Goal: Information Seeking & Learning: Learn about a topic

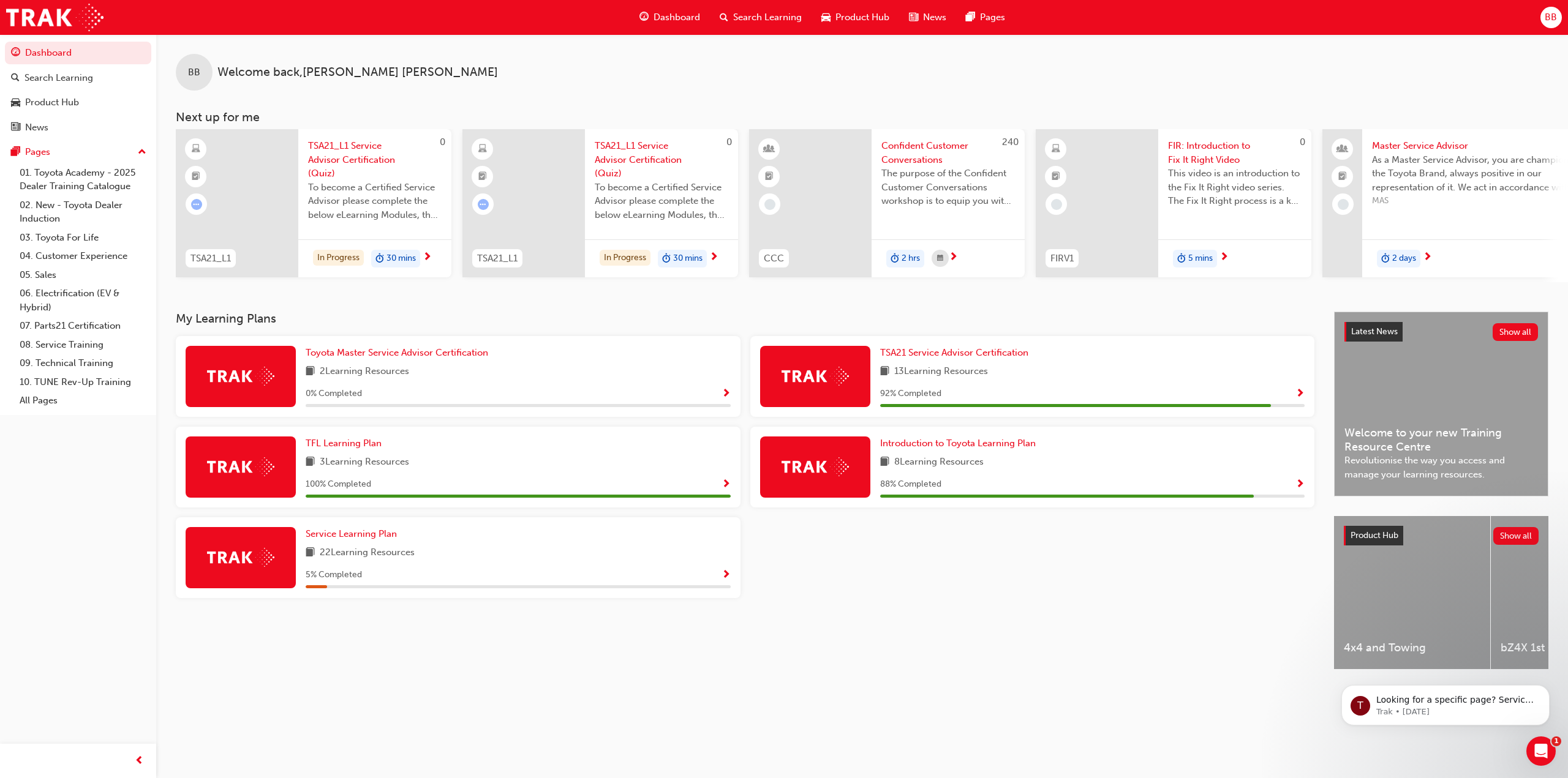
click at [455, 398] on div "0 % Completed" at bounding box center [518, 393] width 425 height 15
click at [431, 353] on span "Toyota Master Service Advisor Certification" at bounding box center [397, 352] width 182 height 11
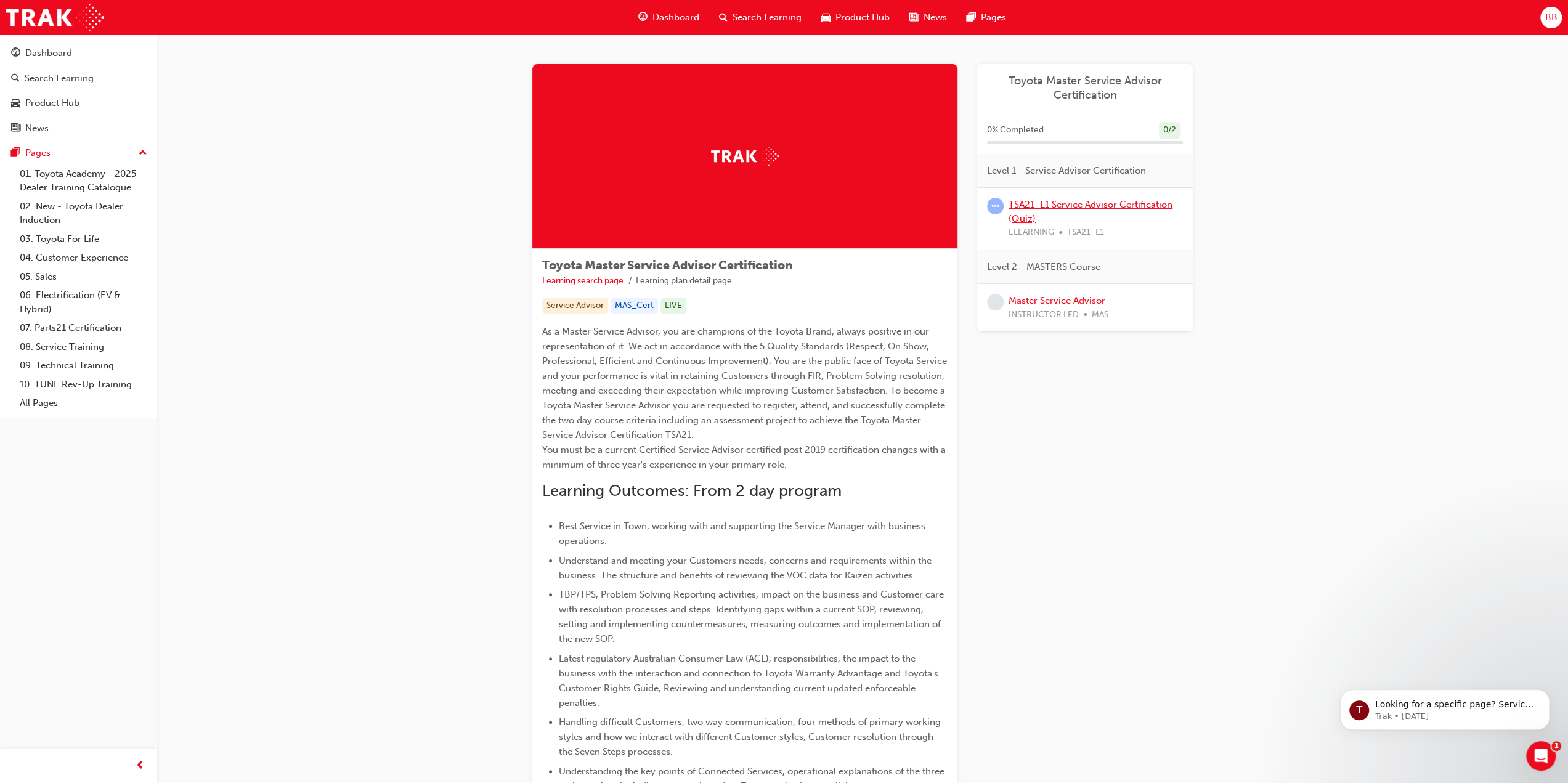
click at [1066, 204] on link "TSA21_L1 Service Advisor Certification (Quiz)" at bounding box center [1090, 212] width 164 height 25
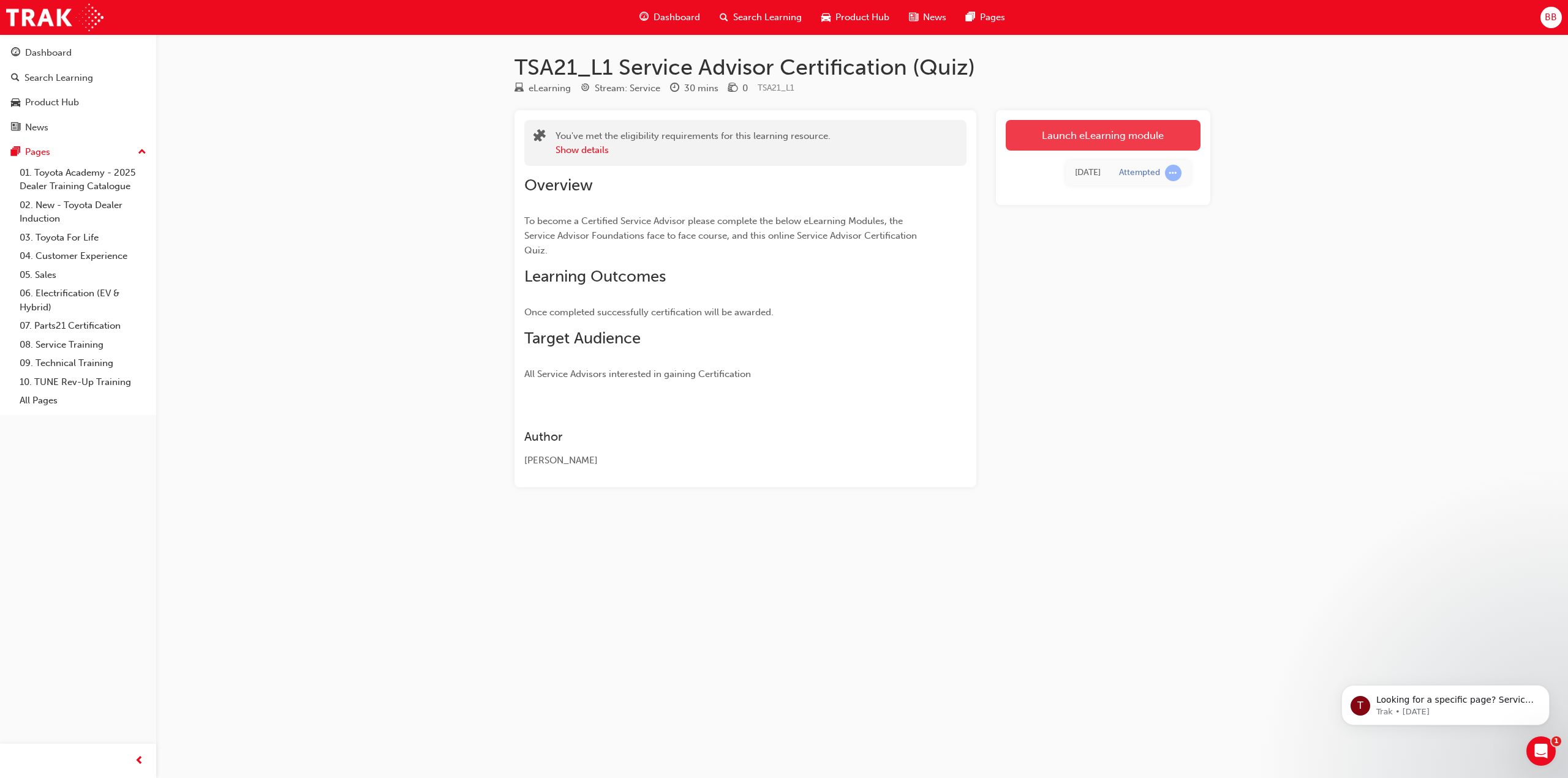
click at [1100, 137] on link "Launch eLearning module" at bounding box center [1103, 135] width 195 height 31
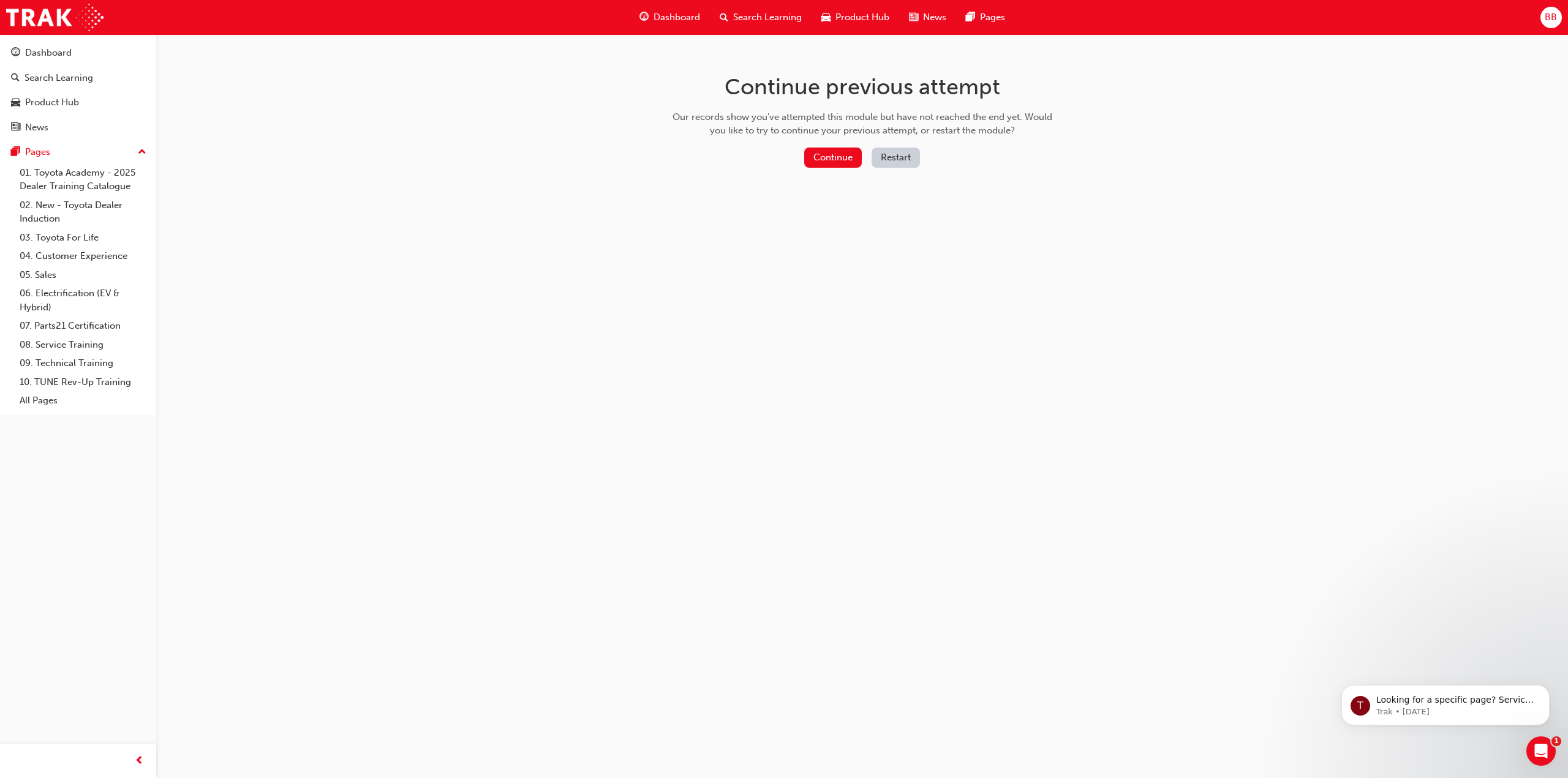
click at [874, 156] on button "Restart" at bounding box center [896, 157] width 48 height 20
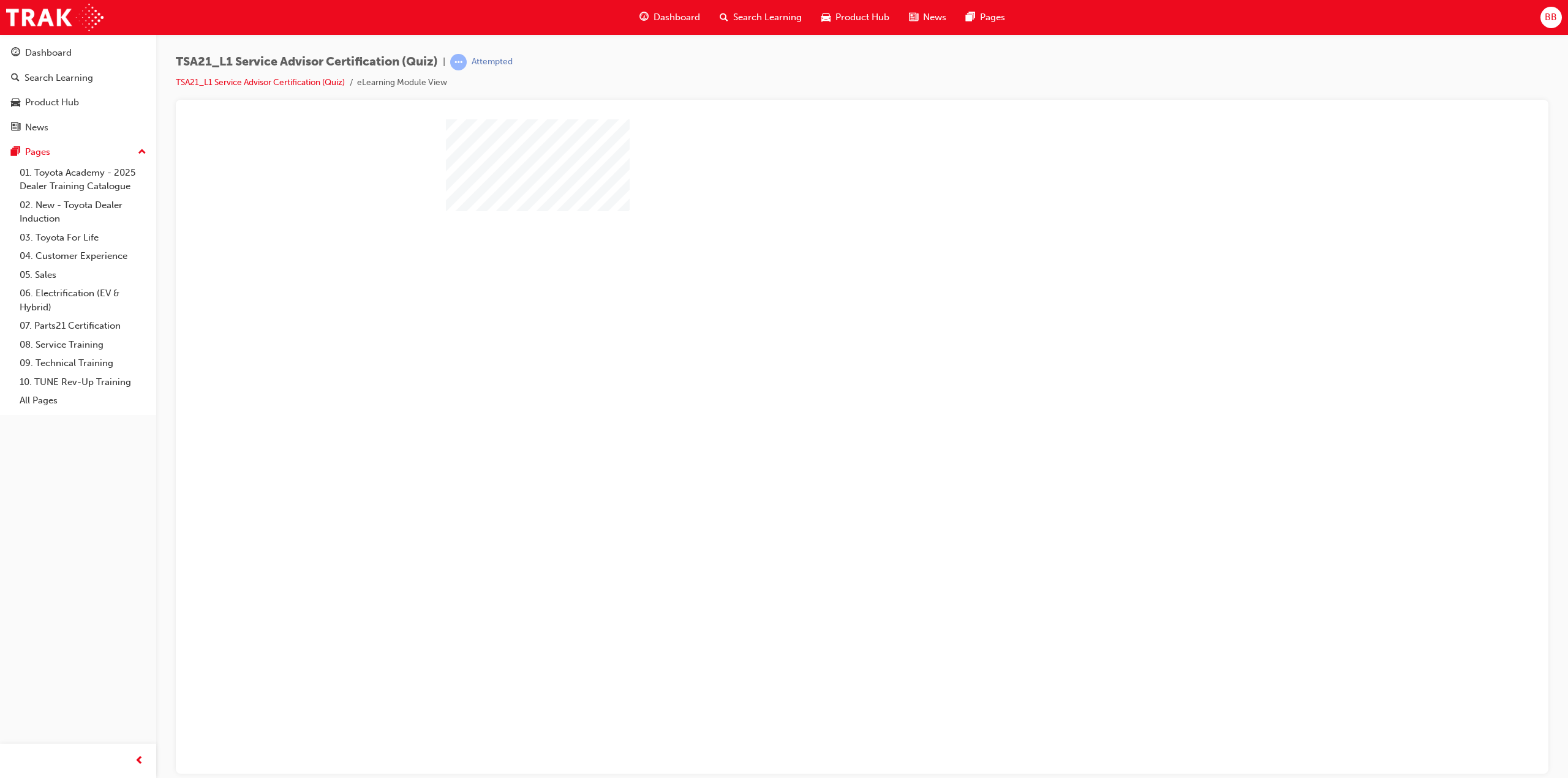
click at [826, 304] on div "play" at bounding box center [826, 304] width 0 height 0
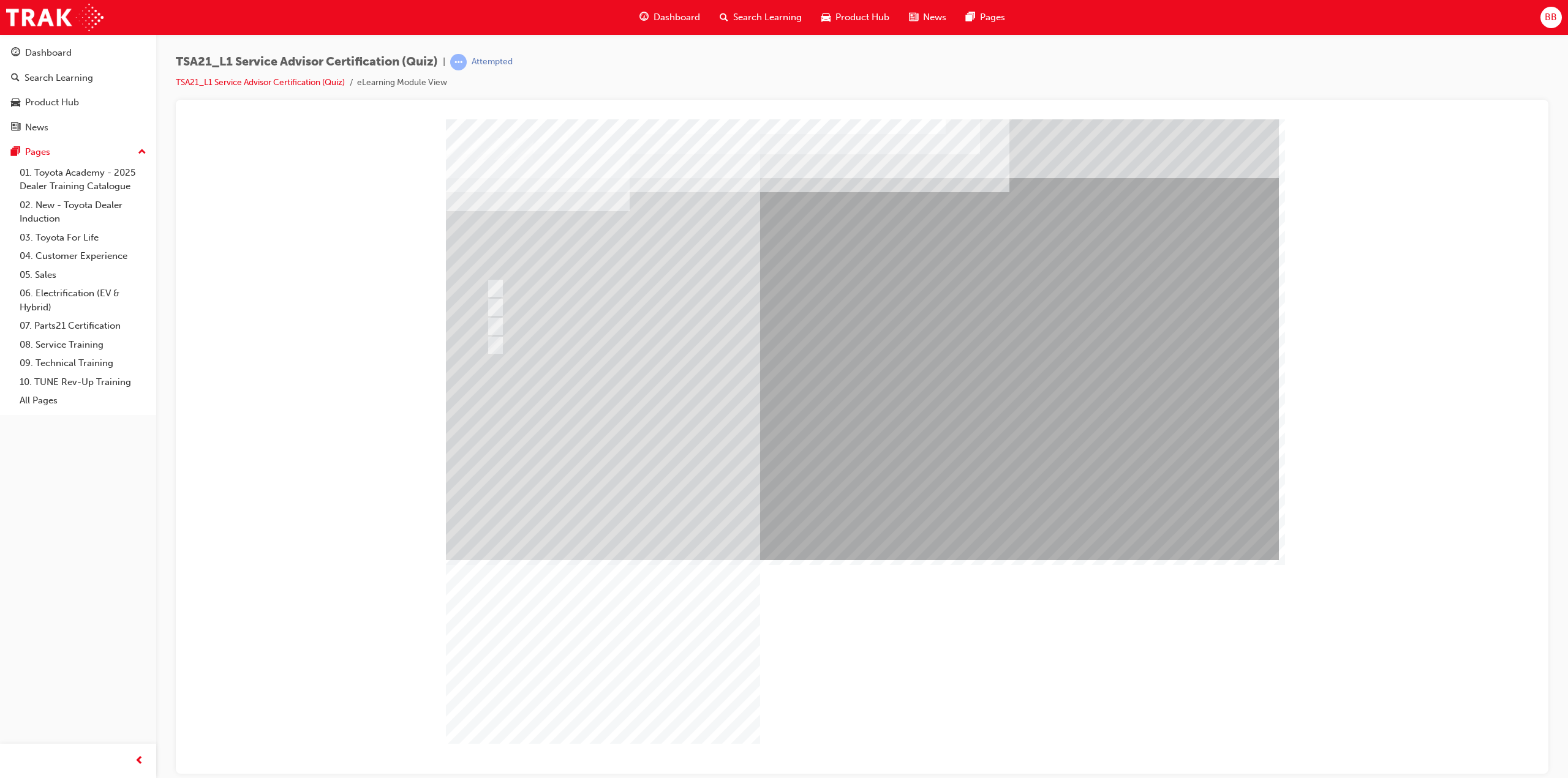
click at [849, 513] on div at bounding box center [862, 339] width 833 height 441
click at [596, 344] on div at bounding box center [862, 339] width 833 height 441
click at [493, 344] on input "To learn how to check and enter Guest details in the DMS." at bounding box center [493, 345] width 14 height 14
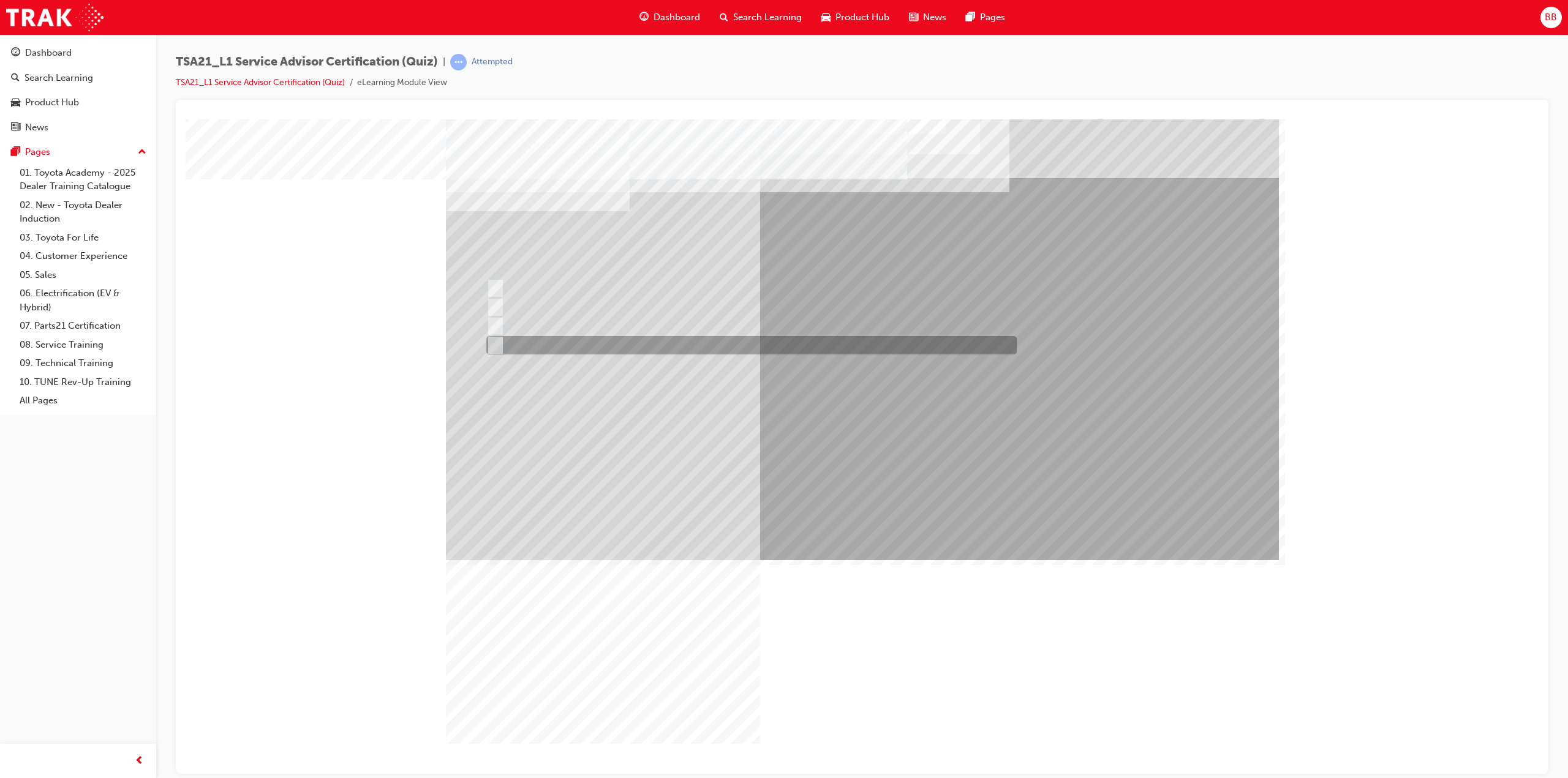
radio input "true"
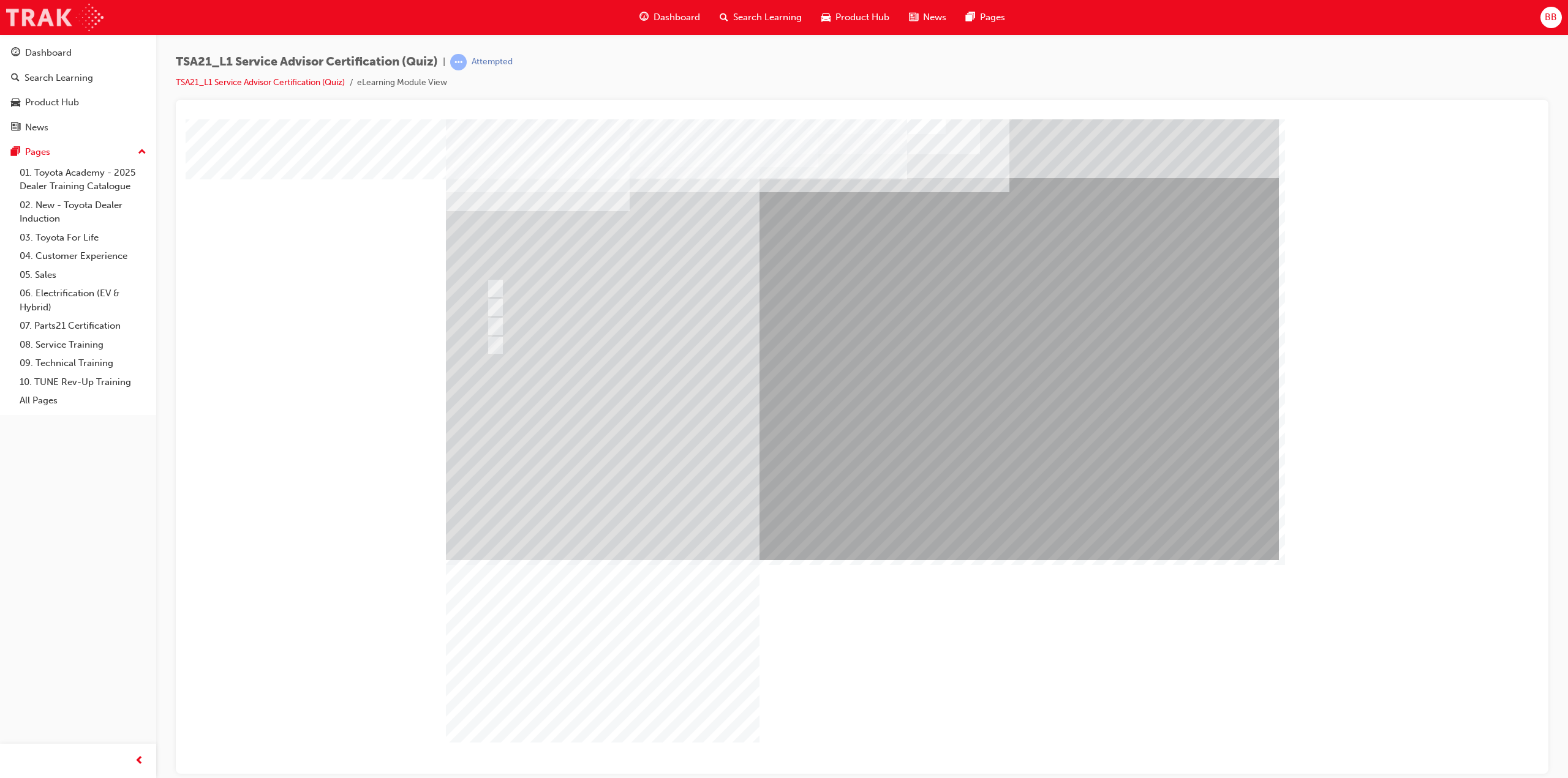
click at [48, 16] on img at bounding box center [54, 18] width 97 height 27
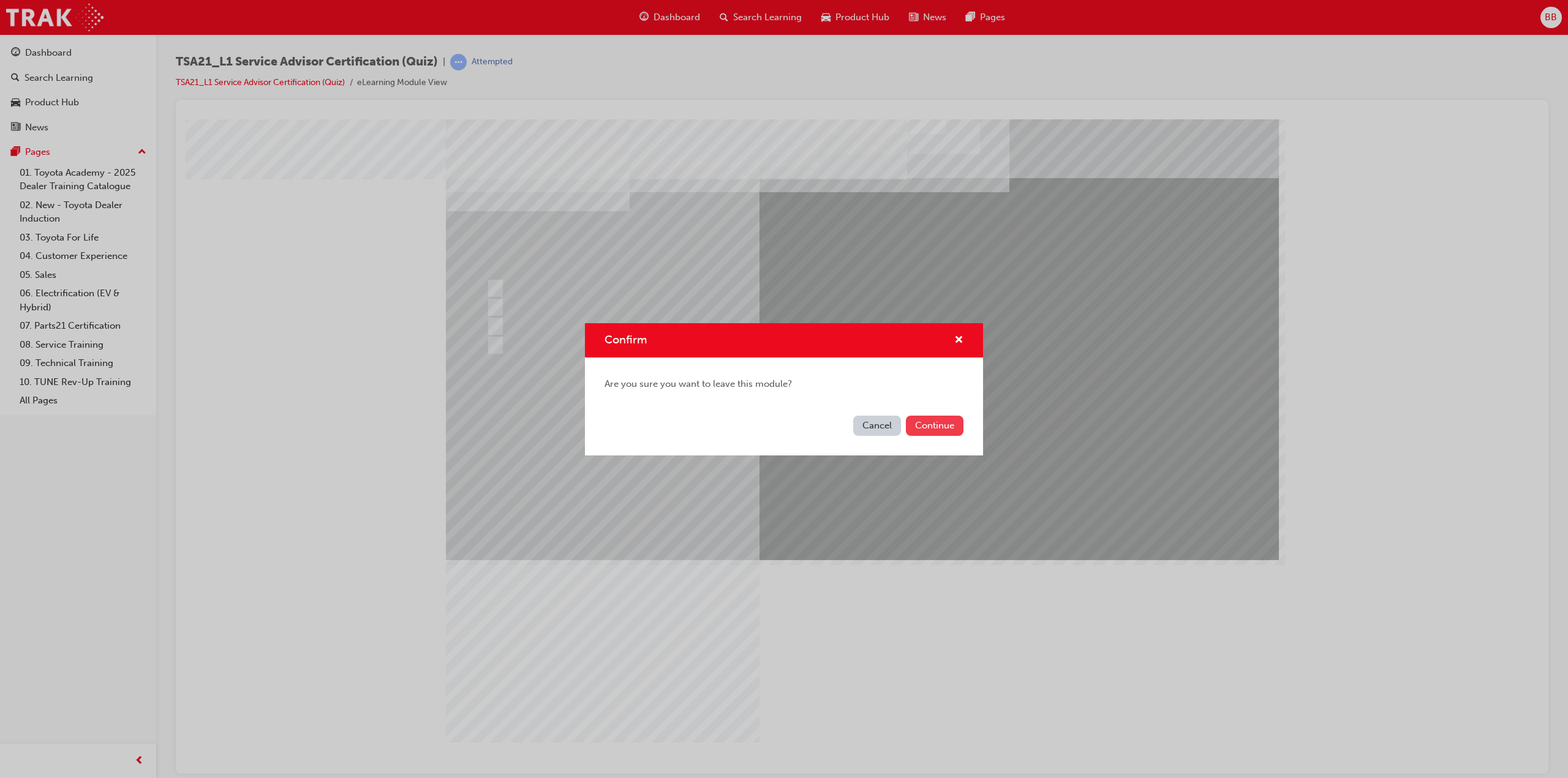
click at [928, 425] on button "Continue" at bounding box center [934, 425] width 57 height 20
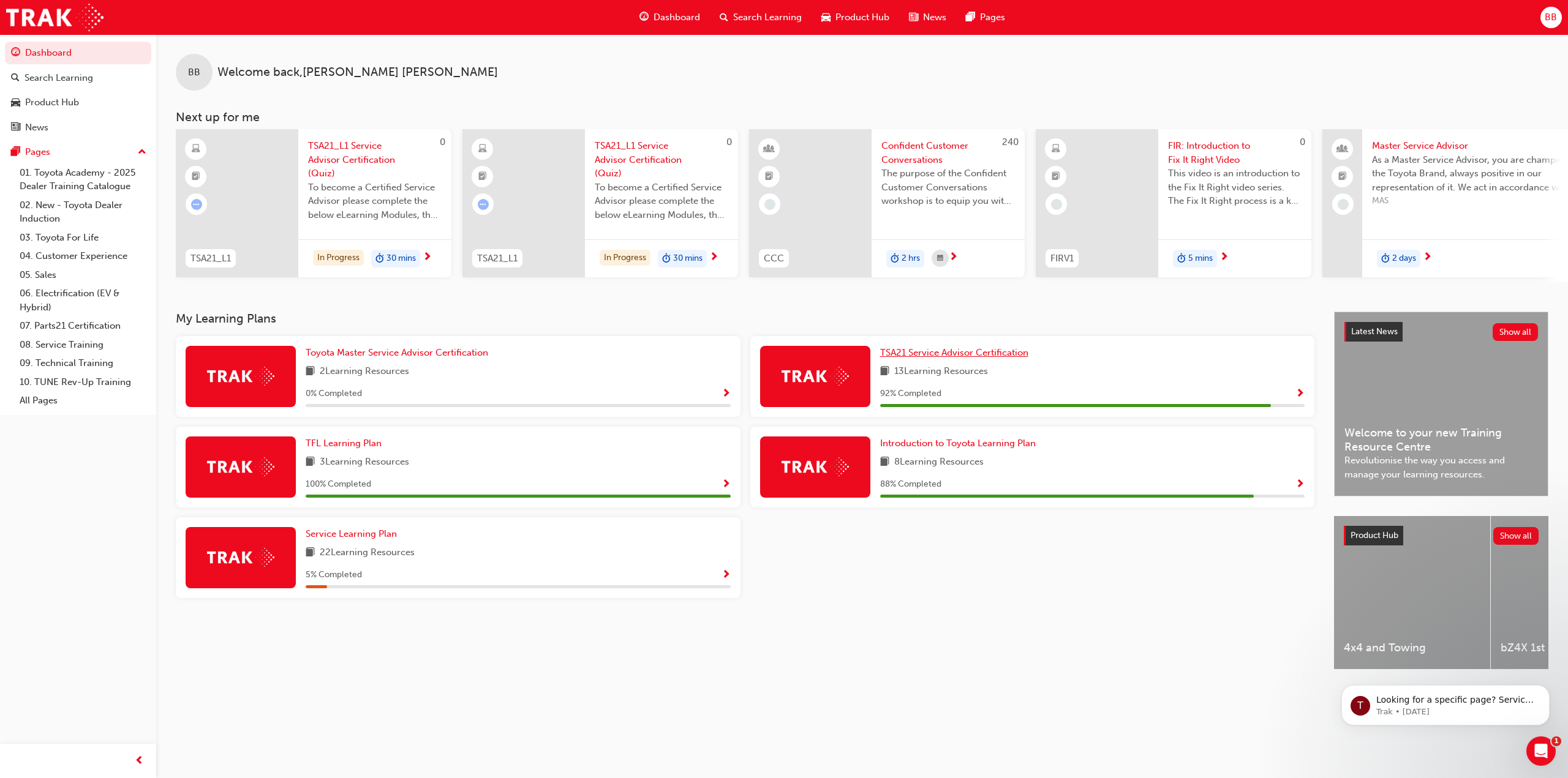
click at [943, 357] on span "TSA21 Service Advisor Certification" at bounding box center [954, 352] width 148 height 11
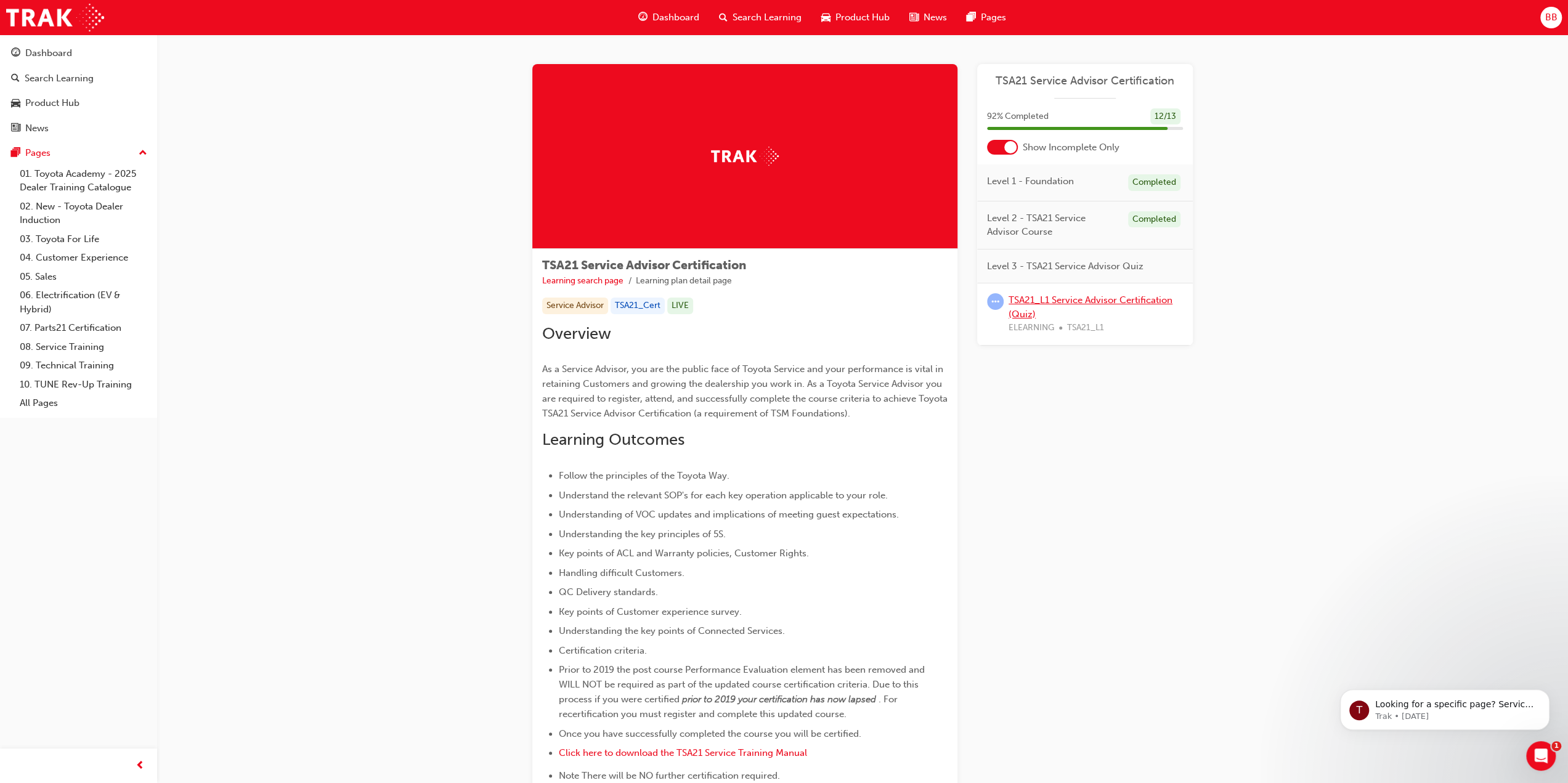
click at [1035, 300] on link "TSA21_L1 Service Advisor Certification (Quiz)" at bounding box center [1090, 307] width 164 height 25
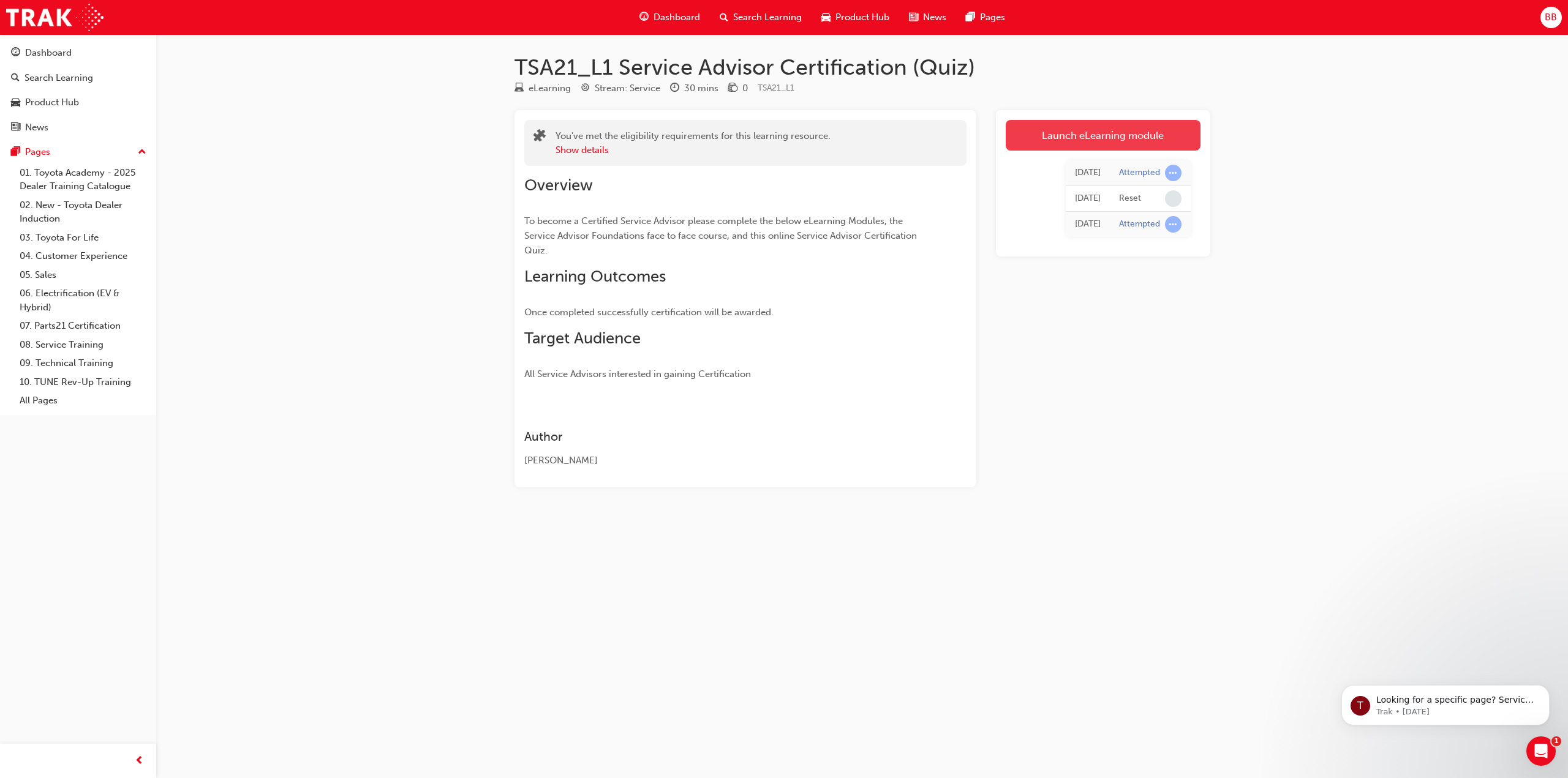
click at [1086, 133] on link "Launch eLearning module" at bounding box center [1103, 135] width 195 height 31
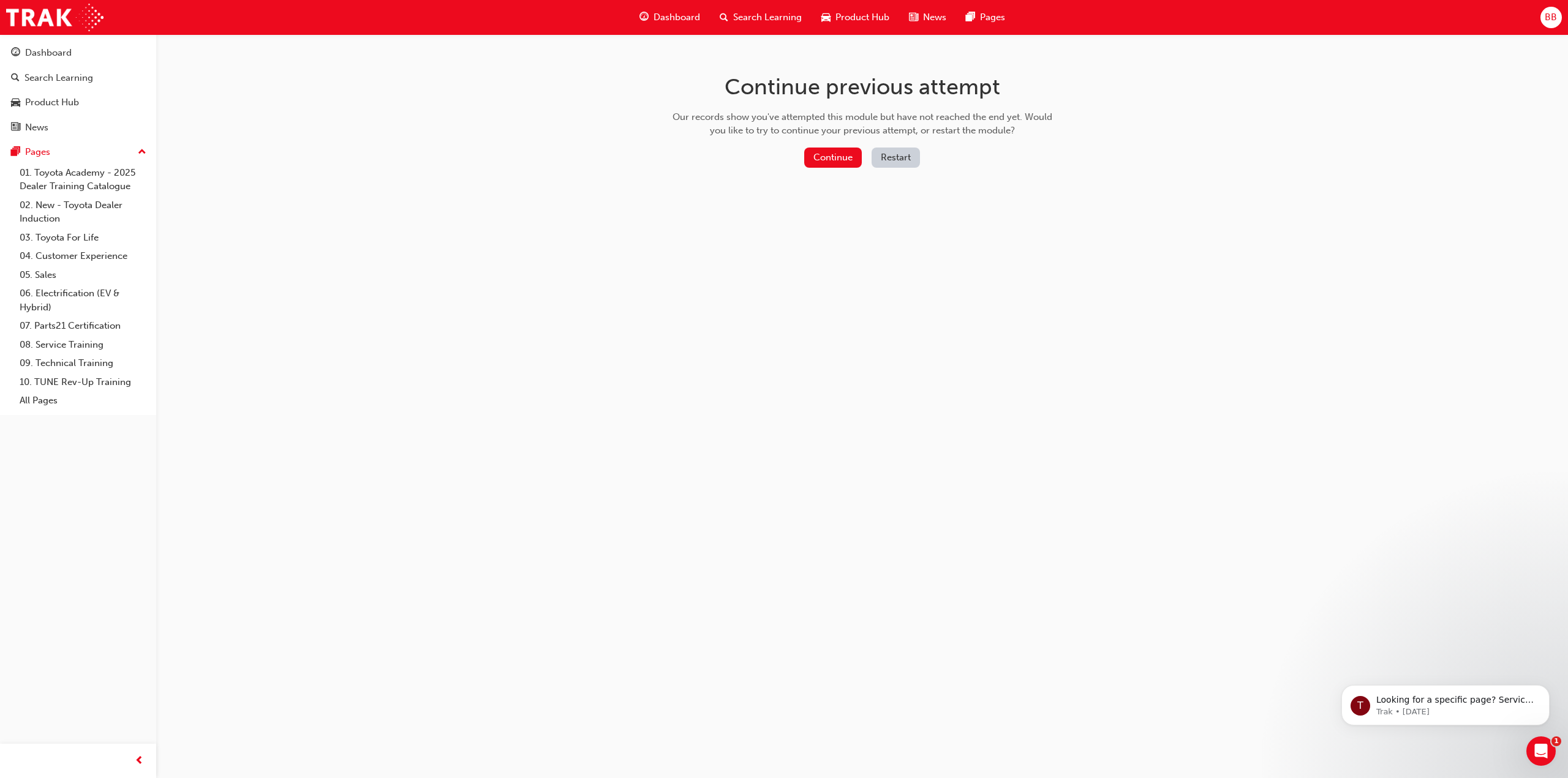
click at [902, 155] on button "Restart" at bounding box center [896, 157] width 48 height 20
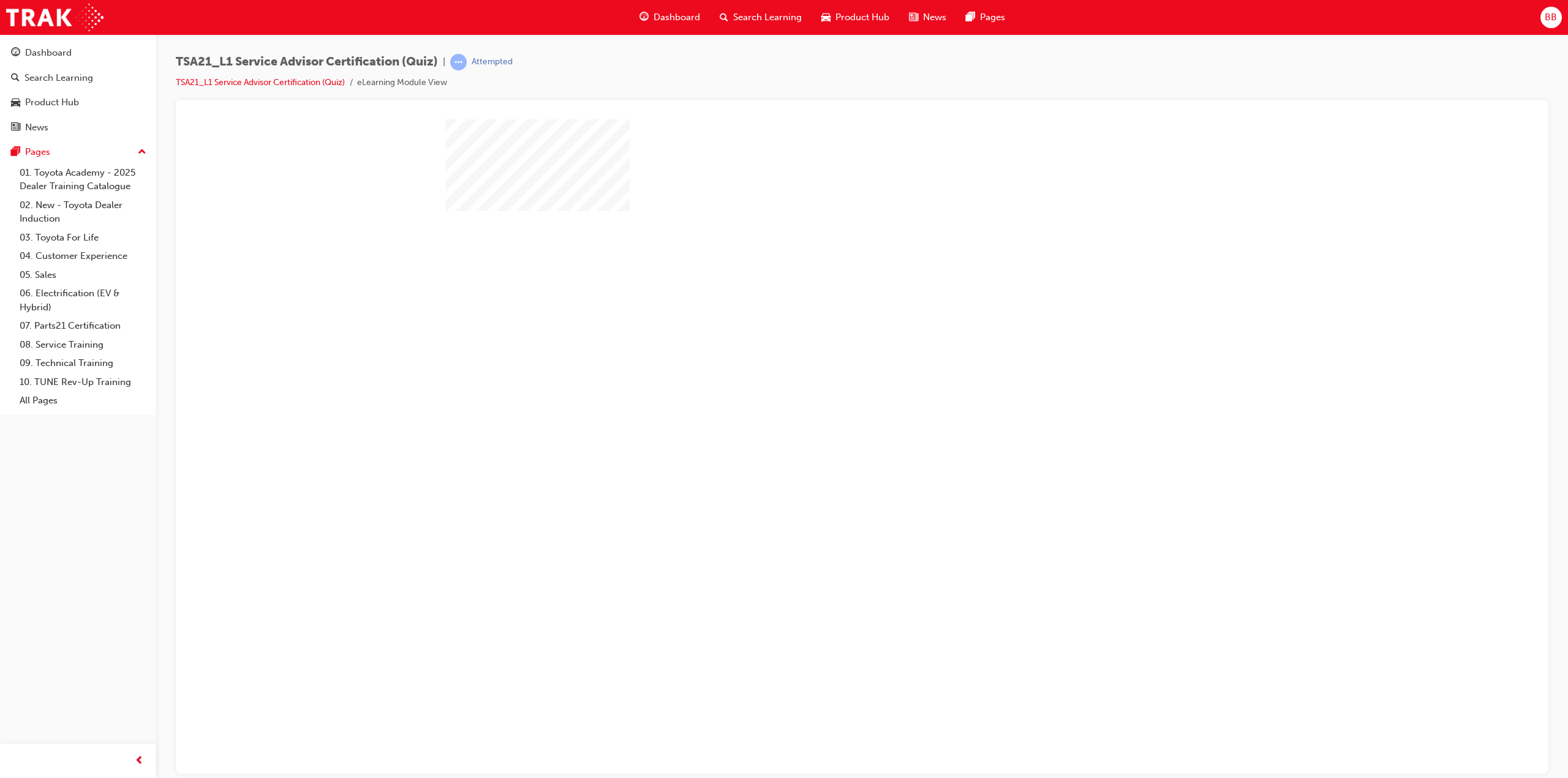
click at [826, 304] on div "play" at bounding box center [826, 304] width 0 height 0
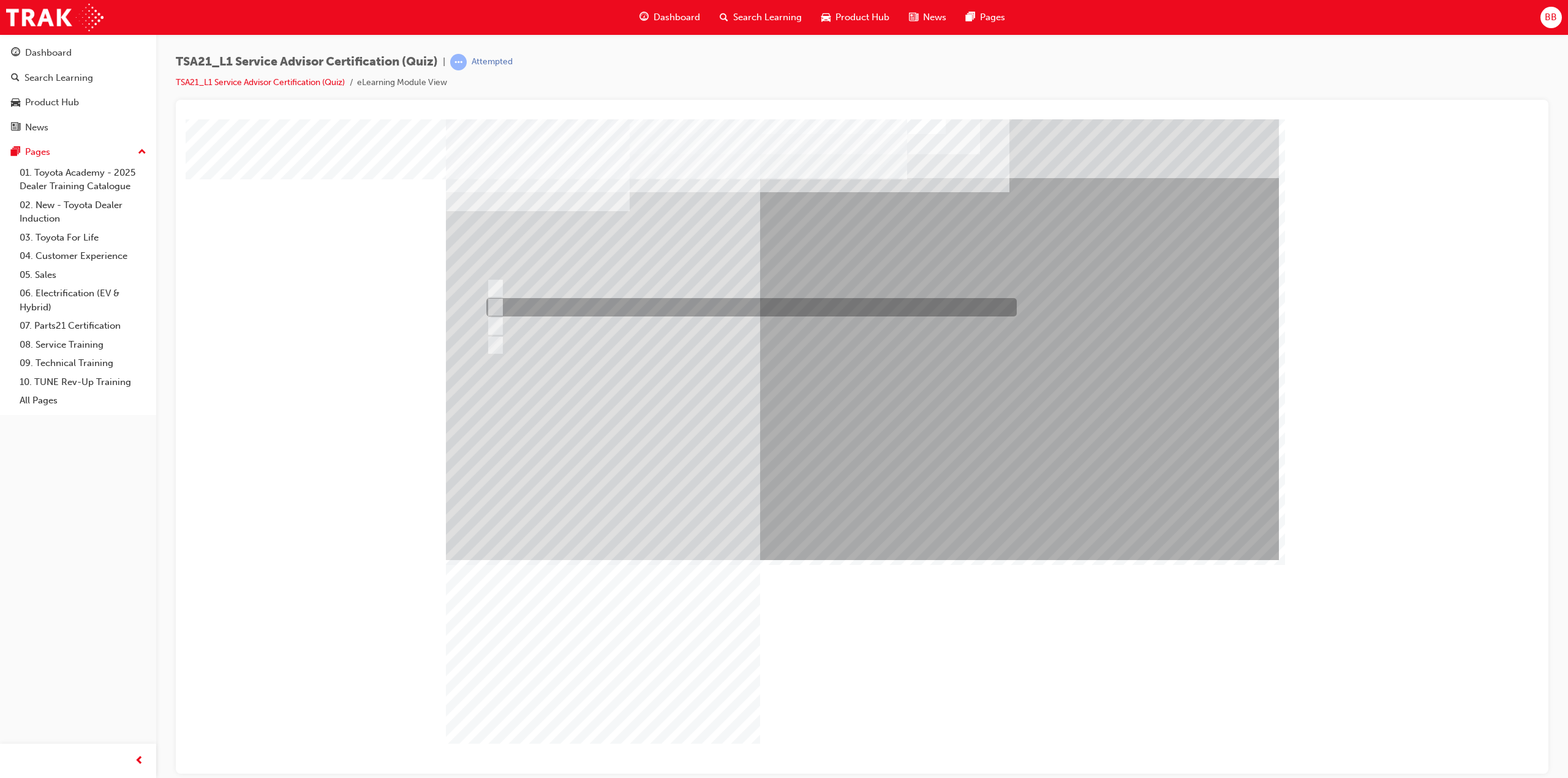
click at [573, 307] on div at bounding box center [749, 307] width 531 height 18
radio input "true"
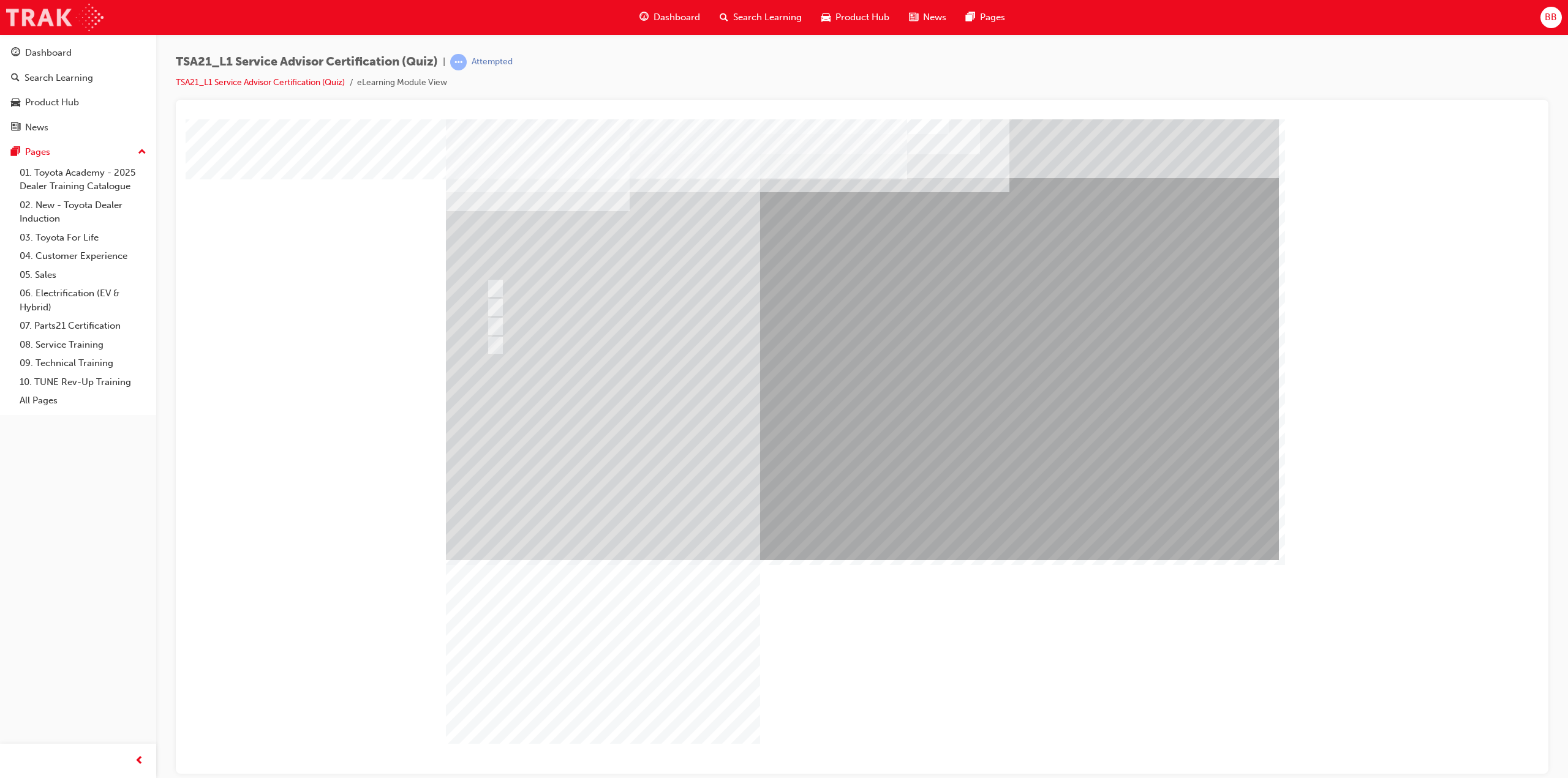
click at [63, 16] on img at bounding box center [54, 18] width 97 height 27
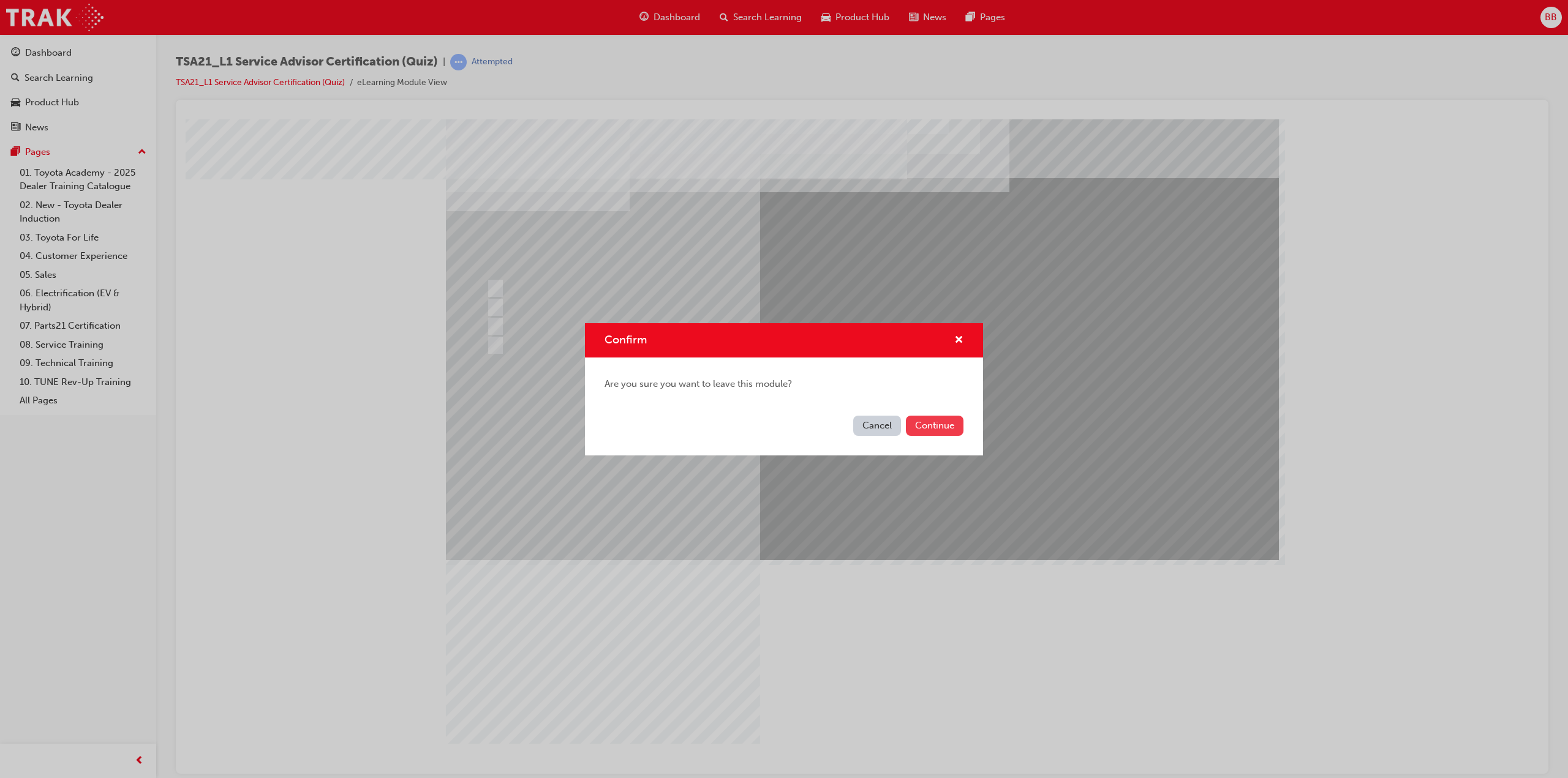
click at [934, 430] on button "Continue" at bounding box center [934, 425] width 57 height 20
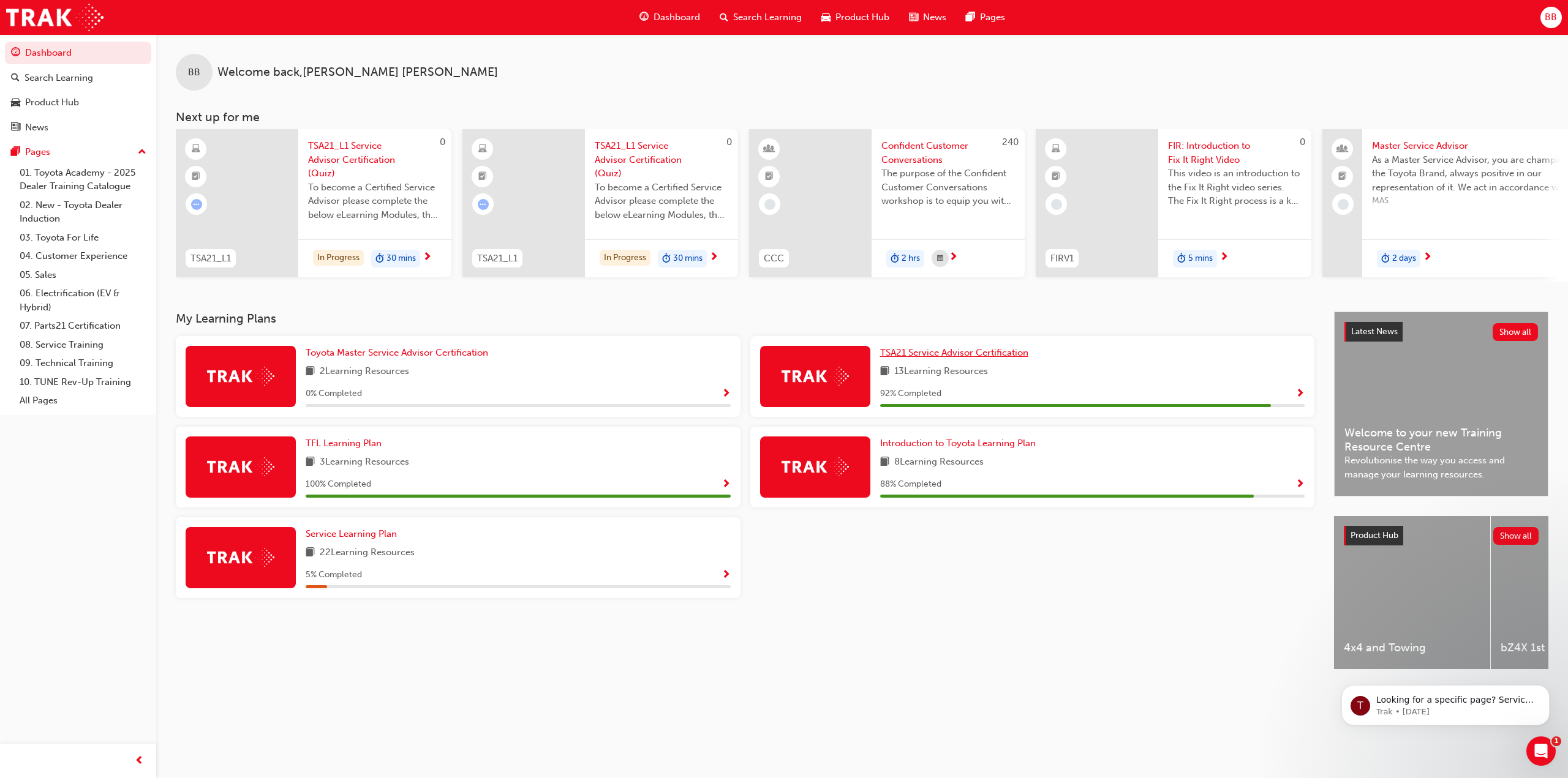
click at [979, 358] on span "TSA21 Service Advisor Certification" at bounding box center [954, 352] width 148 height 11
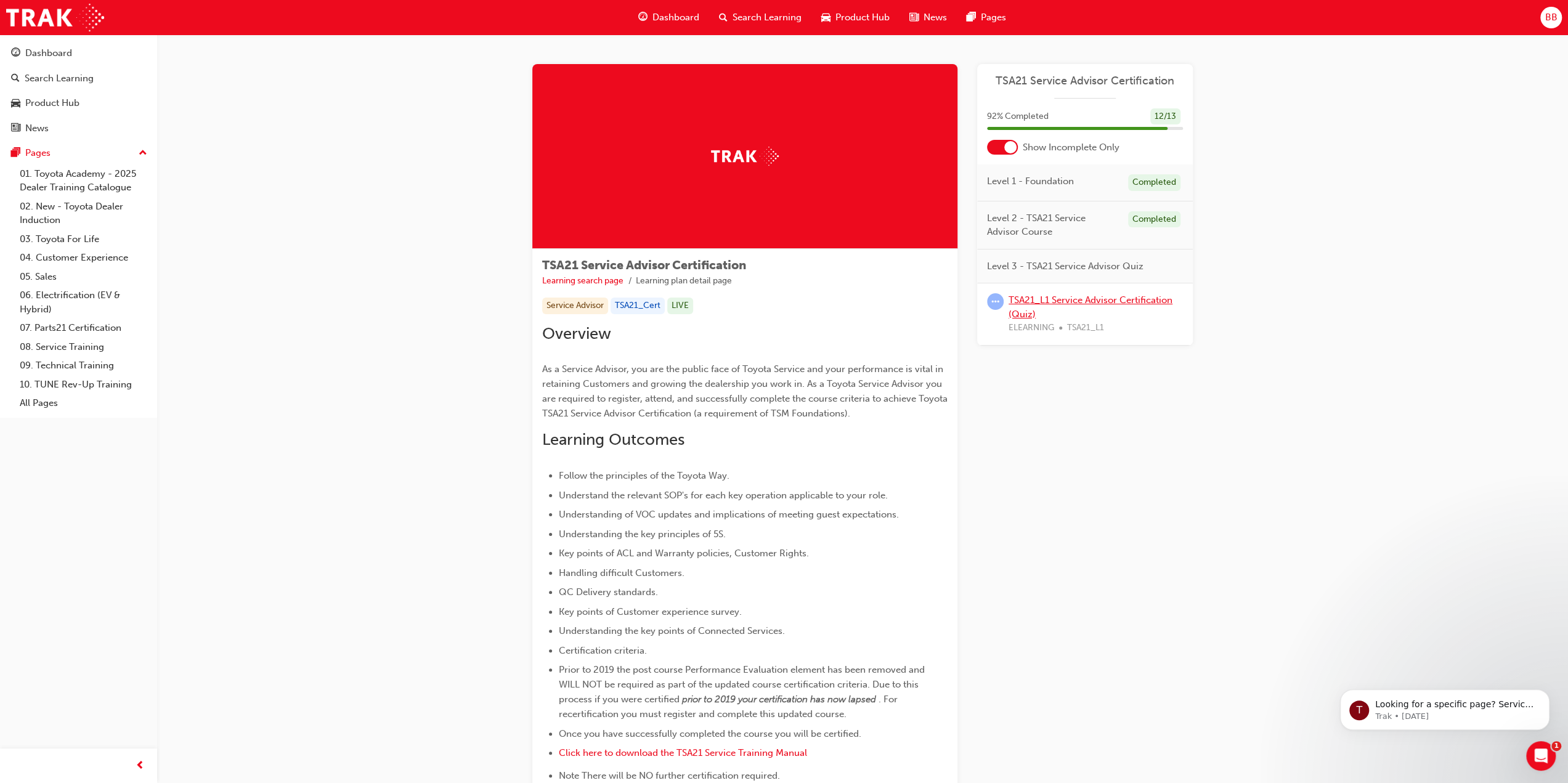
click at [1054, 300] on link "TSA21_L1 Service Advisor Certification (Quiz)" at bounding box center [1090, 307] width 164 height 25
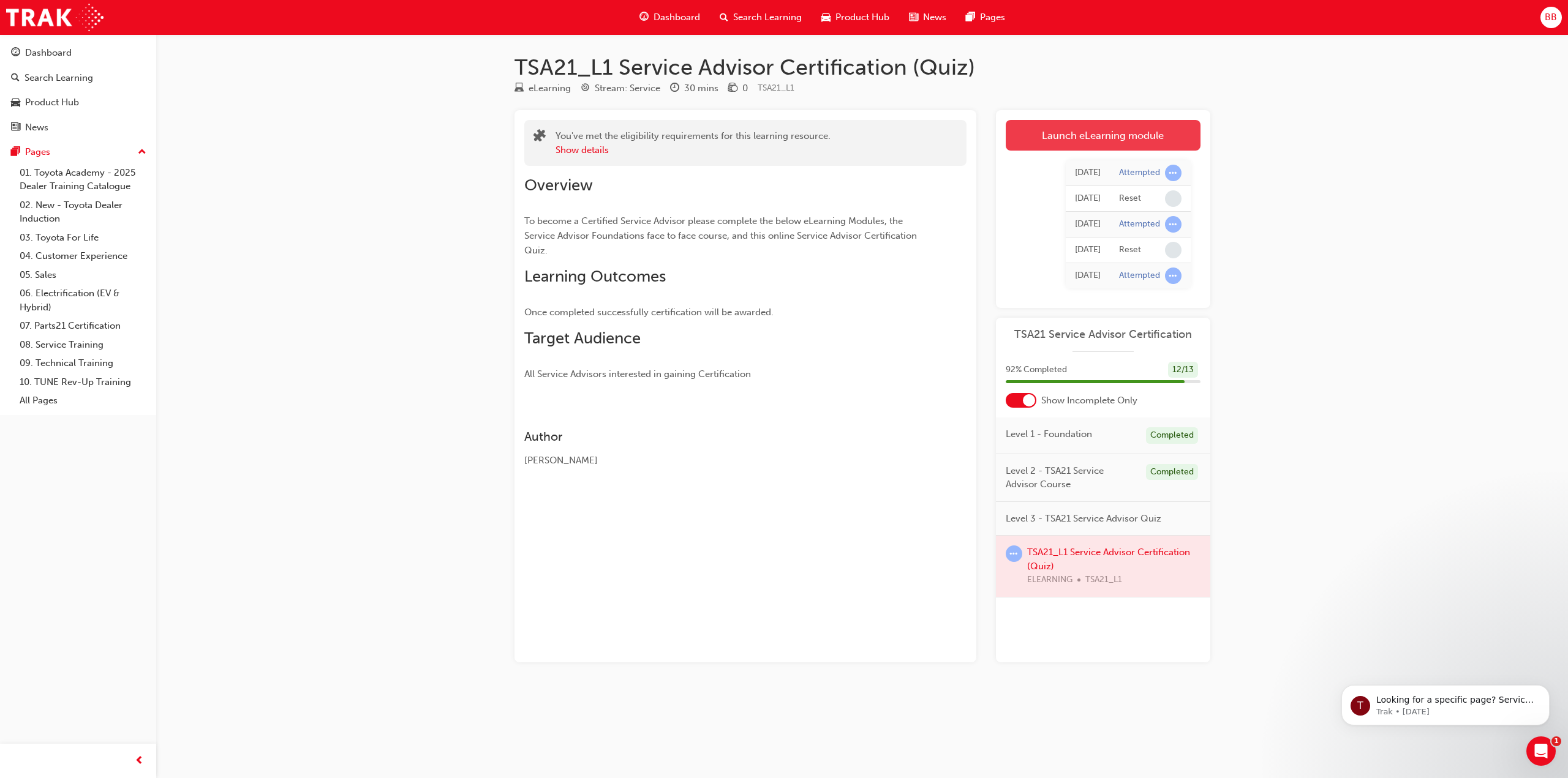
click at [1115, 143] on link "Launch eLearning module" at bounding box center [1103, 135] width 195 height 31
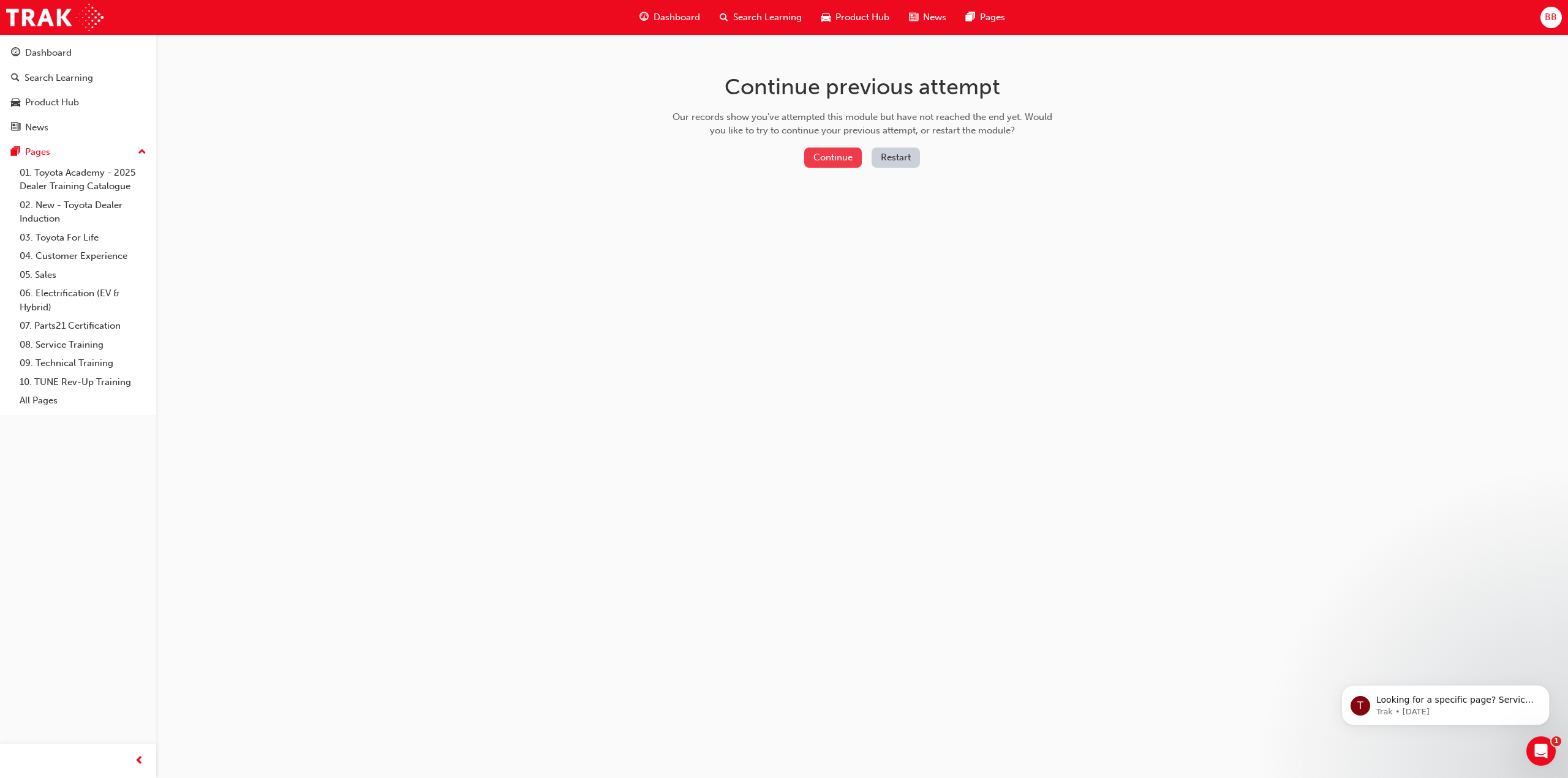
click at [833, 161] on button "Continue" at bounding box center [833, 157] width 57 height 20
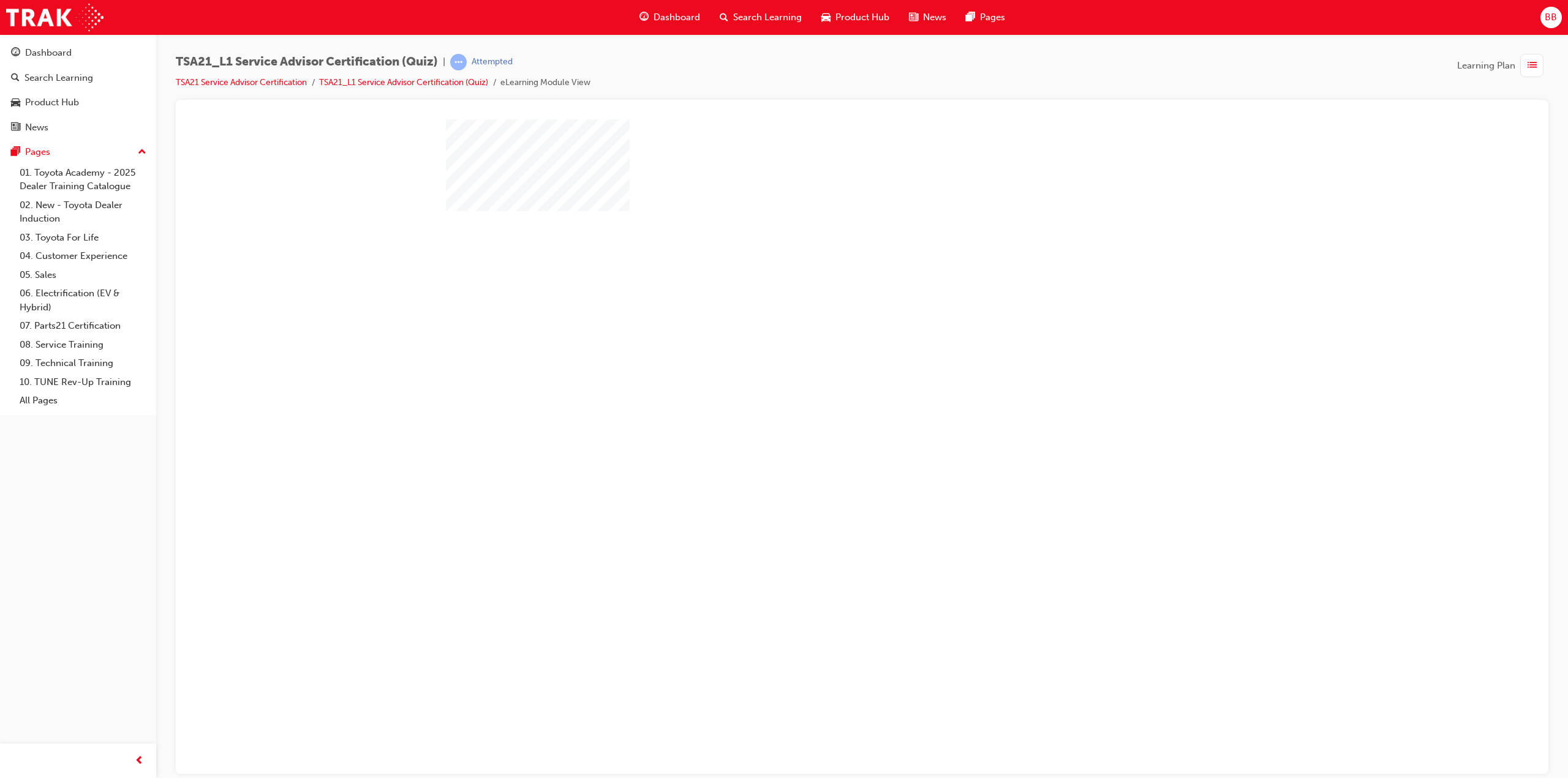
click at [826, 304] on div "play" at bounding box center [826, 304] width 0 height 0
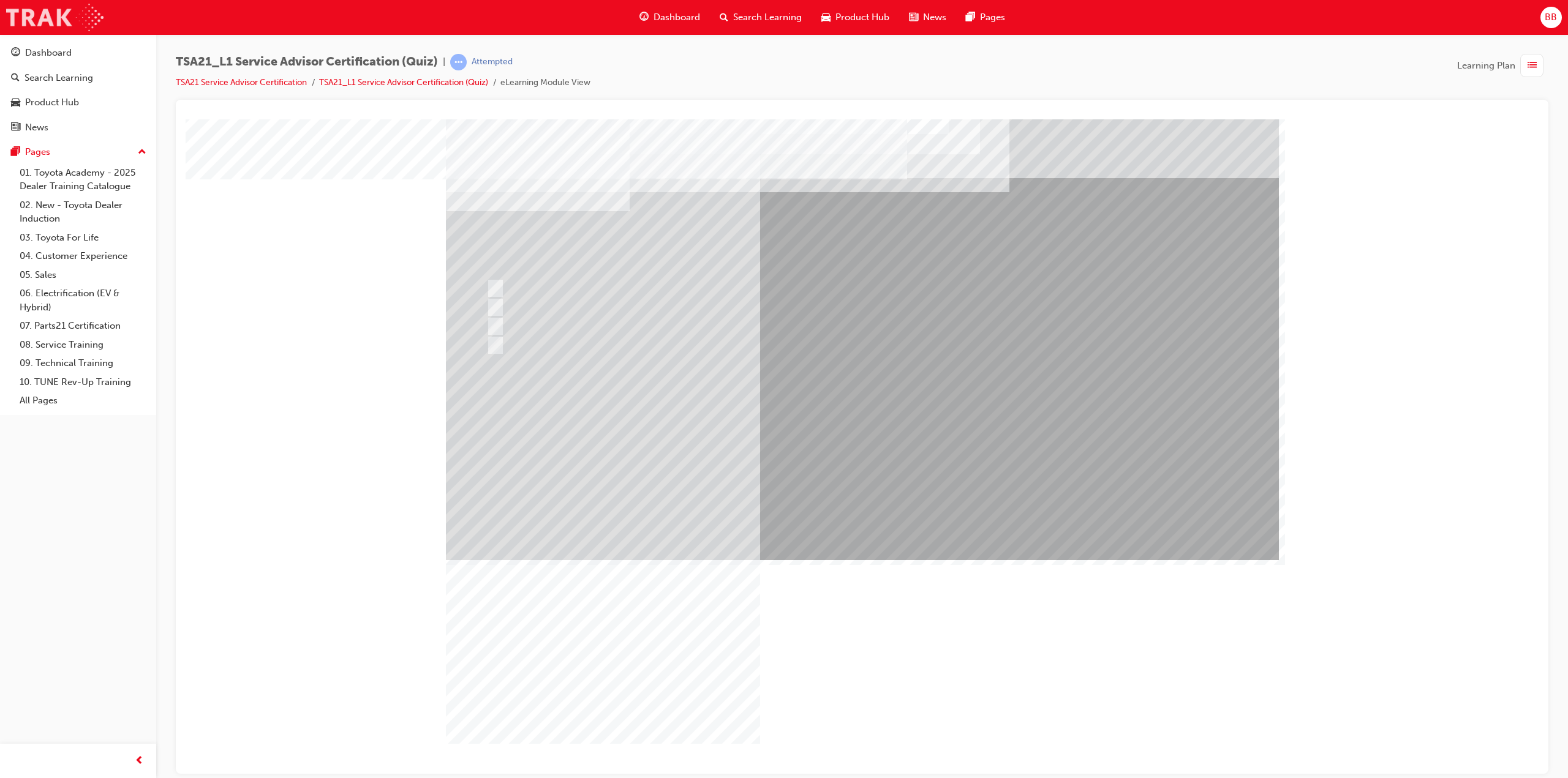
click at [63, 12] on img at bounding box center [54, 18] width 97 height 27
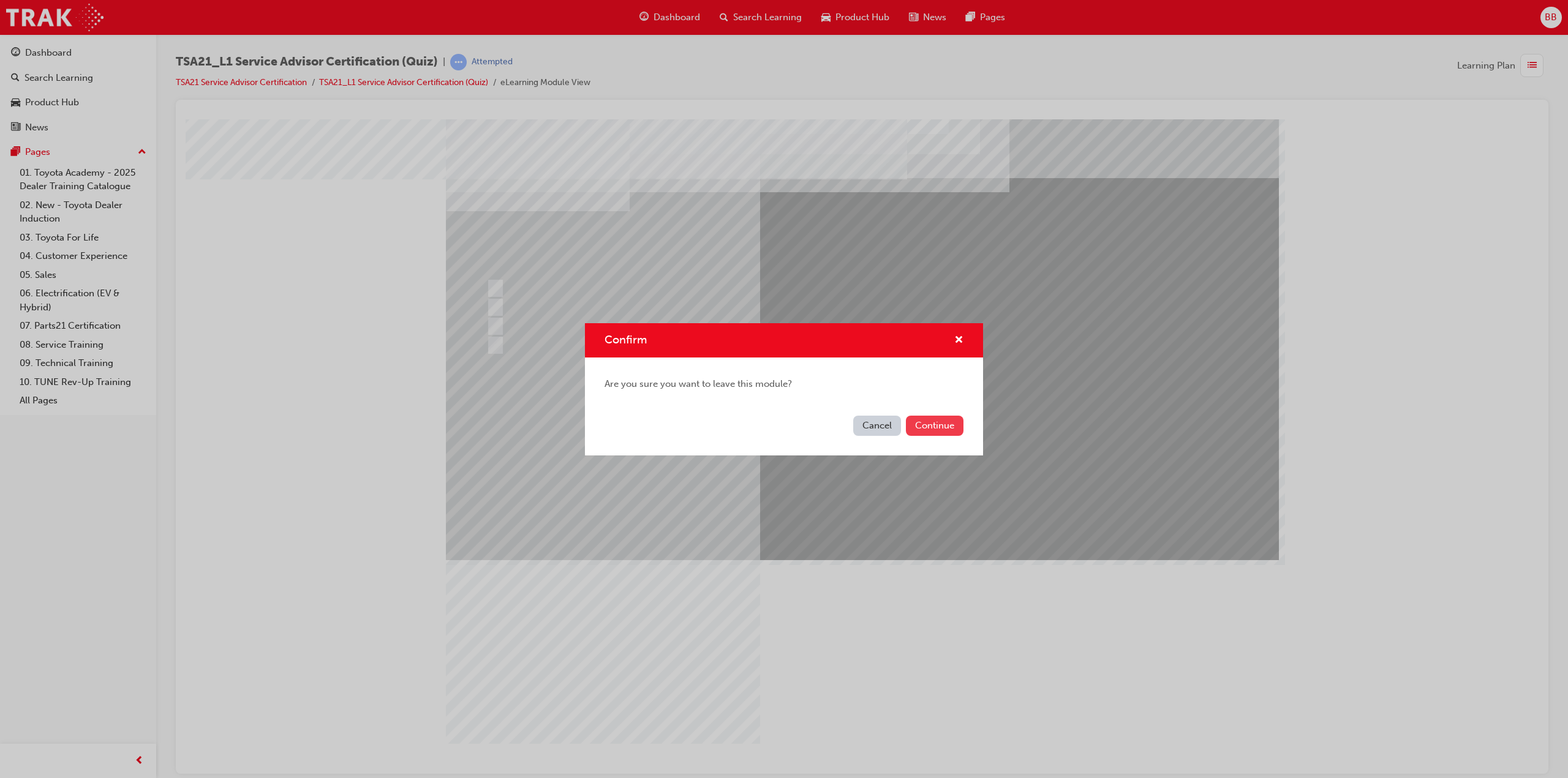
click at [942, 422] on button "Continue" at bounding box center [934, 425] width 57 height 20
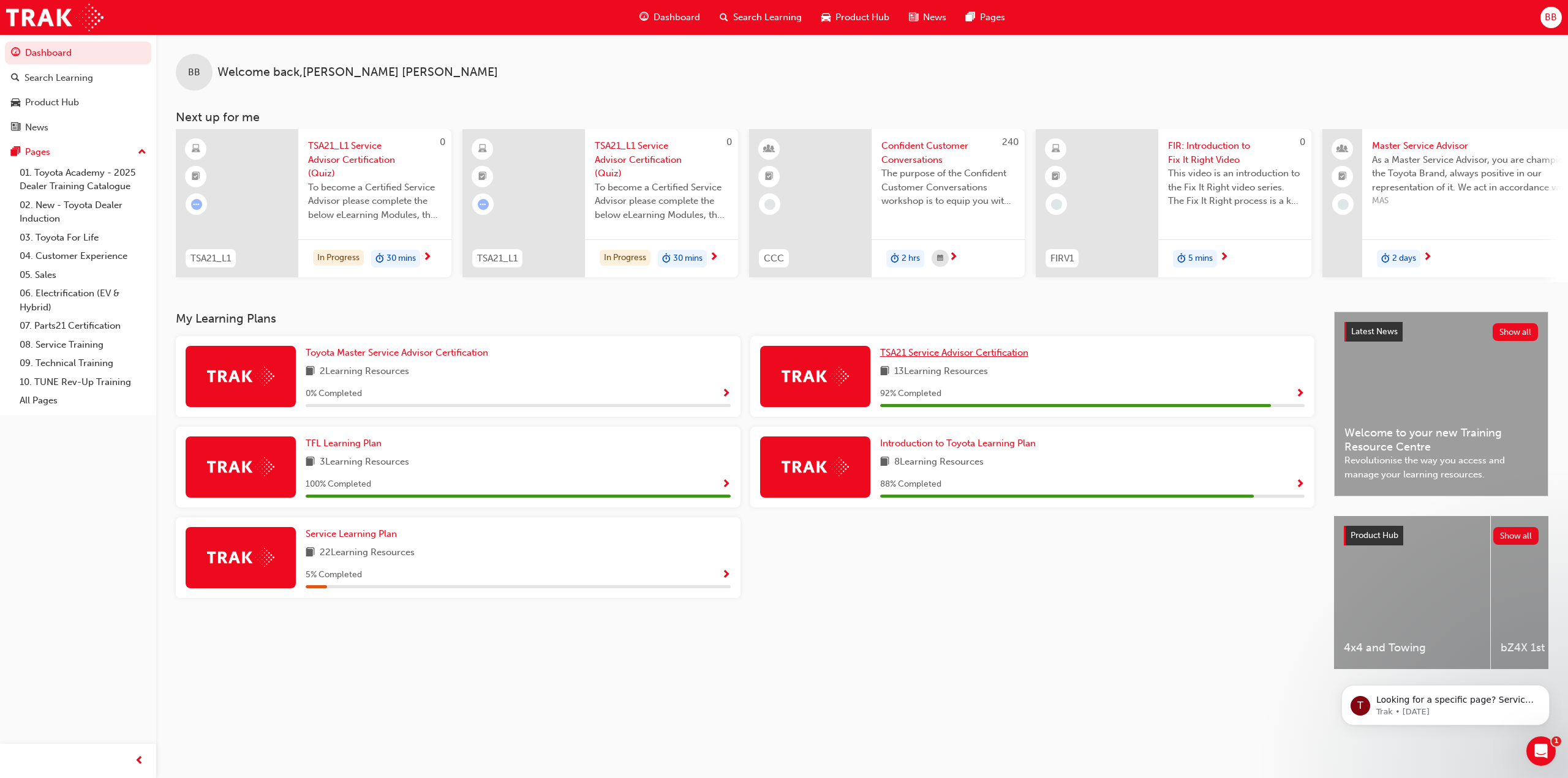
click at [992, 357] on span "TSA21 Service Advisor Certification" at bounding box center [954, 352] width 148 height 11
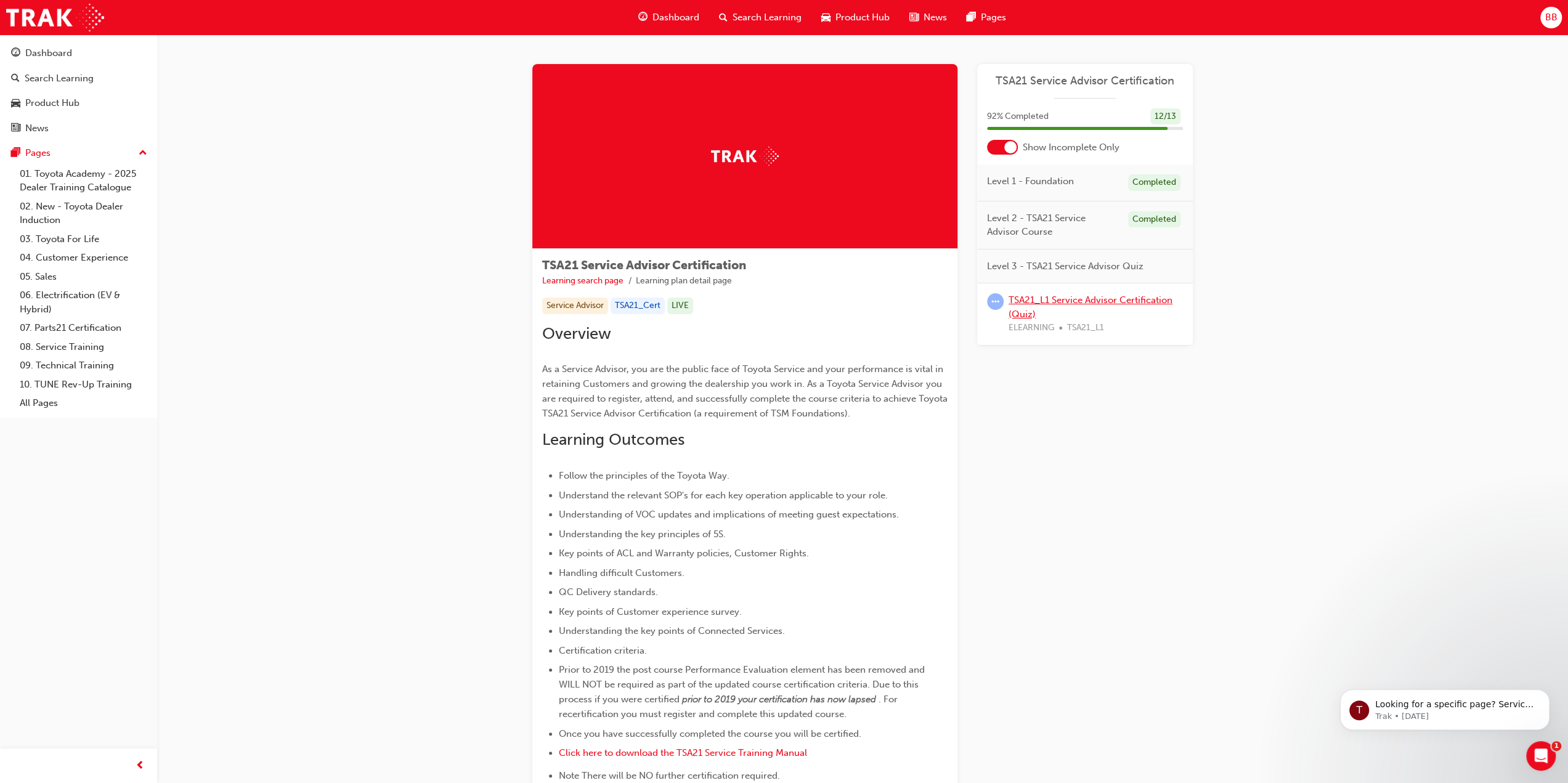
click at [1057, 300] on link "TSA21_L1 Service Advisor Certification (Quiz)" at bounding box center [1090, 307] width 164 height 25
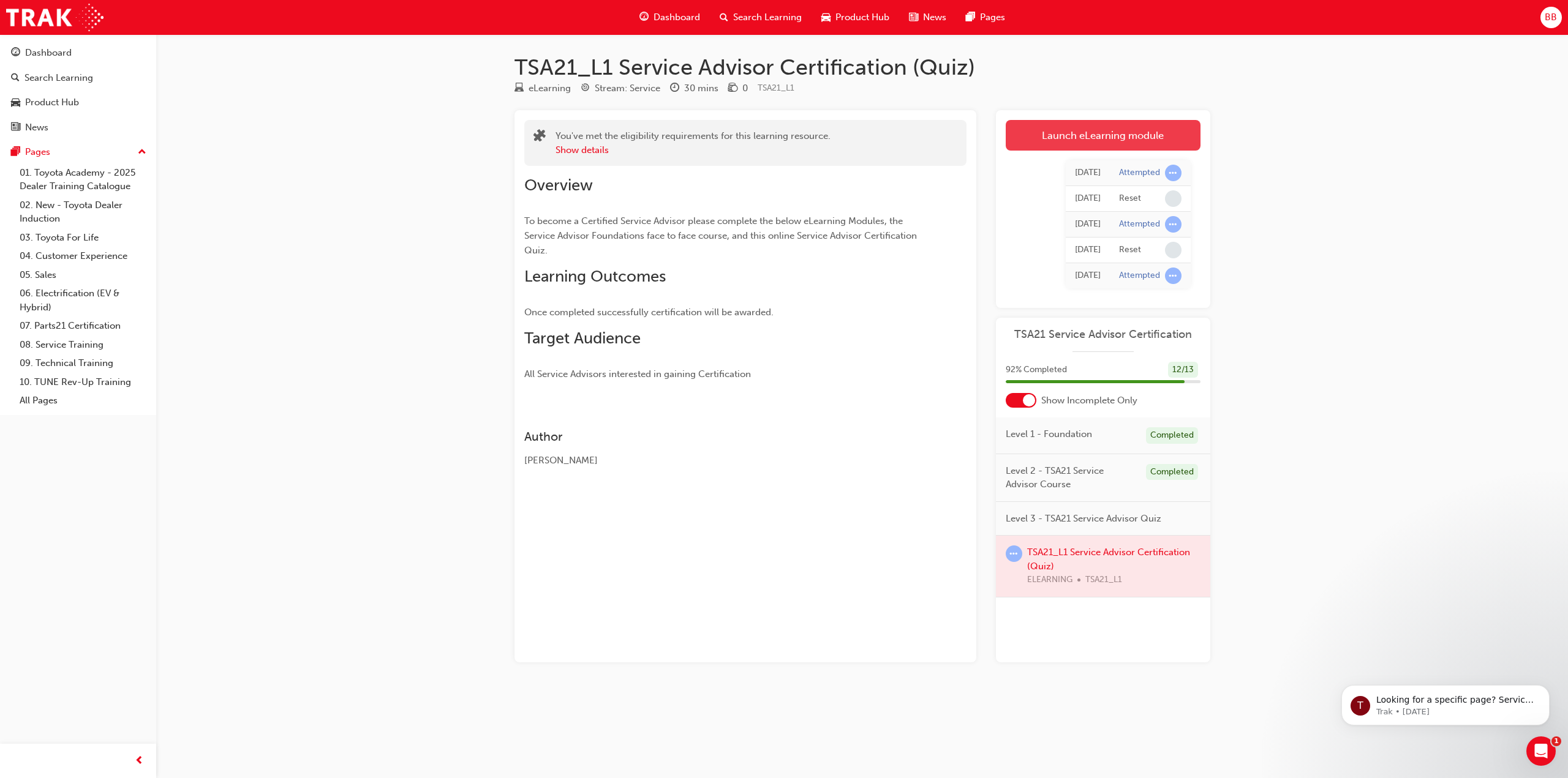
click at [1088, 127] on link "Launch eLearning module" at bounding box center [1103, 135] width 195 height 31
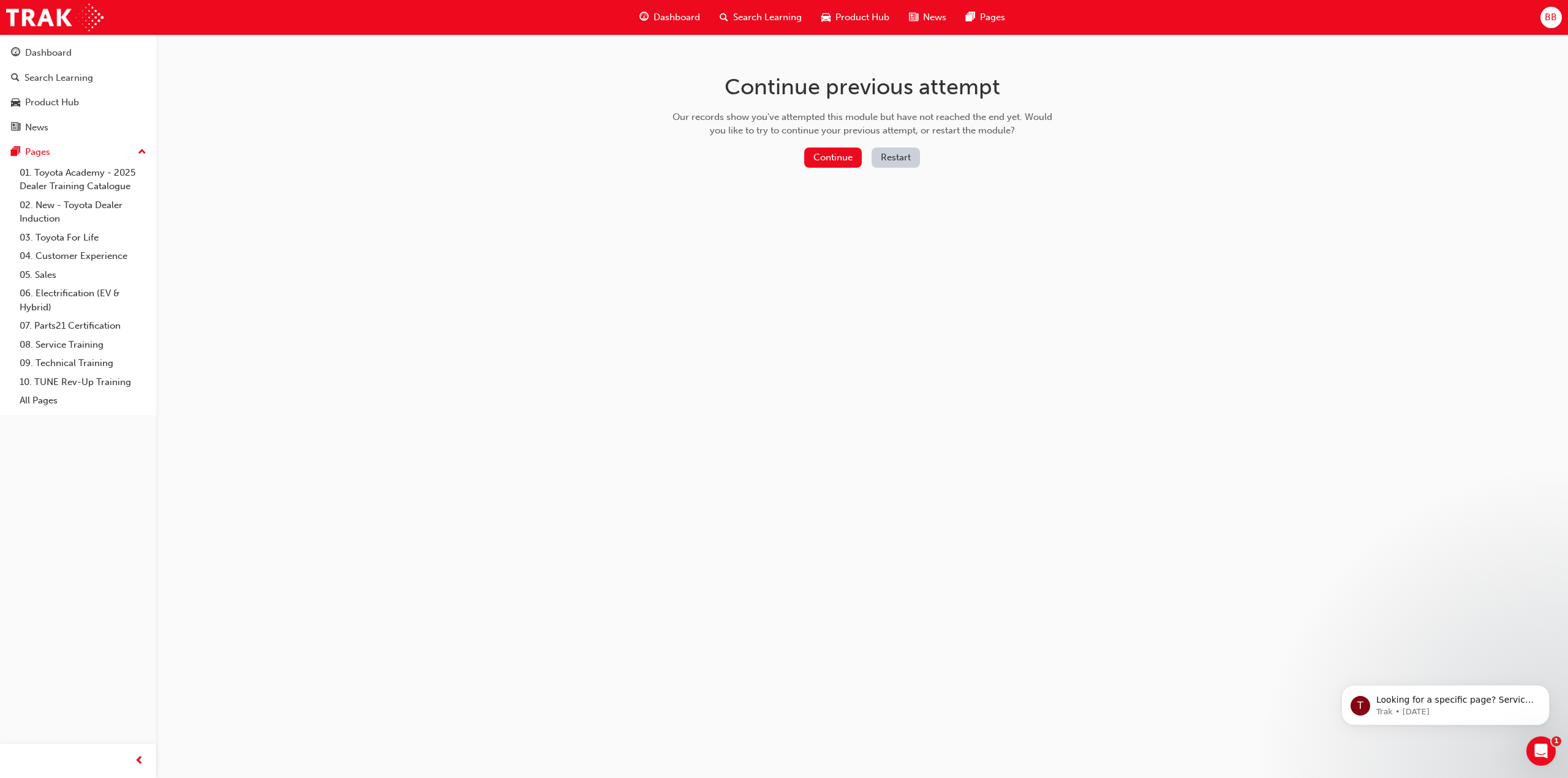
click at [899, 157] on button "Restart" at bounding box center [896, 157] width 48 height 20
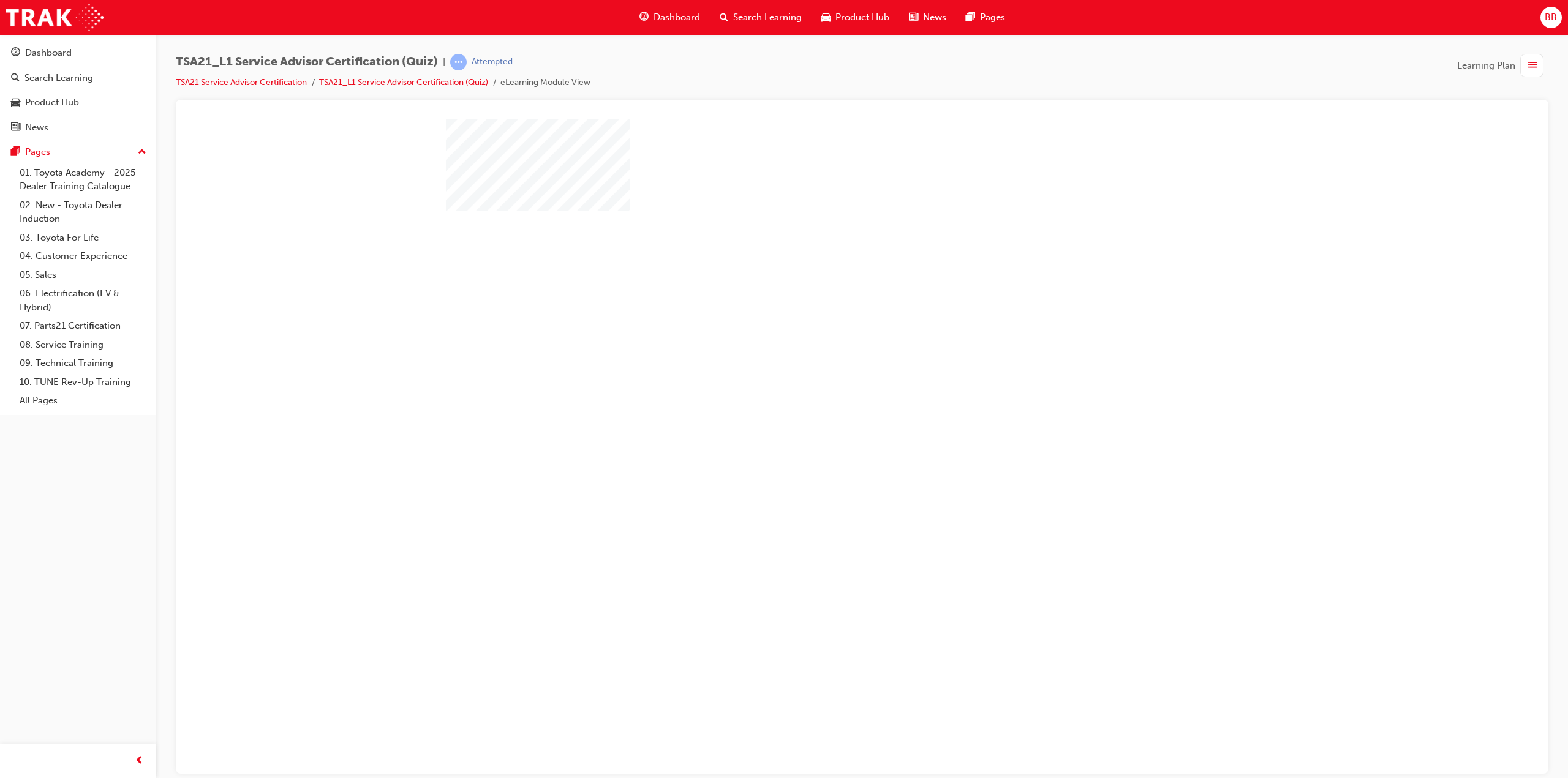
click at [826, 304] on div "play" at bounding box center [826, 304] width 0 height 0
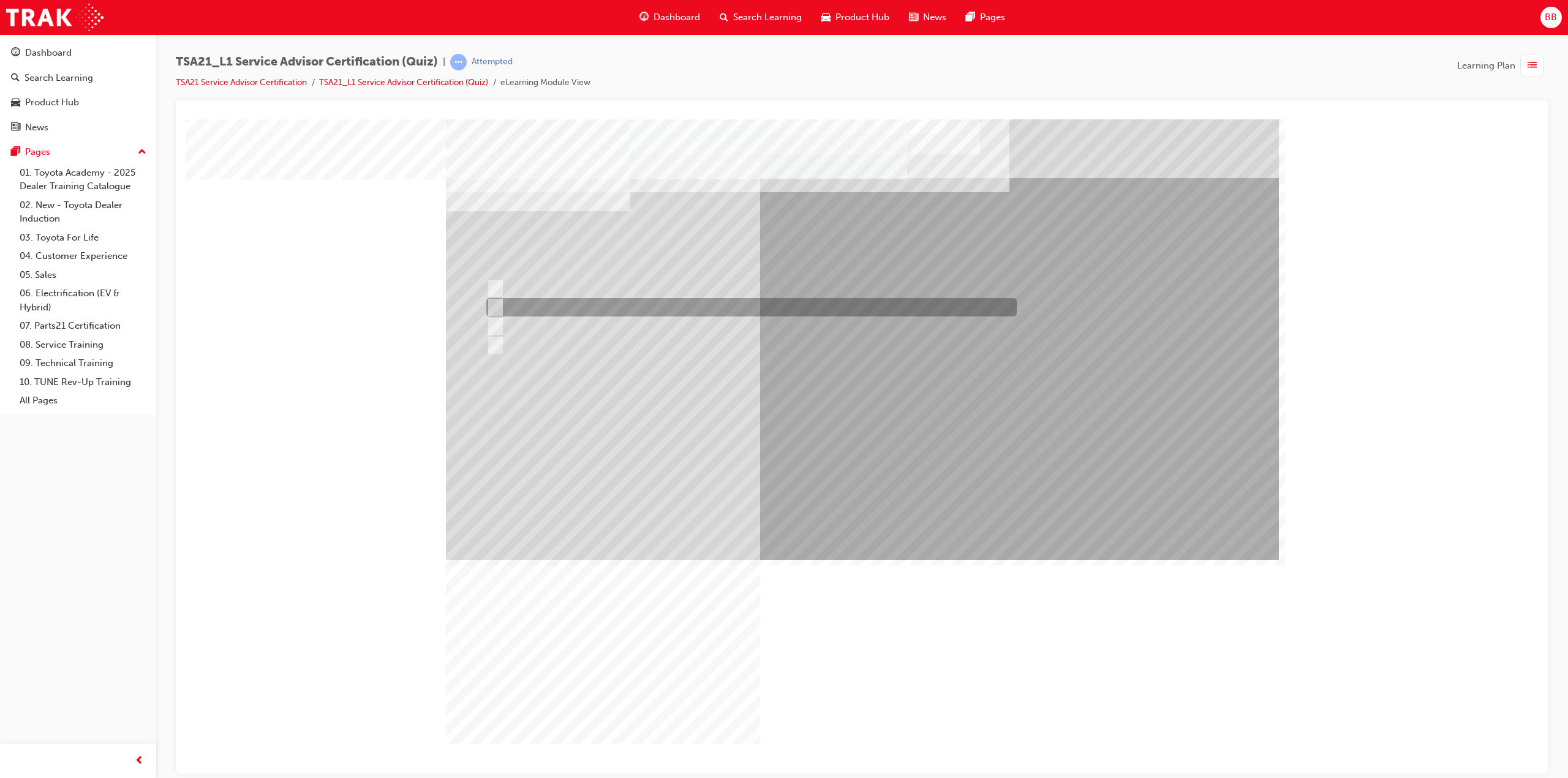
click at [617, 306] on div at bounding box center [749, 307] width 531 height 18
click at [630, 323] on div at bounding box center [749, 327] width 531 height 18
radio input "false"
radio input "true"
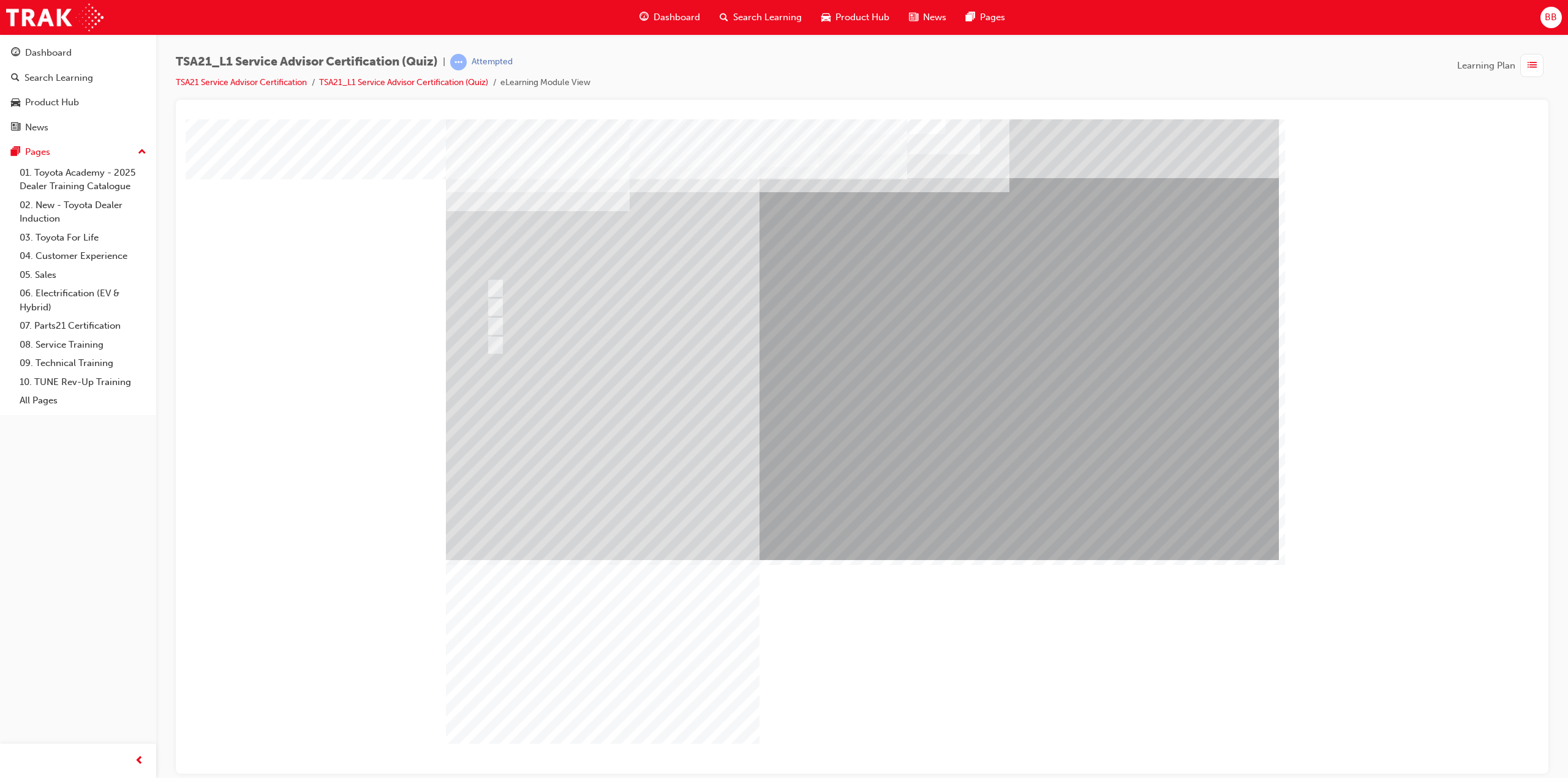
click at [670, 329] on div at bounding box center [750, 327] width 533 height 18
radio input "true"
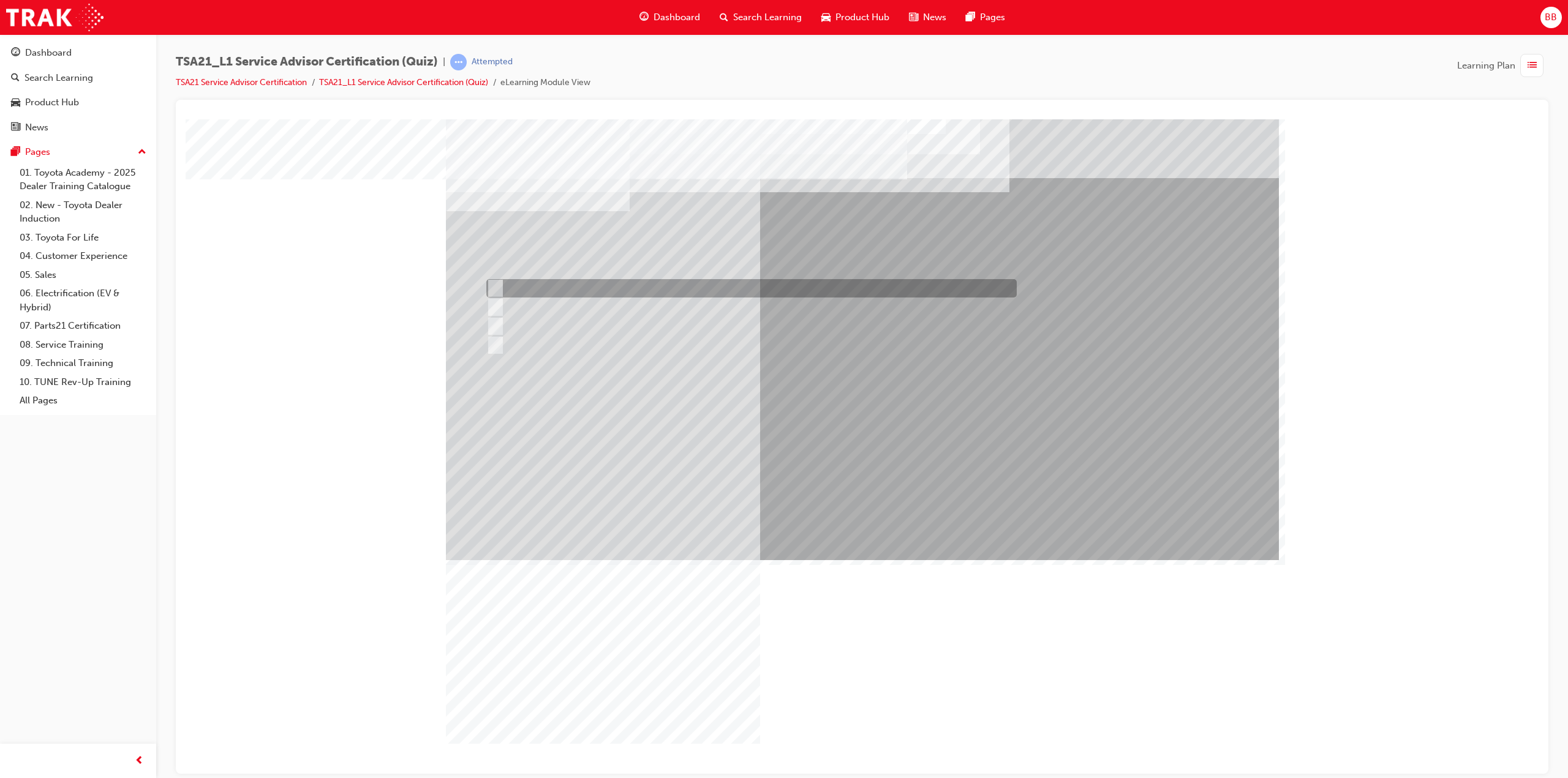
click at [608, 284] on div at bounding box center [749, 288] width 531 height 18
radio input "true"
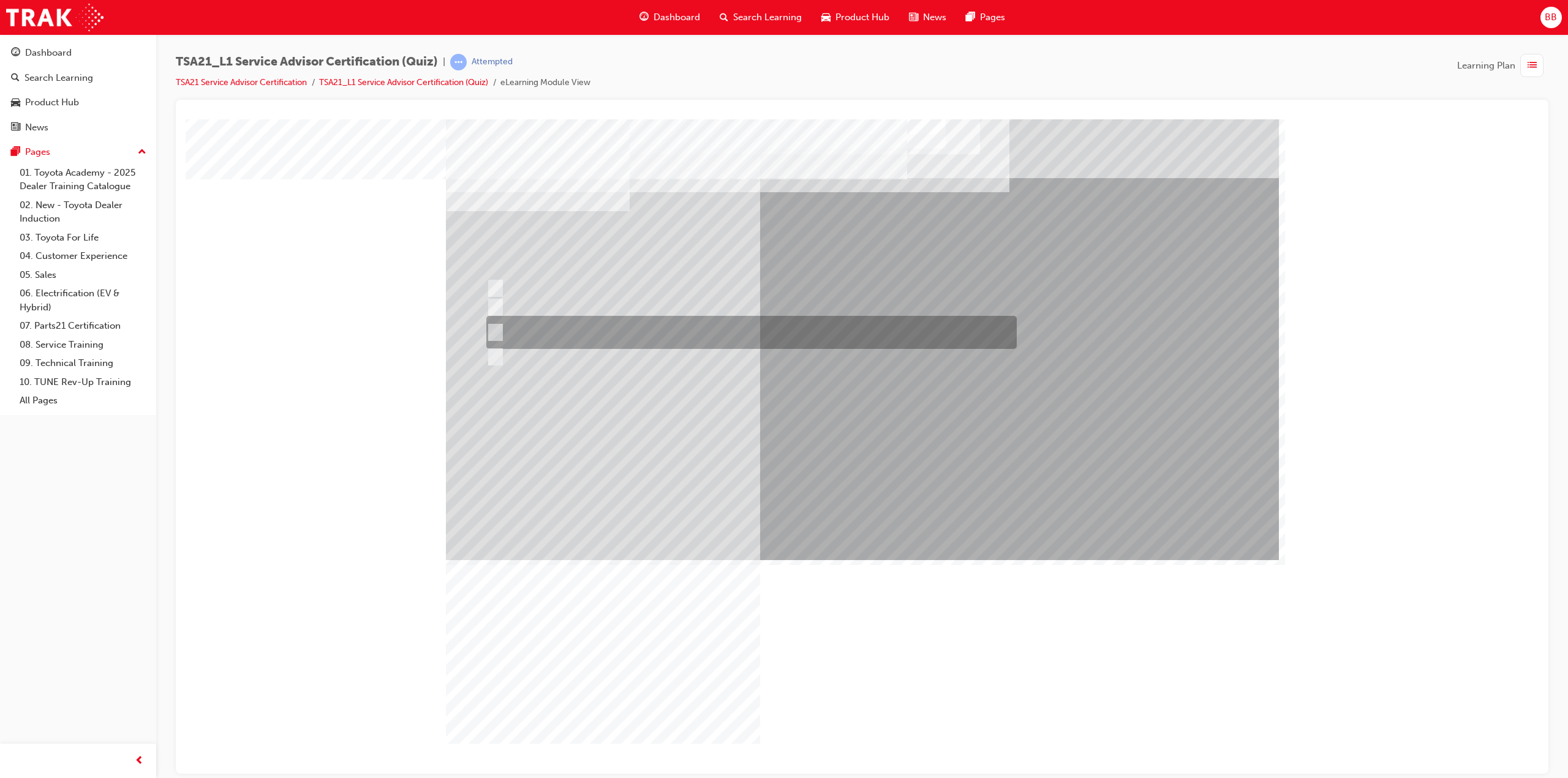
click at [608, 327] on div at bounding box center [749, 332] width 531 height 33
radio input "true"
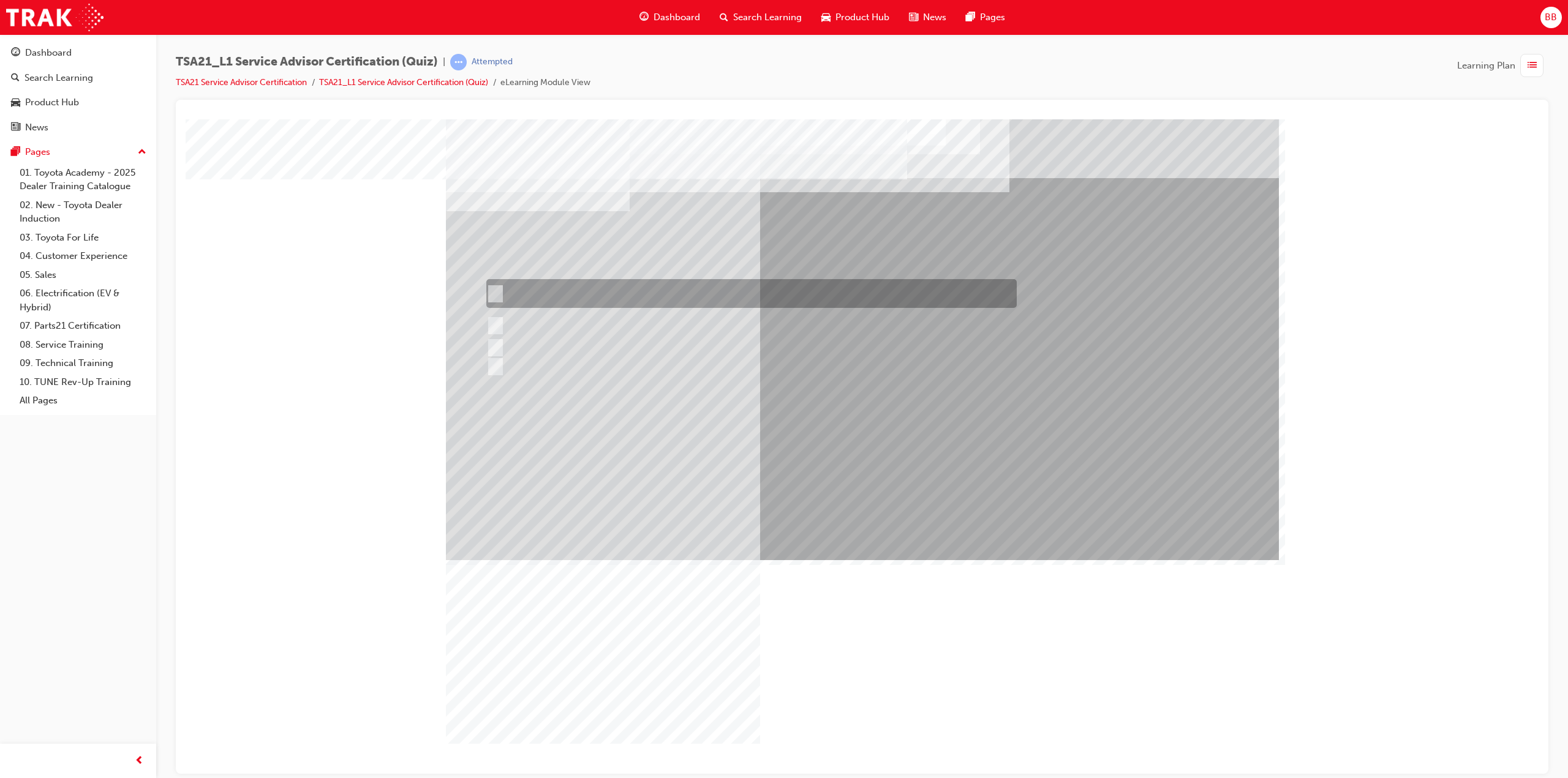
click at [613, 302] on div at bounding box center [749, 293] width 531 height 29
radio input "true"
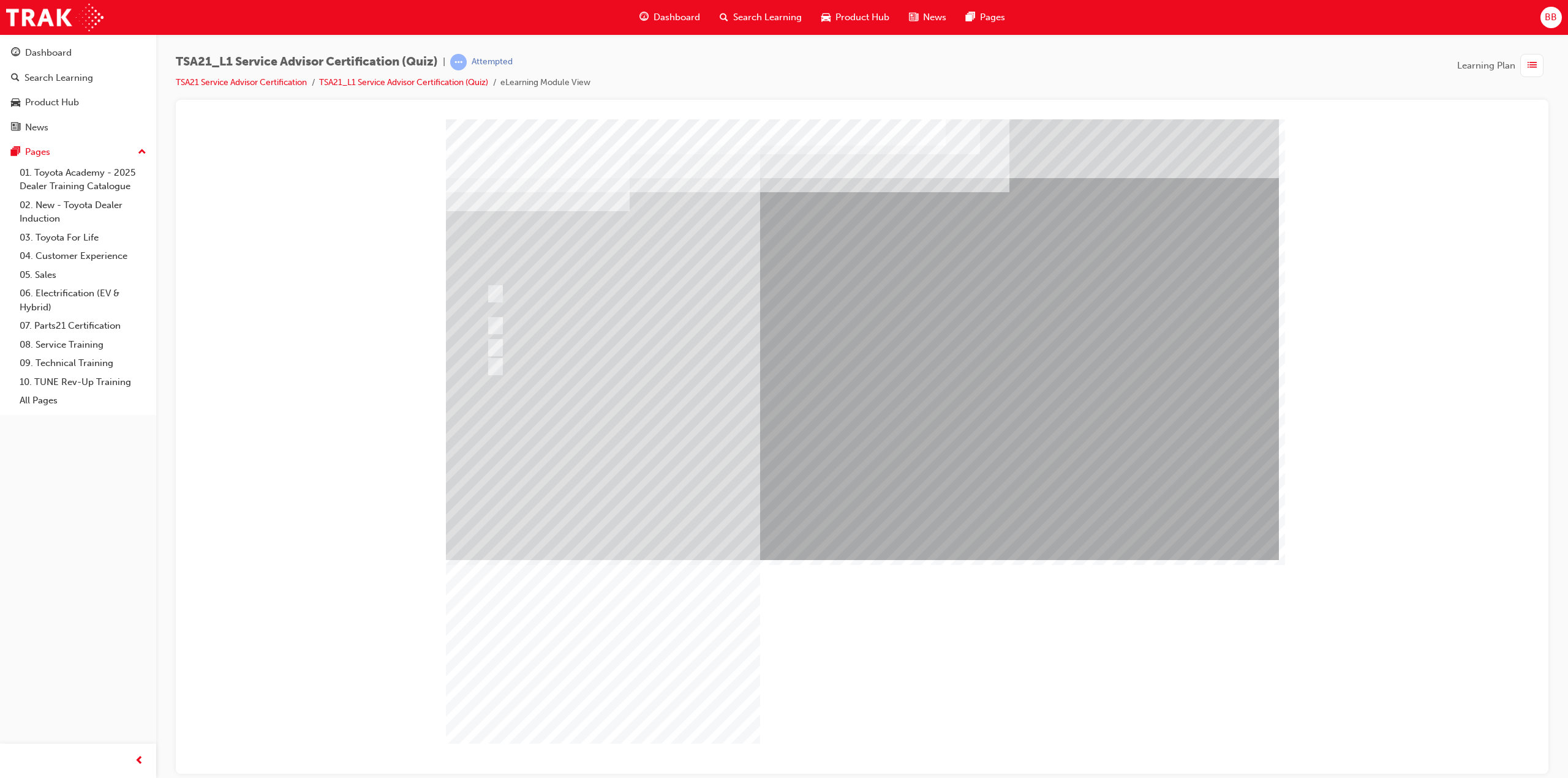
click at [570, 326] on div at bounding box center [749, 327] width 531 height 18
radio input "true"
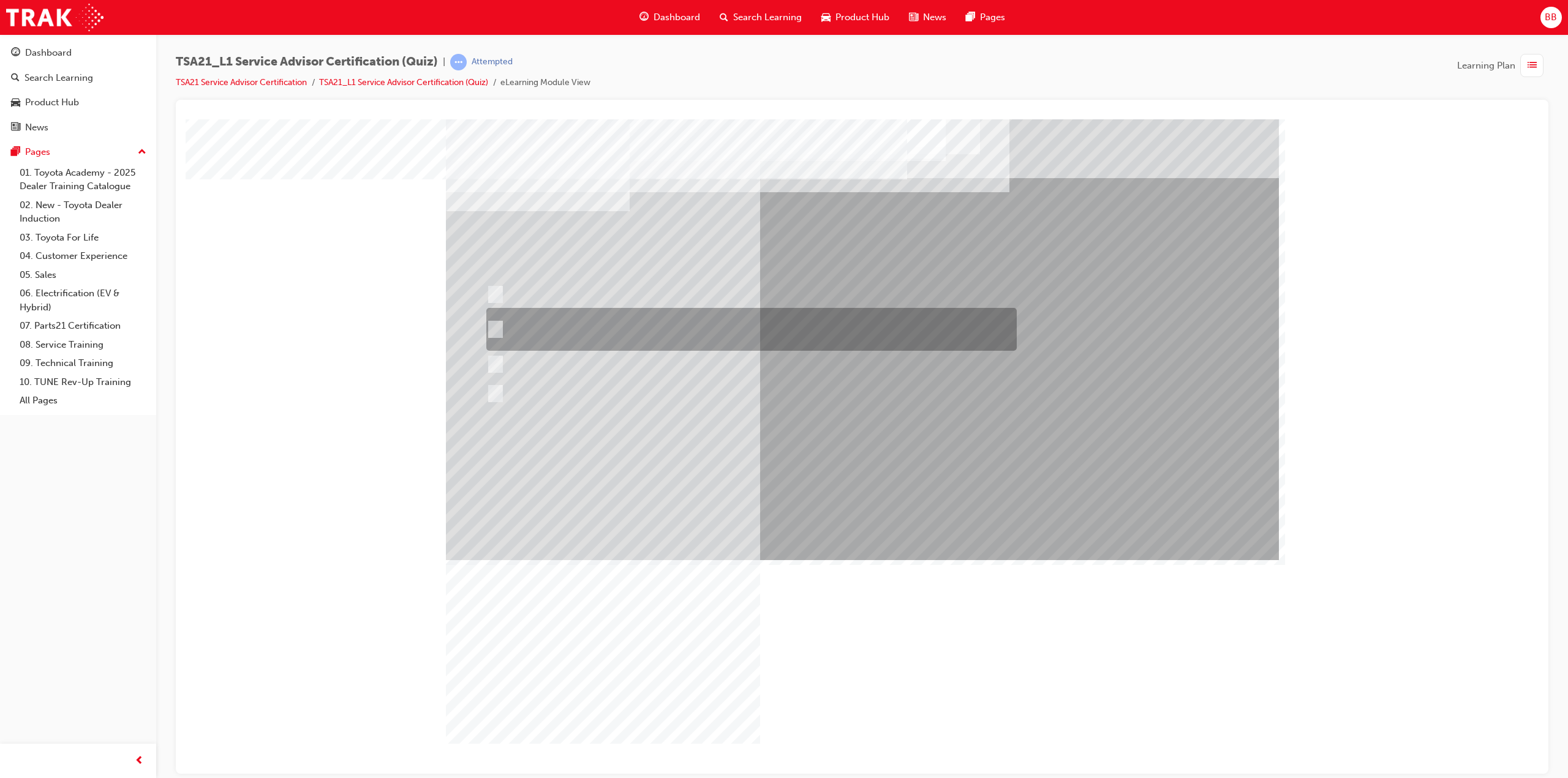
click at [632, 324] on div at bounding box center [749, 329] width 531 height 43
radio input "true"
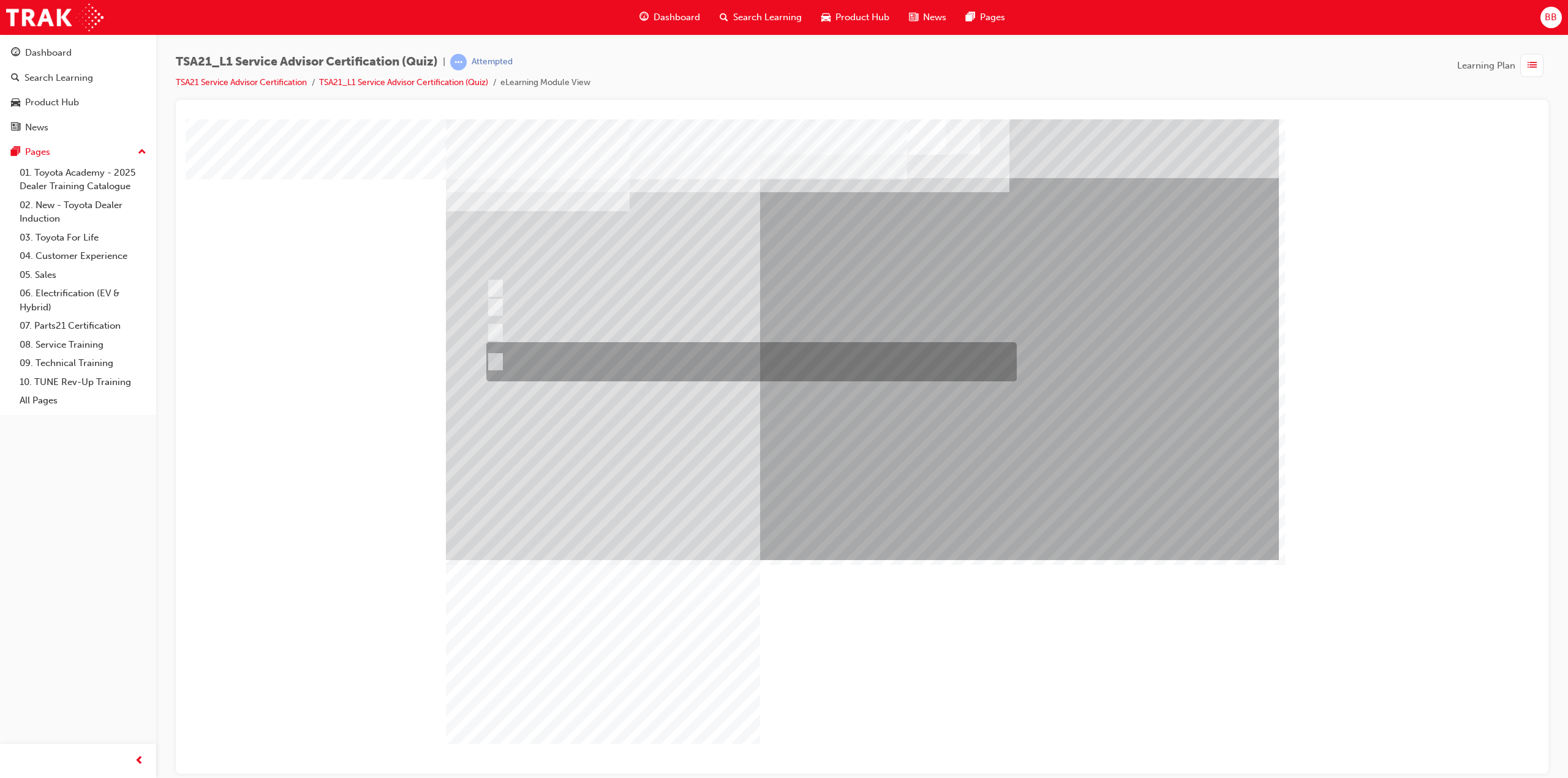
click at [678, 361] on div at bounding box center [749, 362] width 531 height 39
radio input "true"
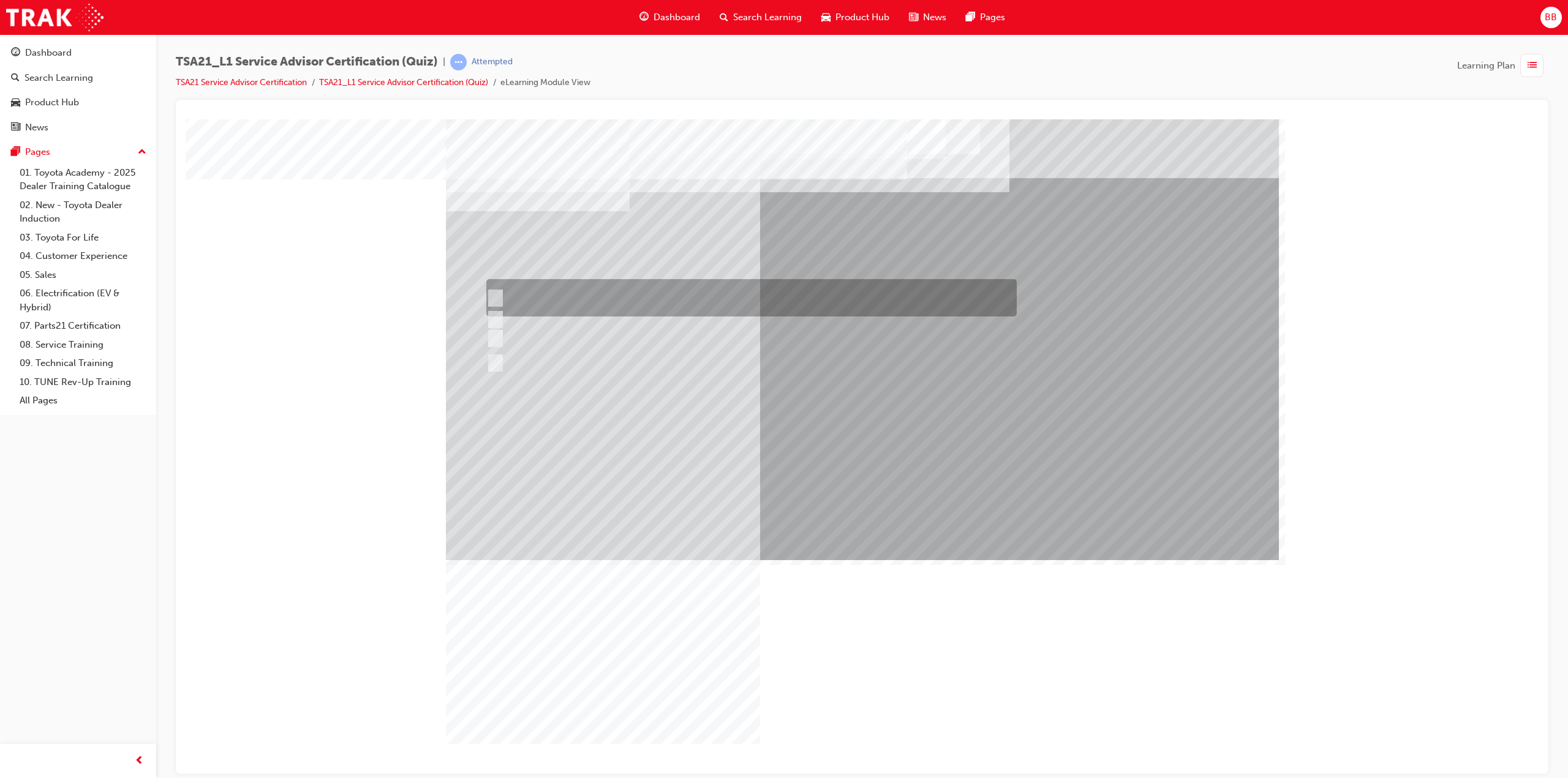
click at [662, 293] on div at bounding box center [749, 297] width 531 height 37
radio input "true"
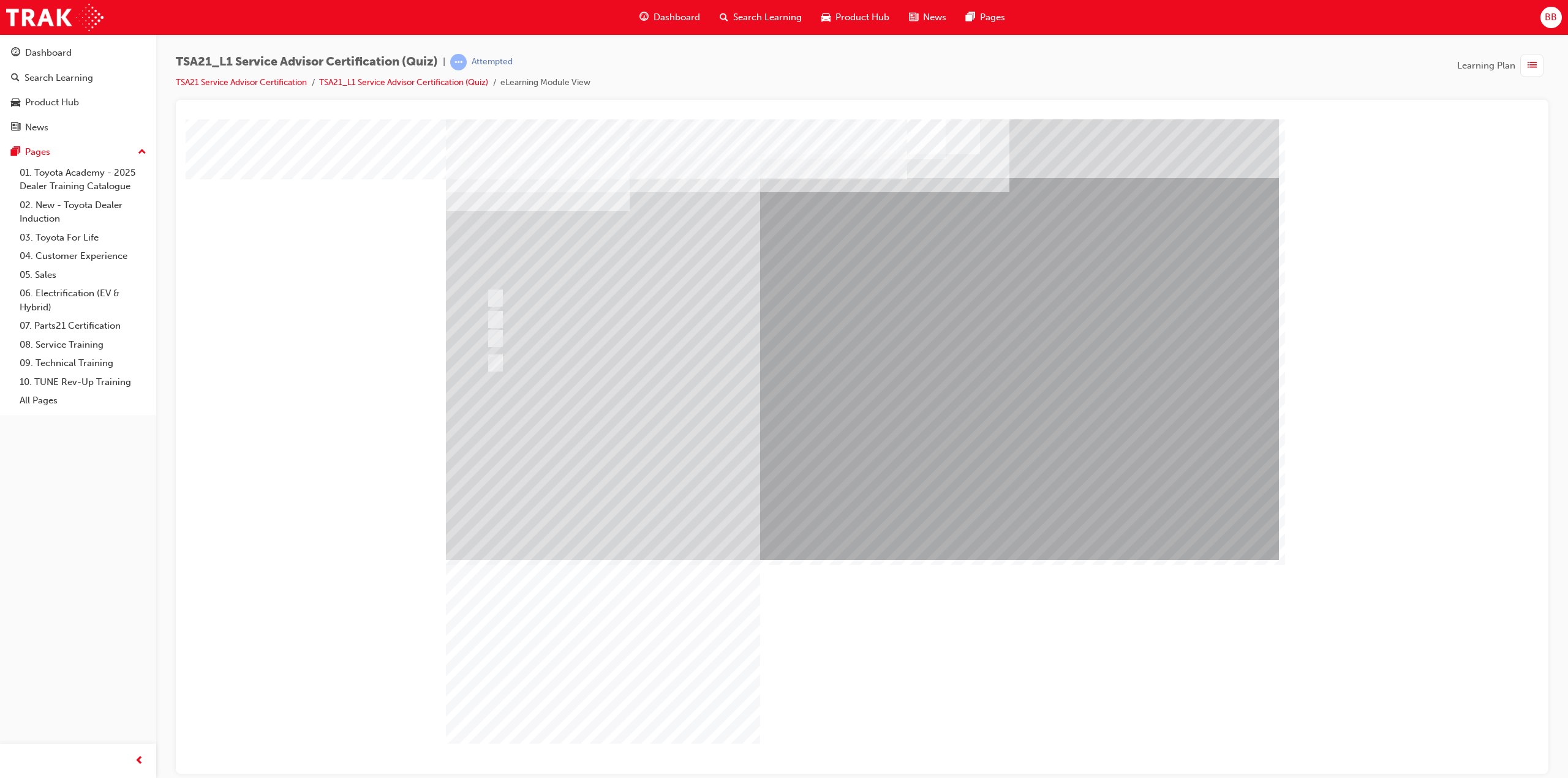
click at [851, 560] on div "Image" at bounding box center [865, 783] width 839 height 446
click at [581, 318] on div at bounding box center [749, 327] width 531 height 18
radio input "true"
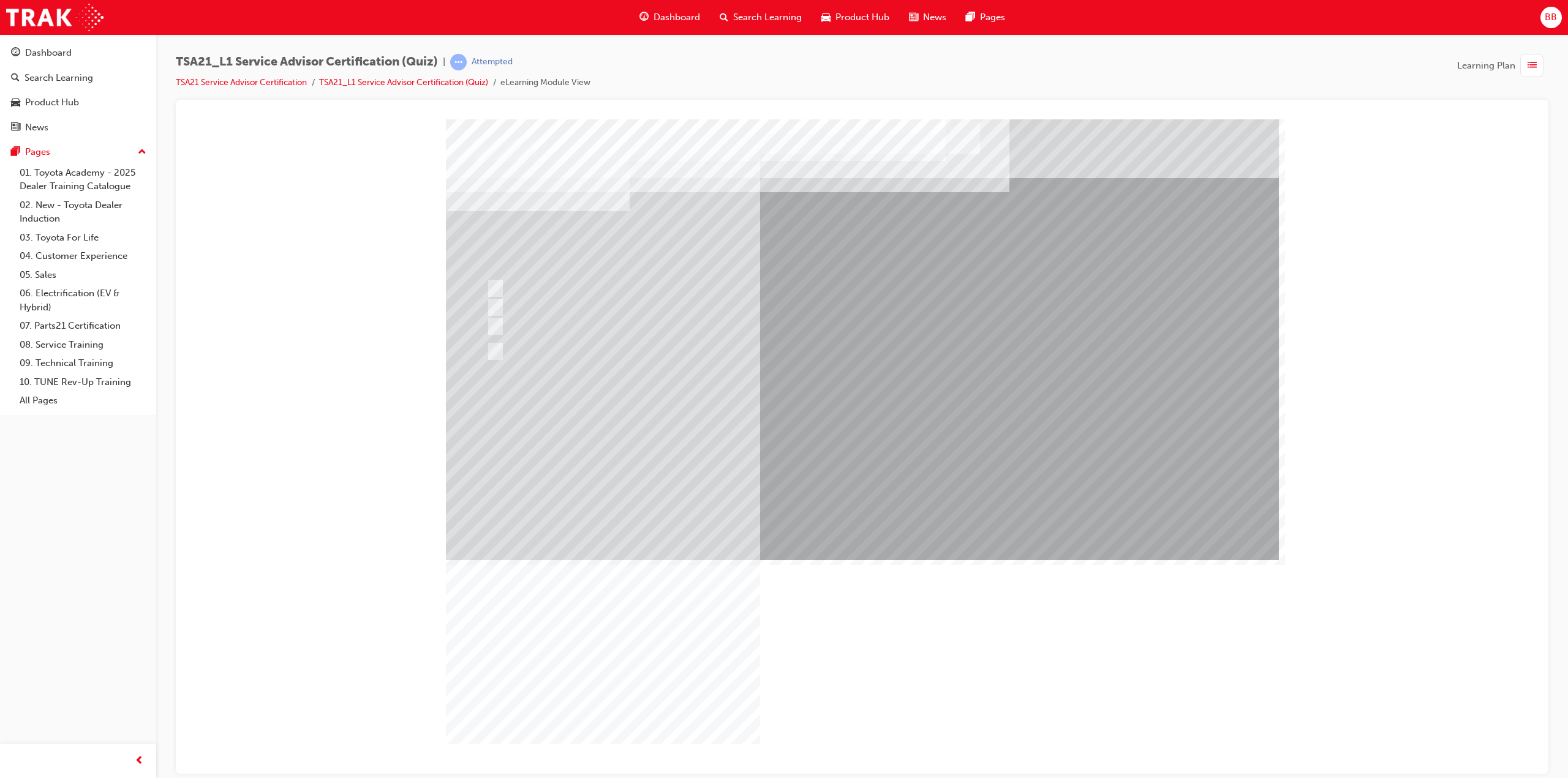
click at [596, 346] on div at bounding box center [749, 346] width 531 height 18
radio input "true"
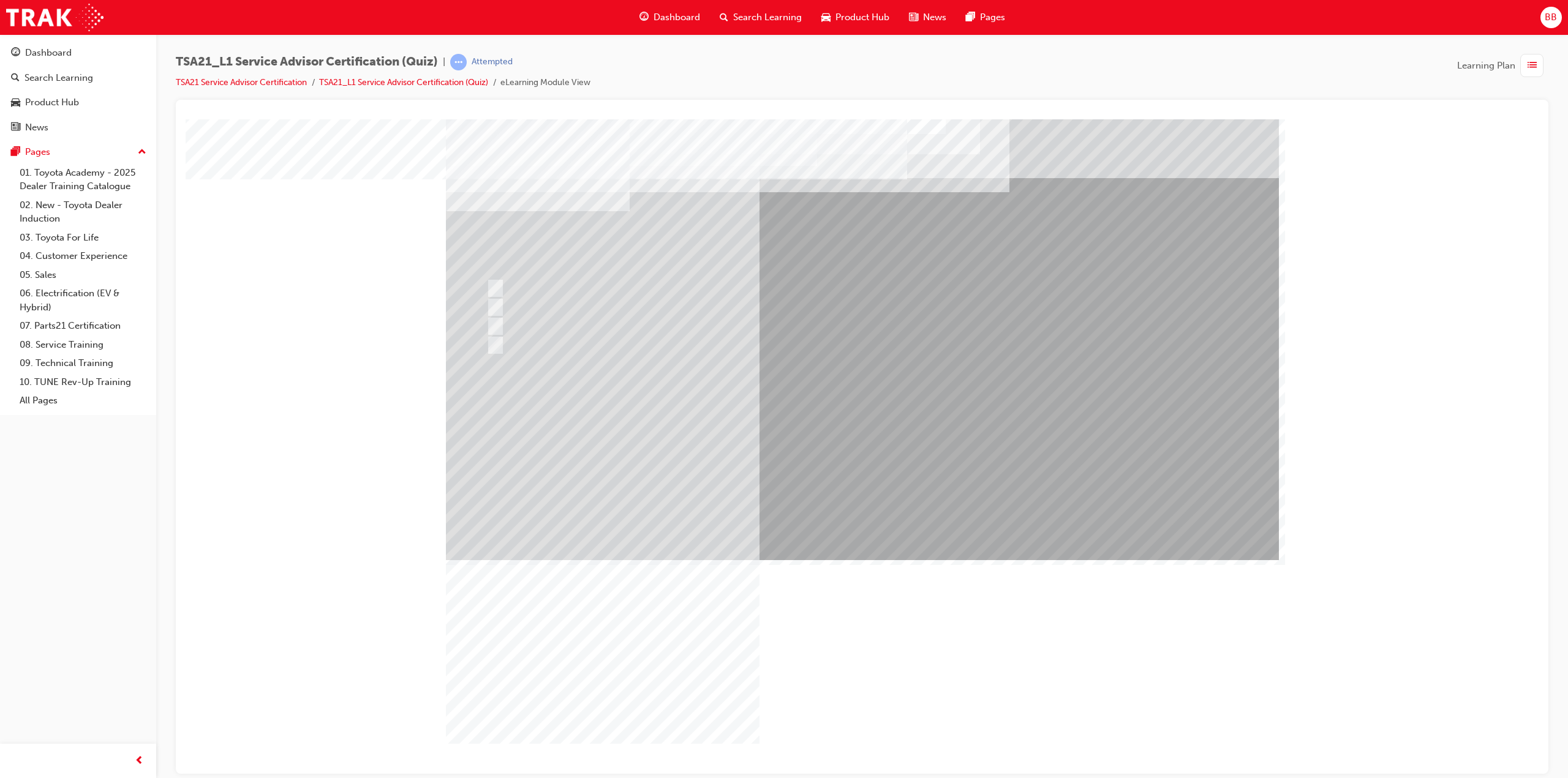
click at [652, 310] on div at bounding box center [749, 307] width 531 height 18
radio input "true"
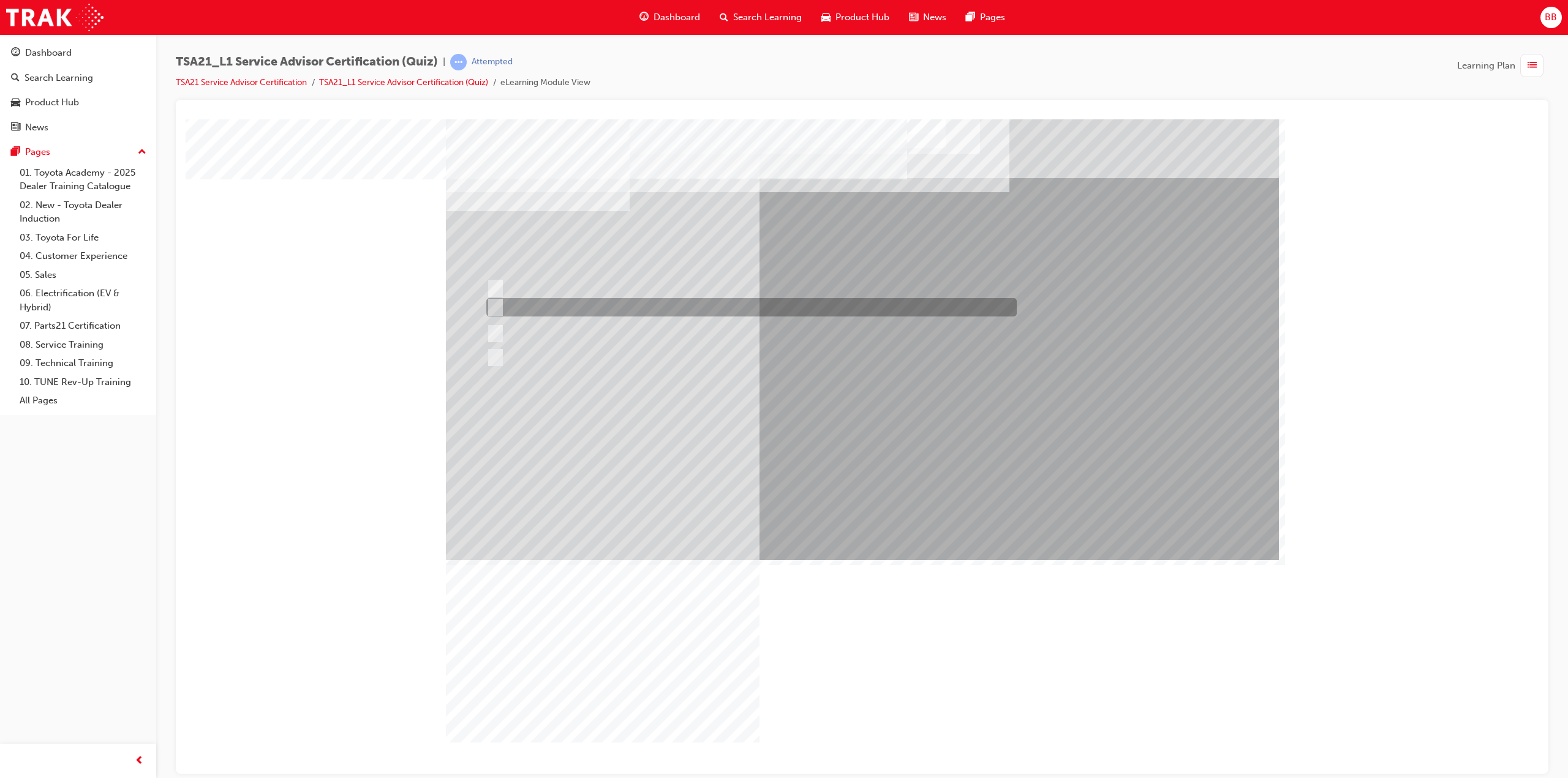
click at [636, 311] on div at bounding box center [749, 307] width 531 height 18
radio input "true"
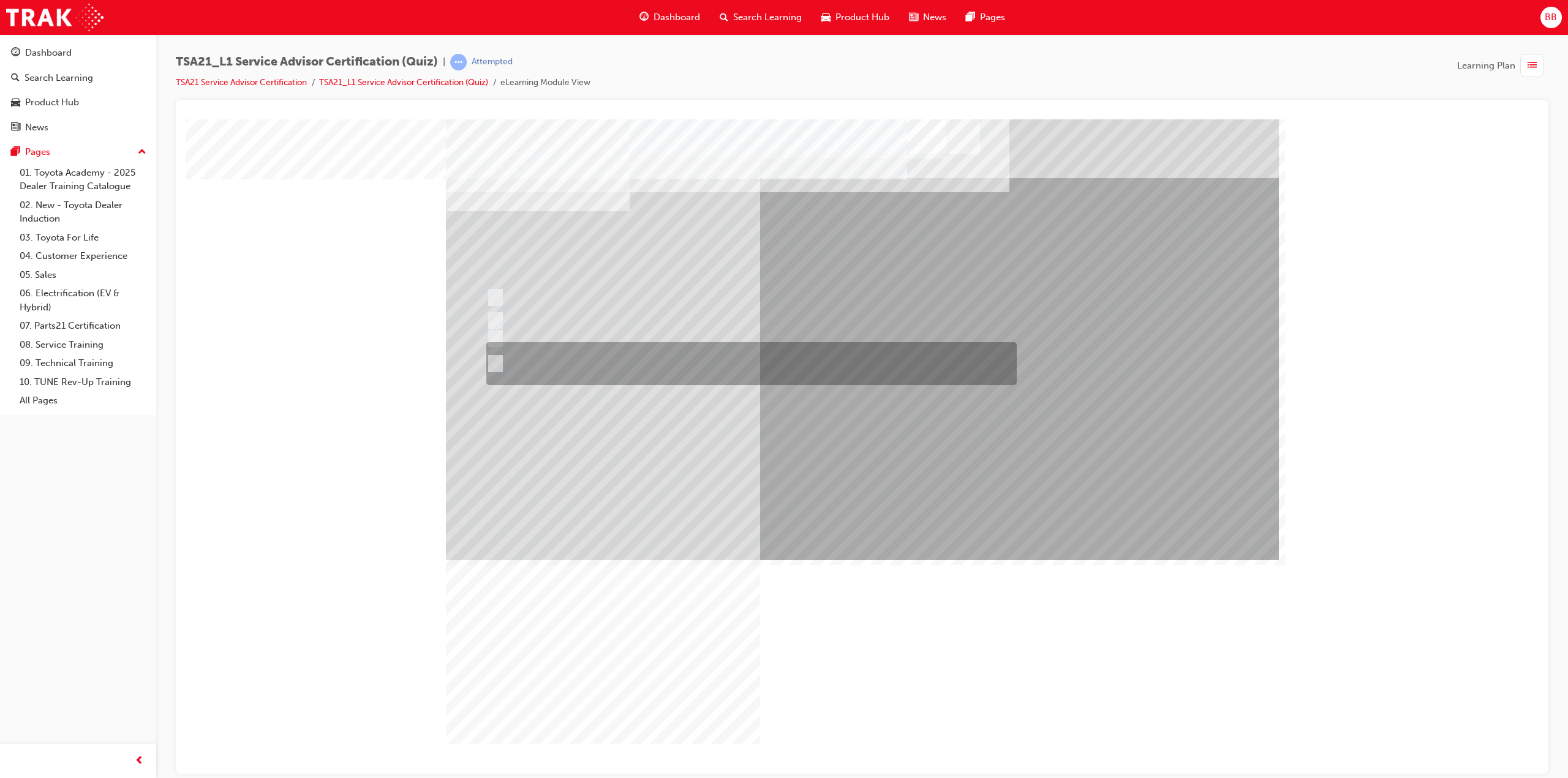
click at [678, 359] on div at bounding box center [749, 364] width 531 height 43
radio input "true"
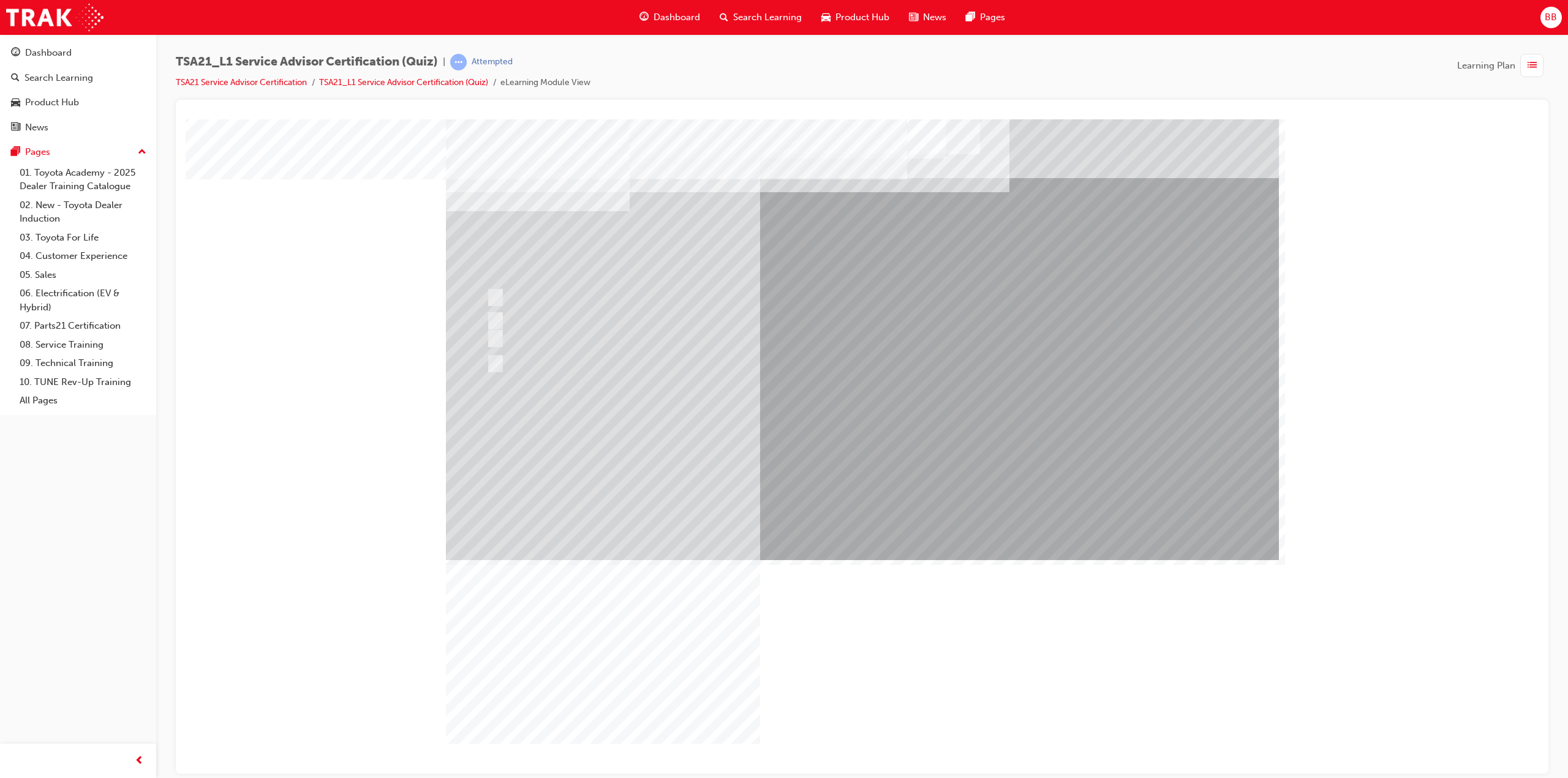
click at [838, 560] on div "Image" at bounding box center [865, 783] width 839 height 446
click at [559, 308] on div at bounding box center [749, 307] width 531 height 18
radio input "true"
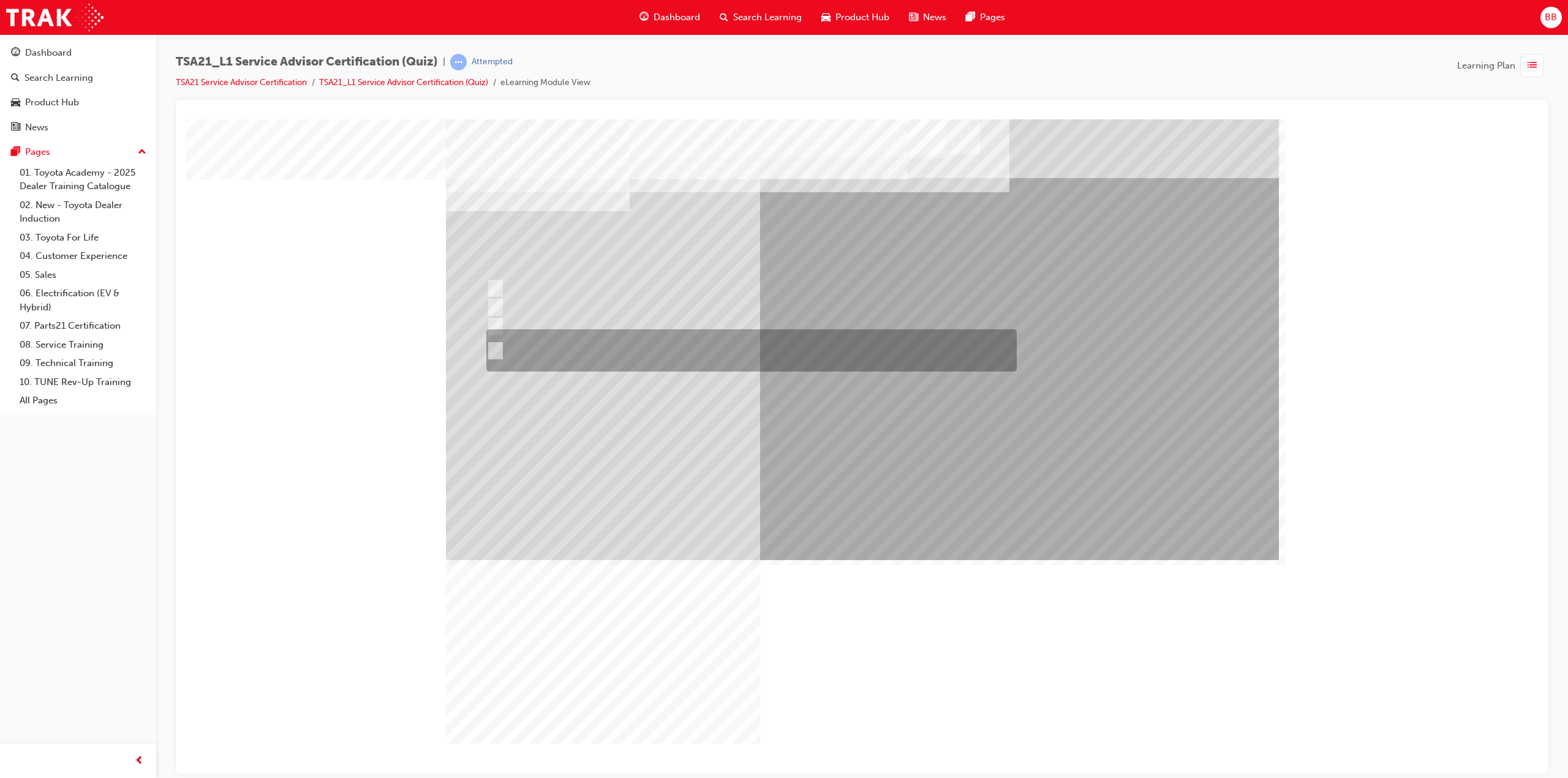
click at [602, 349] on div at bounding box center [749, 350] width 531 height 42
radio input "true"
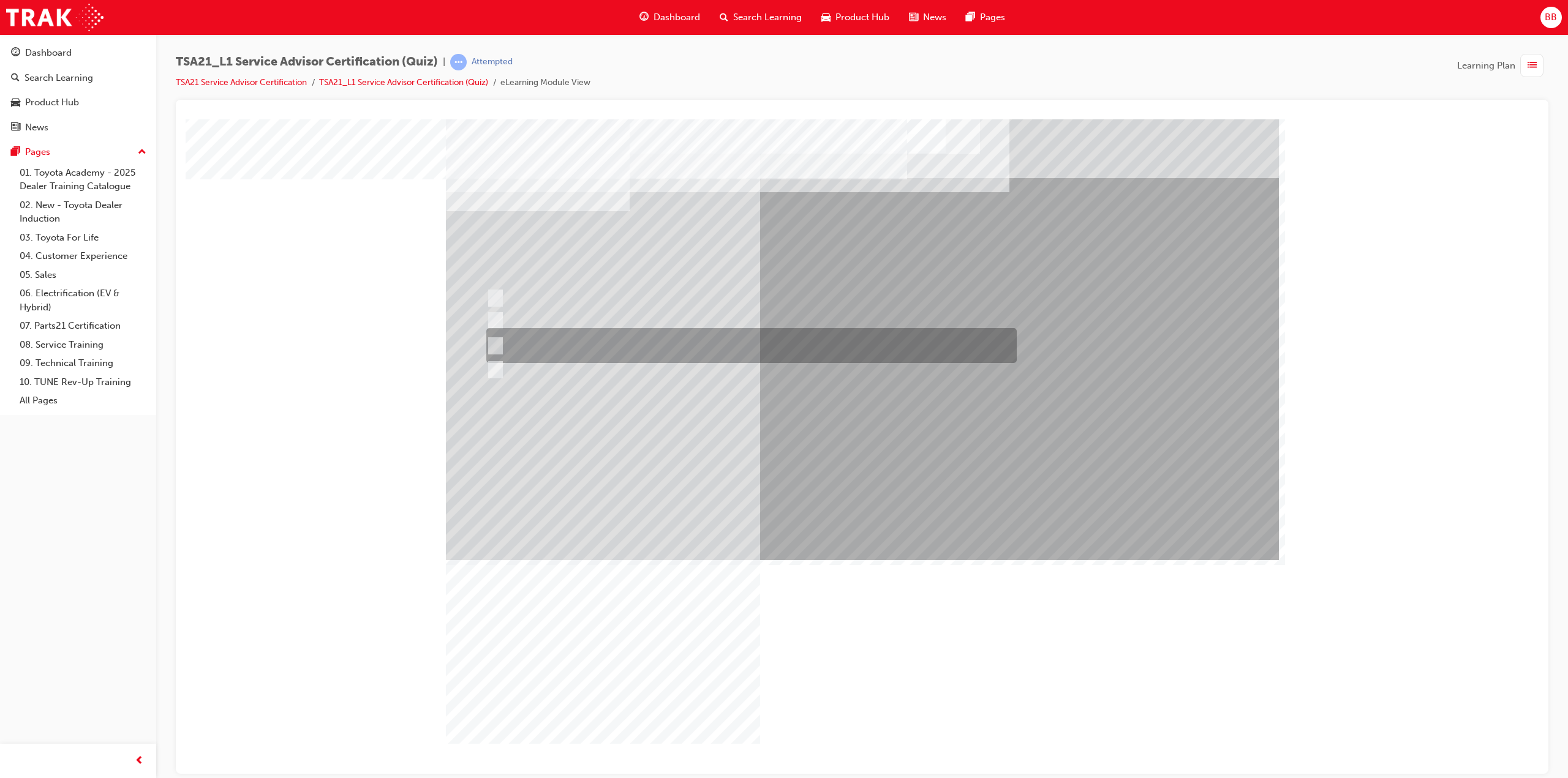
click at [595, 343] on div at bounding box center [749, 345] width 531 height 35
radio input "true"
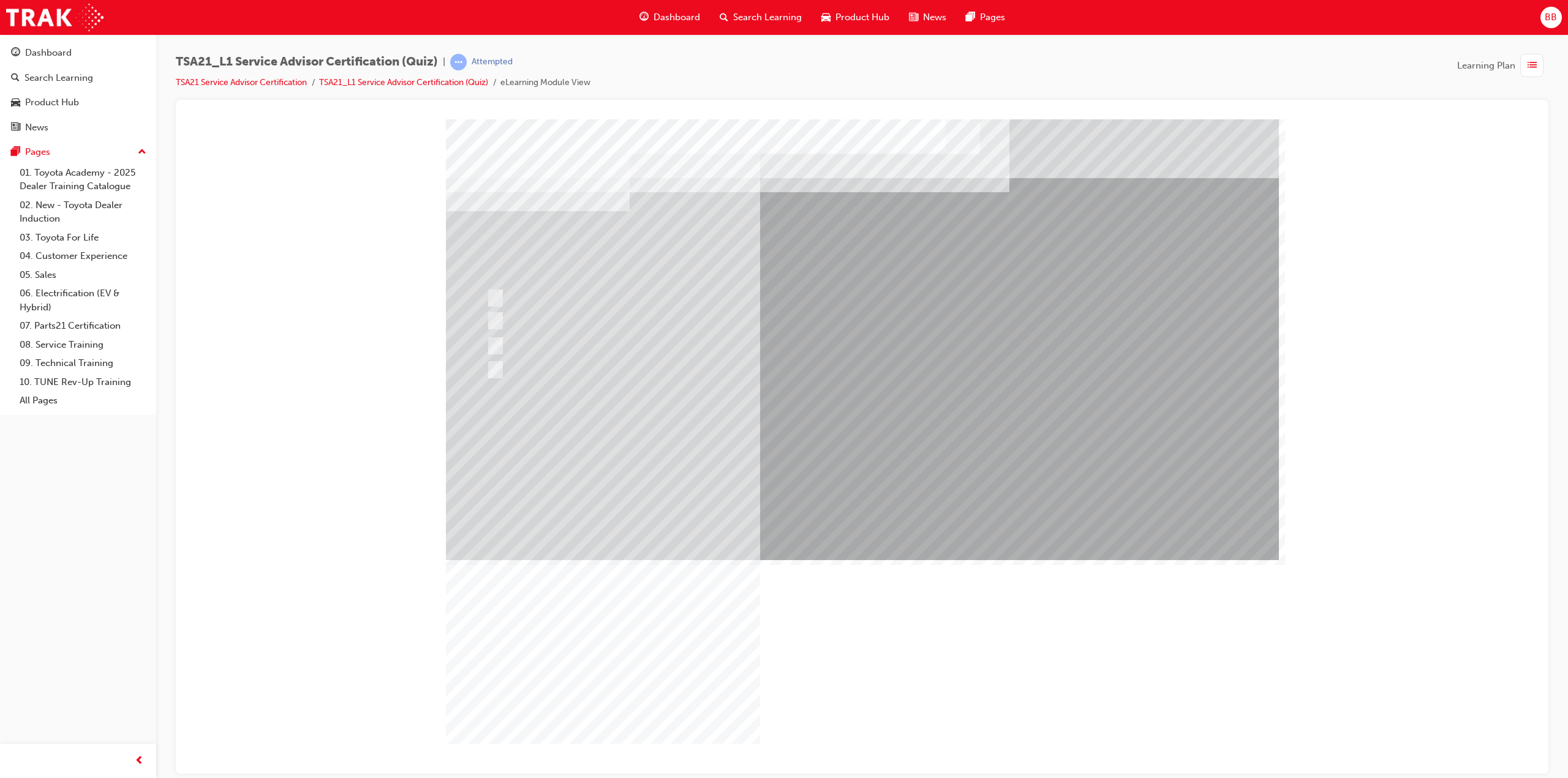
click at [644, 293] on div at bounding box center [749, 288] width 531 height 18
radio input "true"
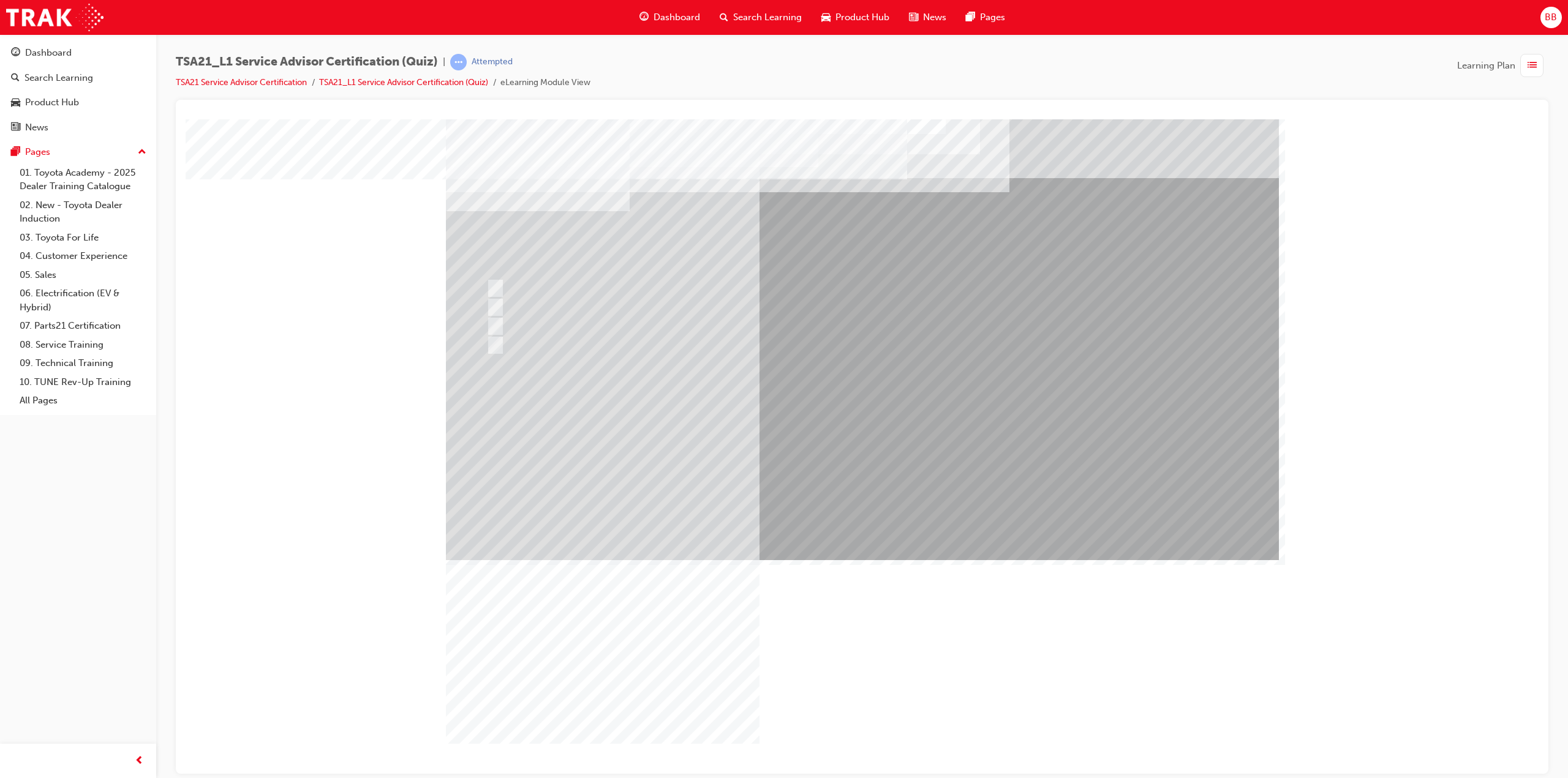
click at [555, 308] on div at bounding box center [749, 307] width 531 height 18
radio input "true"
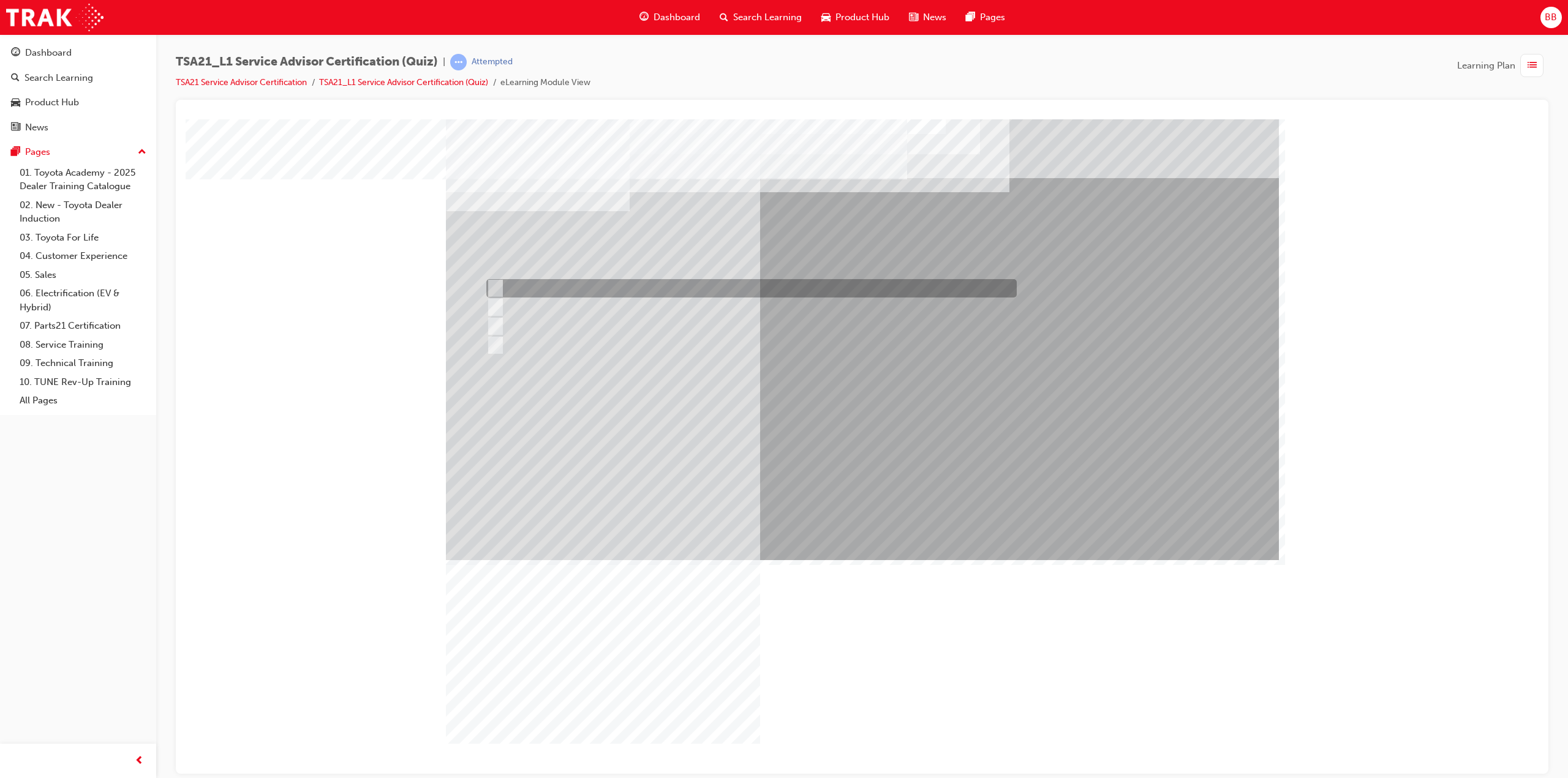
click at [556, 287] on div at bounding box center [749, 288] width 531 height 18
radio input "true"
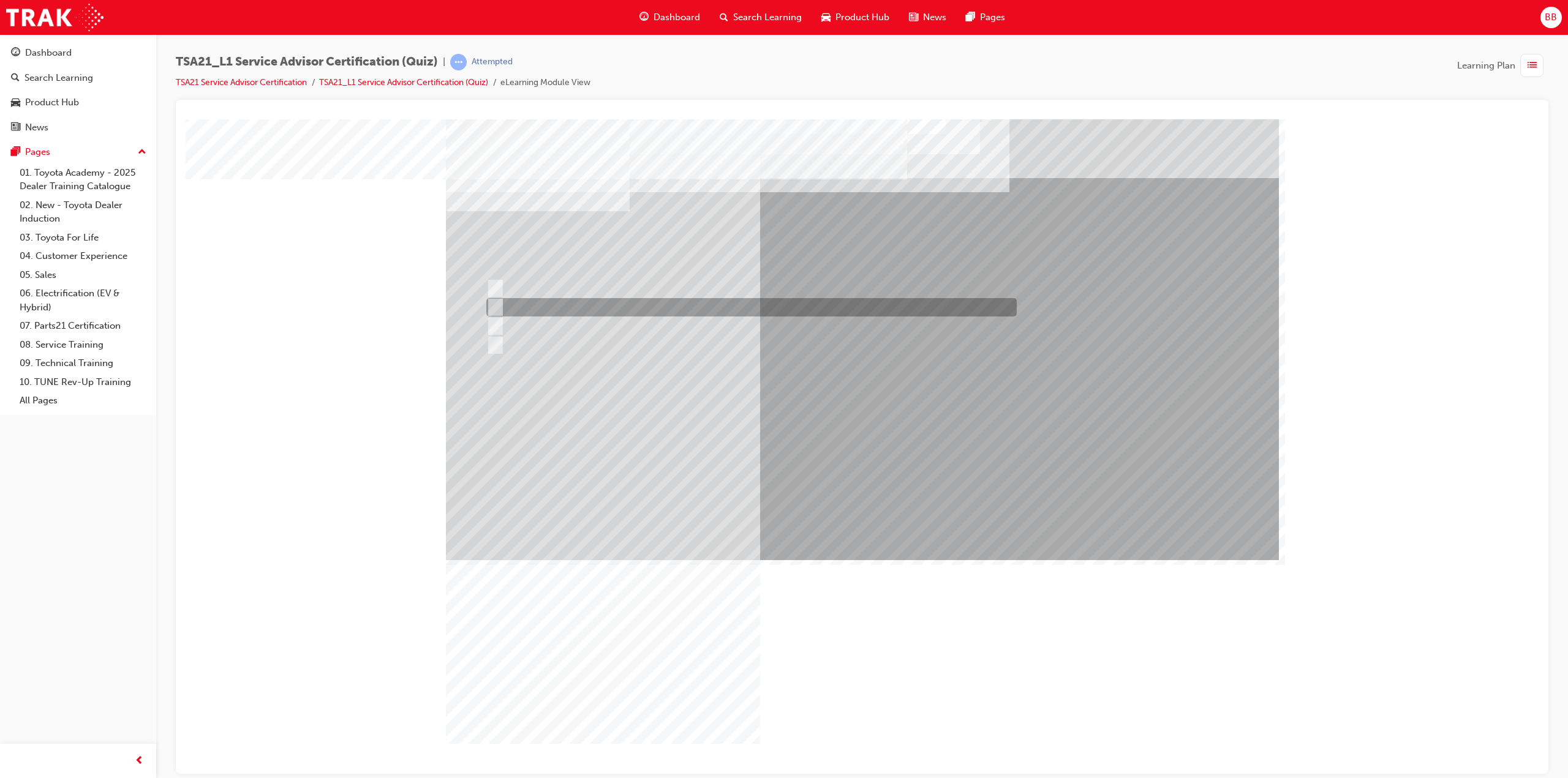
click at [602, 306] on div at bounding box center [749, 307] width 531 height 18
radio input "true"
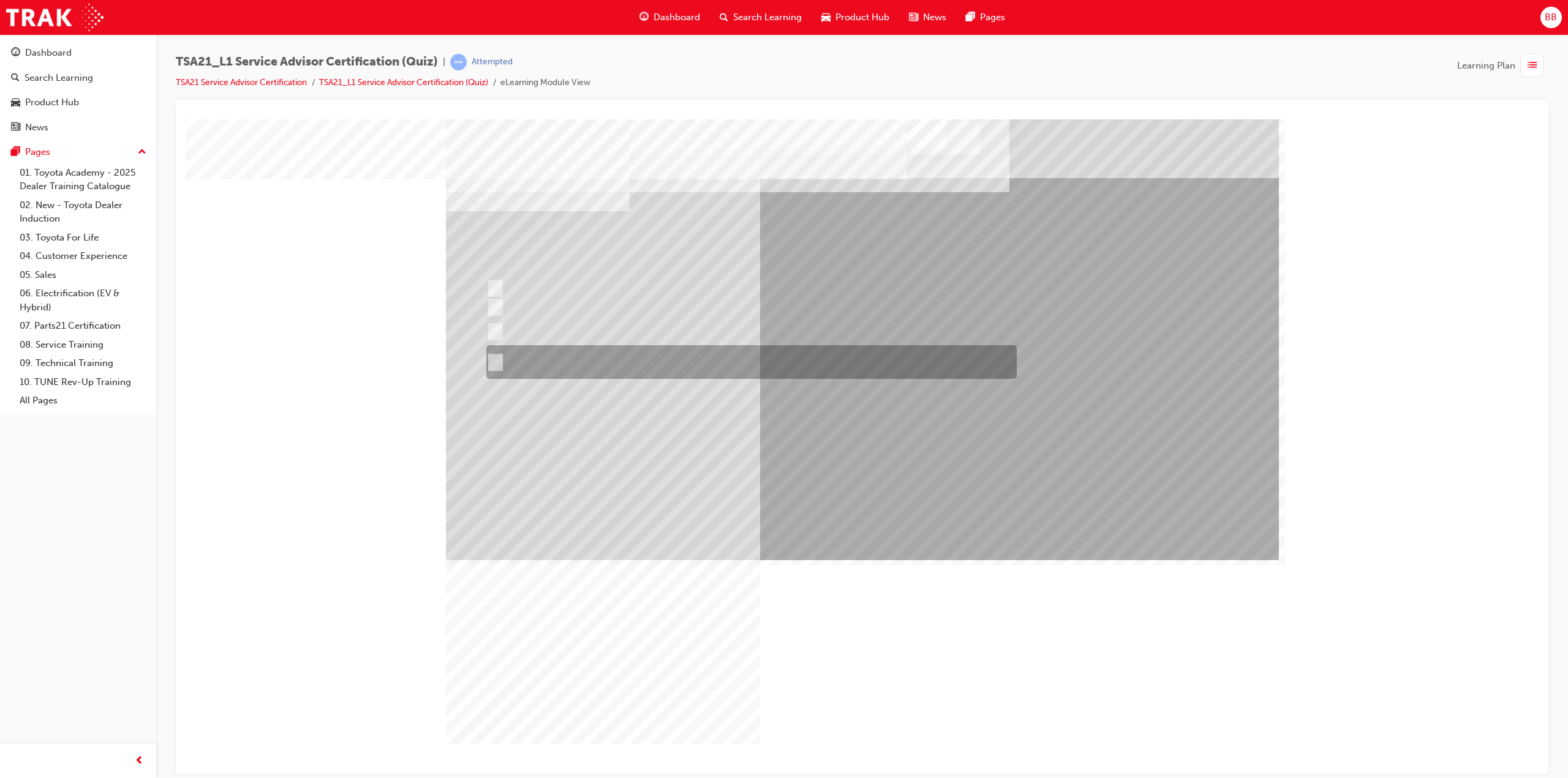
click at [661, 359] on div at bounding box center [749, 363] width 531 height 34
radio input "true"
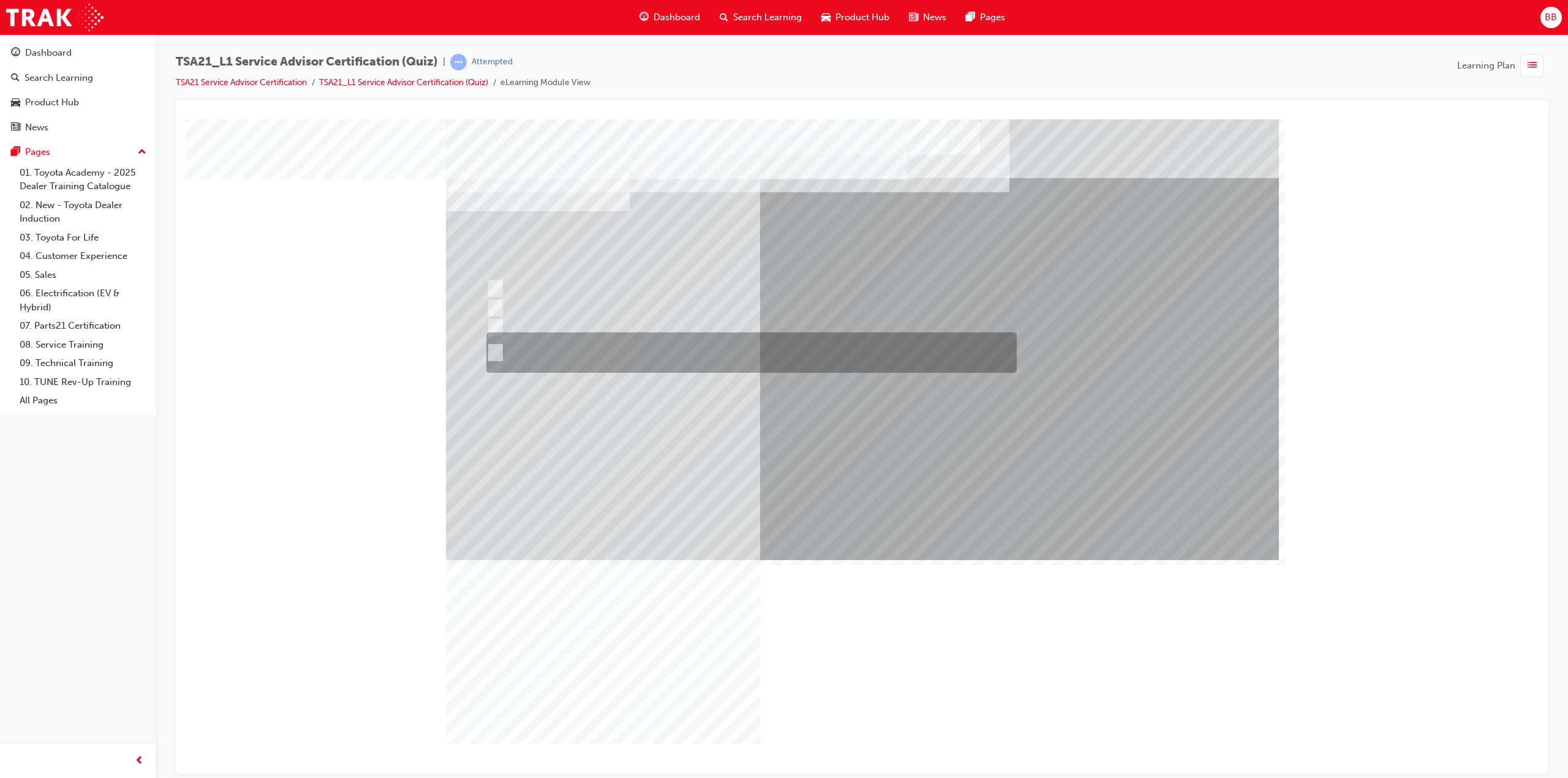
click at [608, 354] on div at bounding box center [749, 353] width 531 height 41
radio input "true"
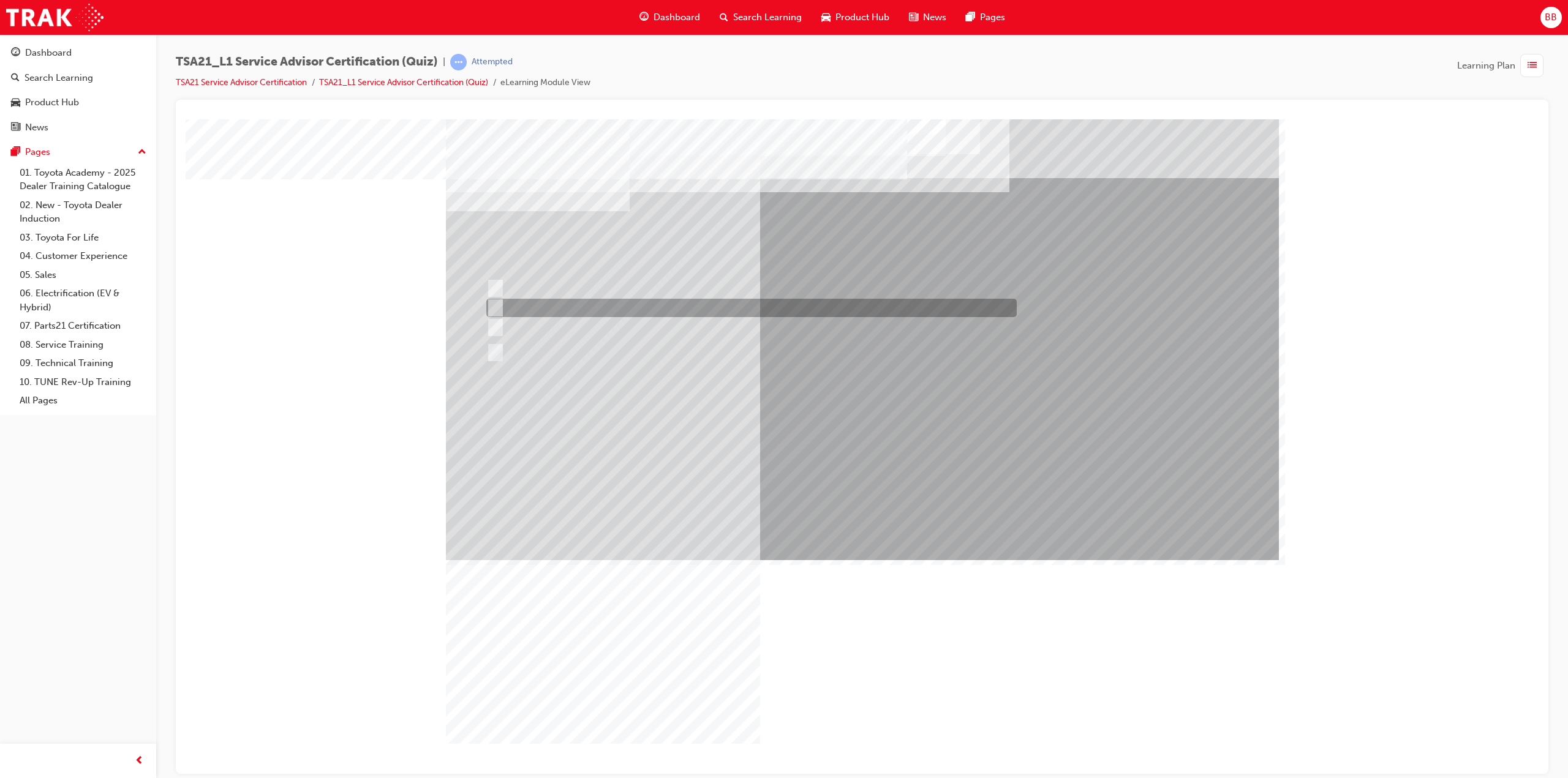
click at [625, 312] on div at bounding box center [749, 308] width 531 height 18
radio input "true"
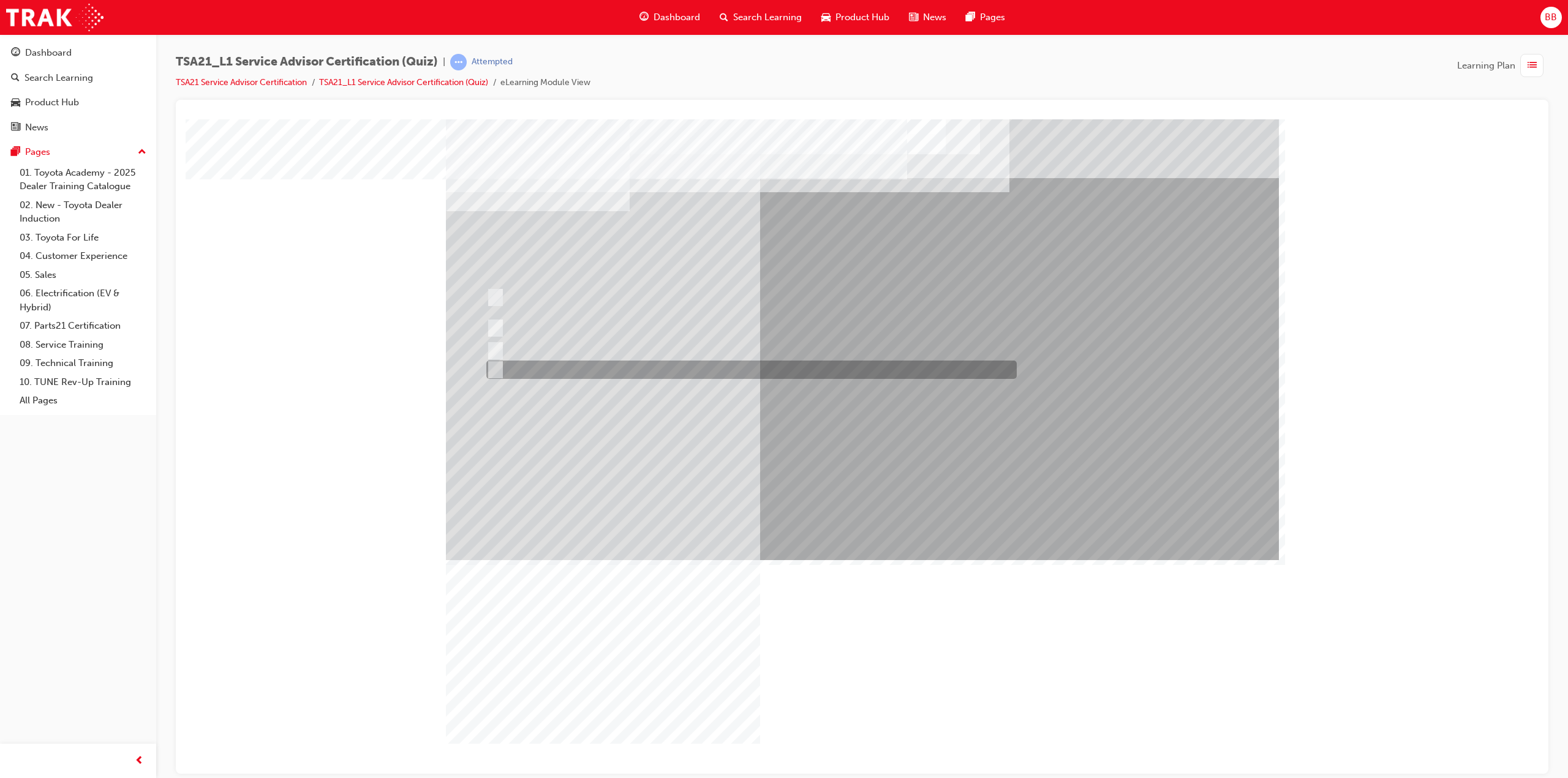
click at [676, 375] on div at bounding box center [749, 370] width 531 height 18
radio input "true"
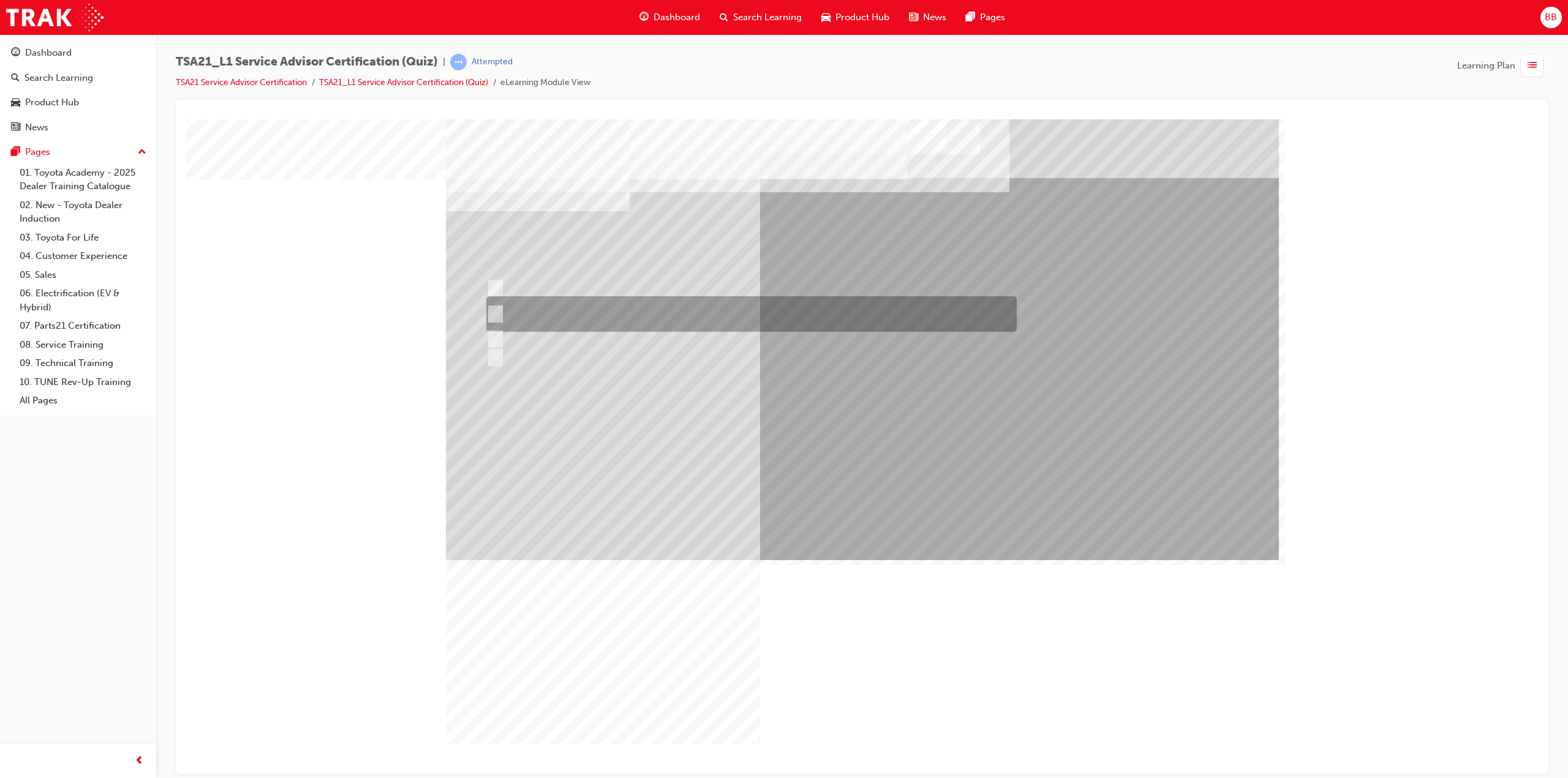
click at [634, 312] on div at bounding box center [749, 314] width 531 height 35
radio input "true"
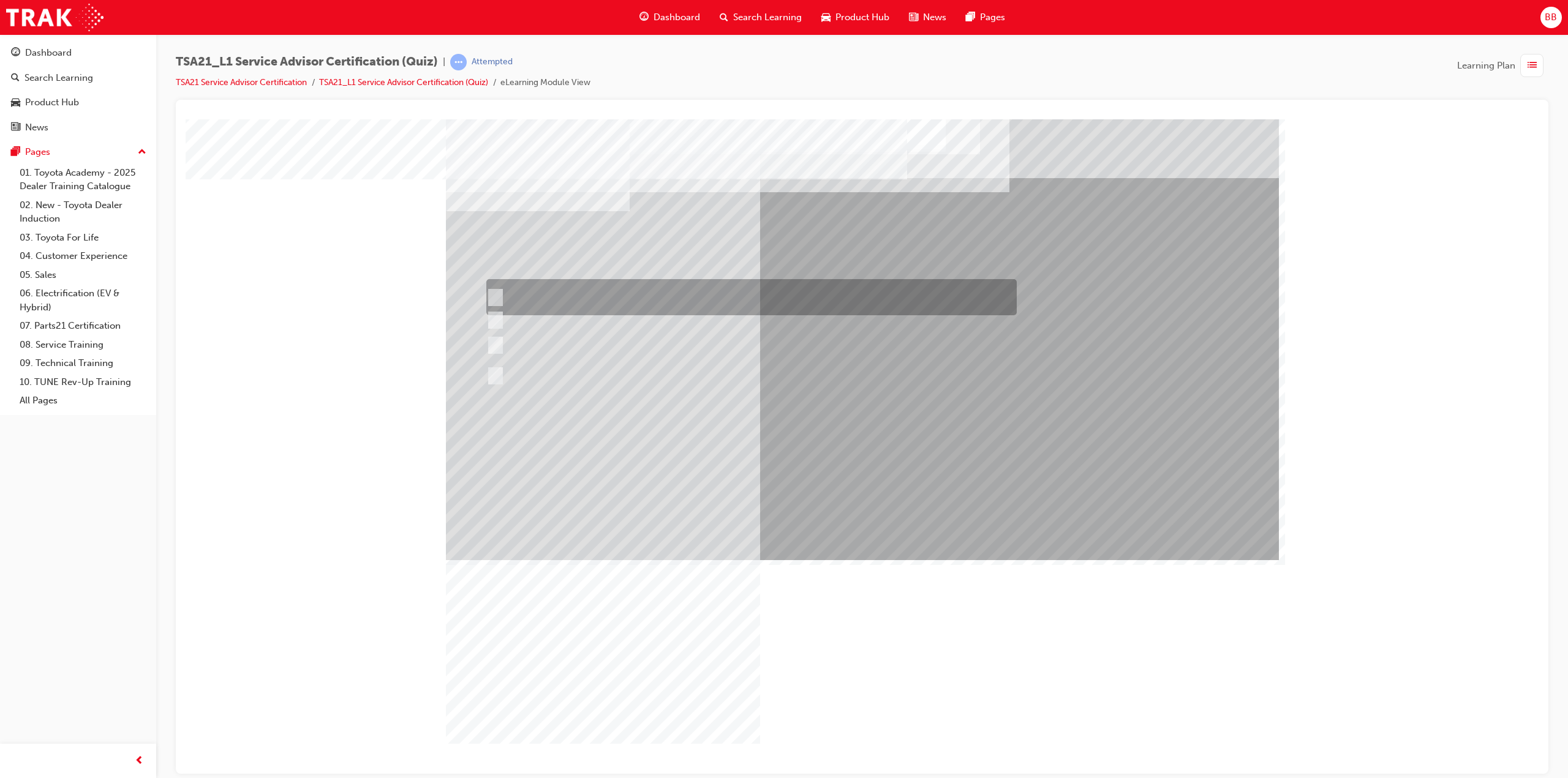
click at [602, 291] on div at bounding box center [749, 297] width 531 height 36
radio input "true"
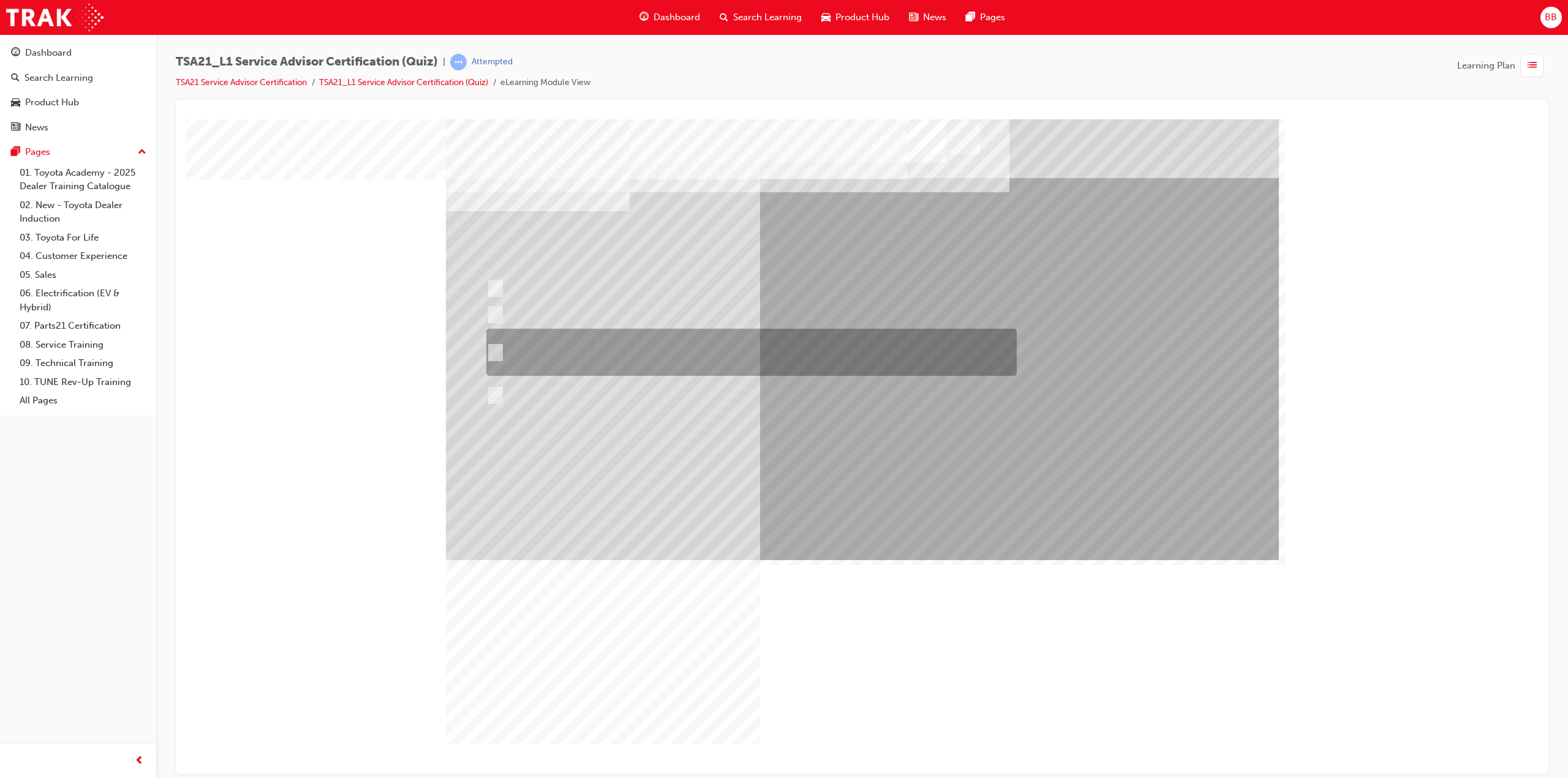
click at [679, 351] on div at bounding box center [749, 352] width 531 height 47
radio input "true"
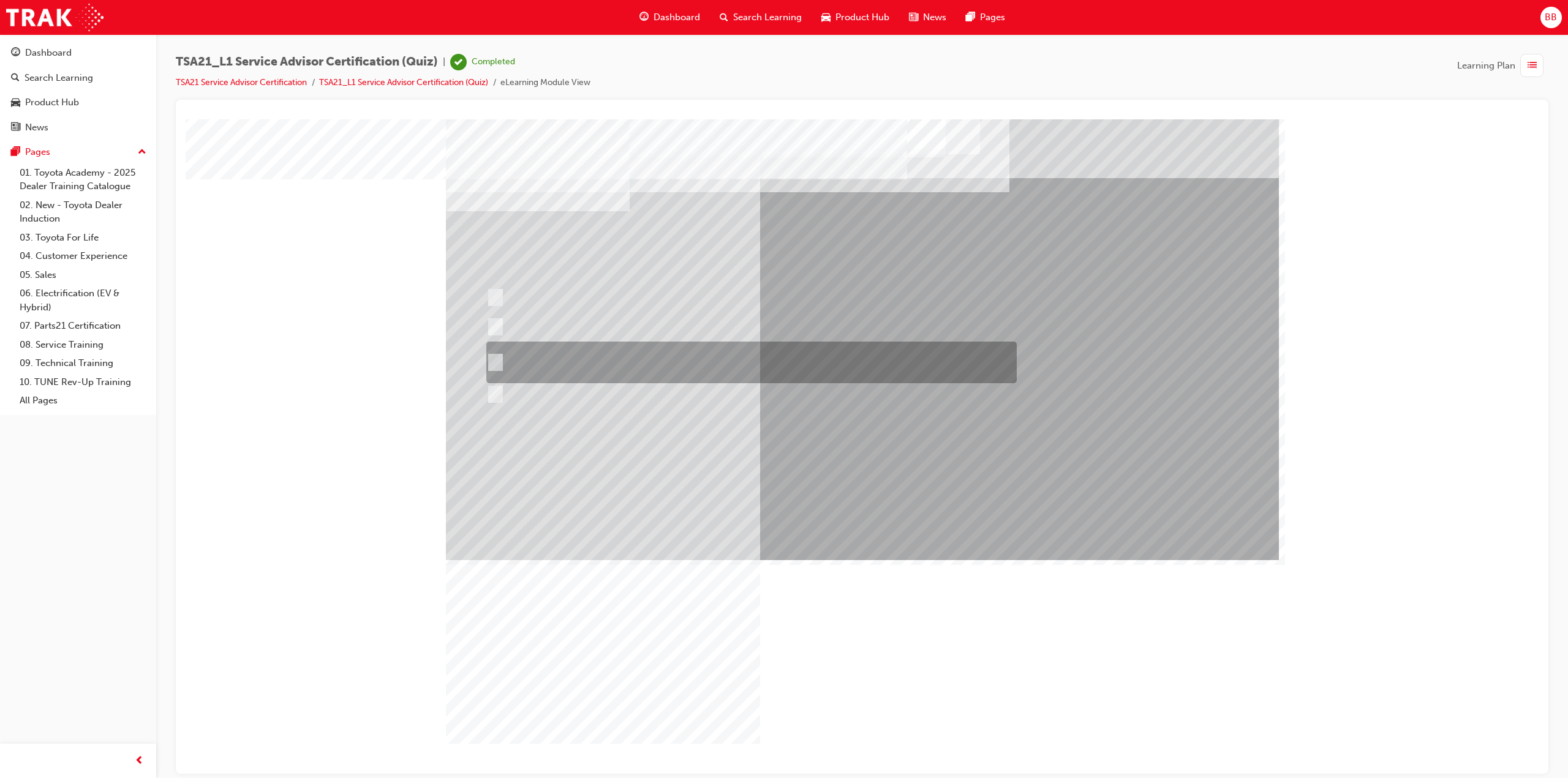
click at [662, 355] on div at bounding box center [749, 363] width 531 height 42
radio input "true"
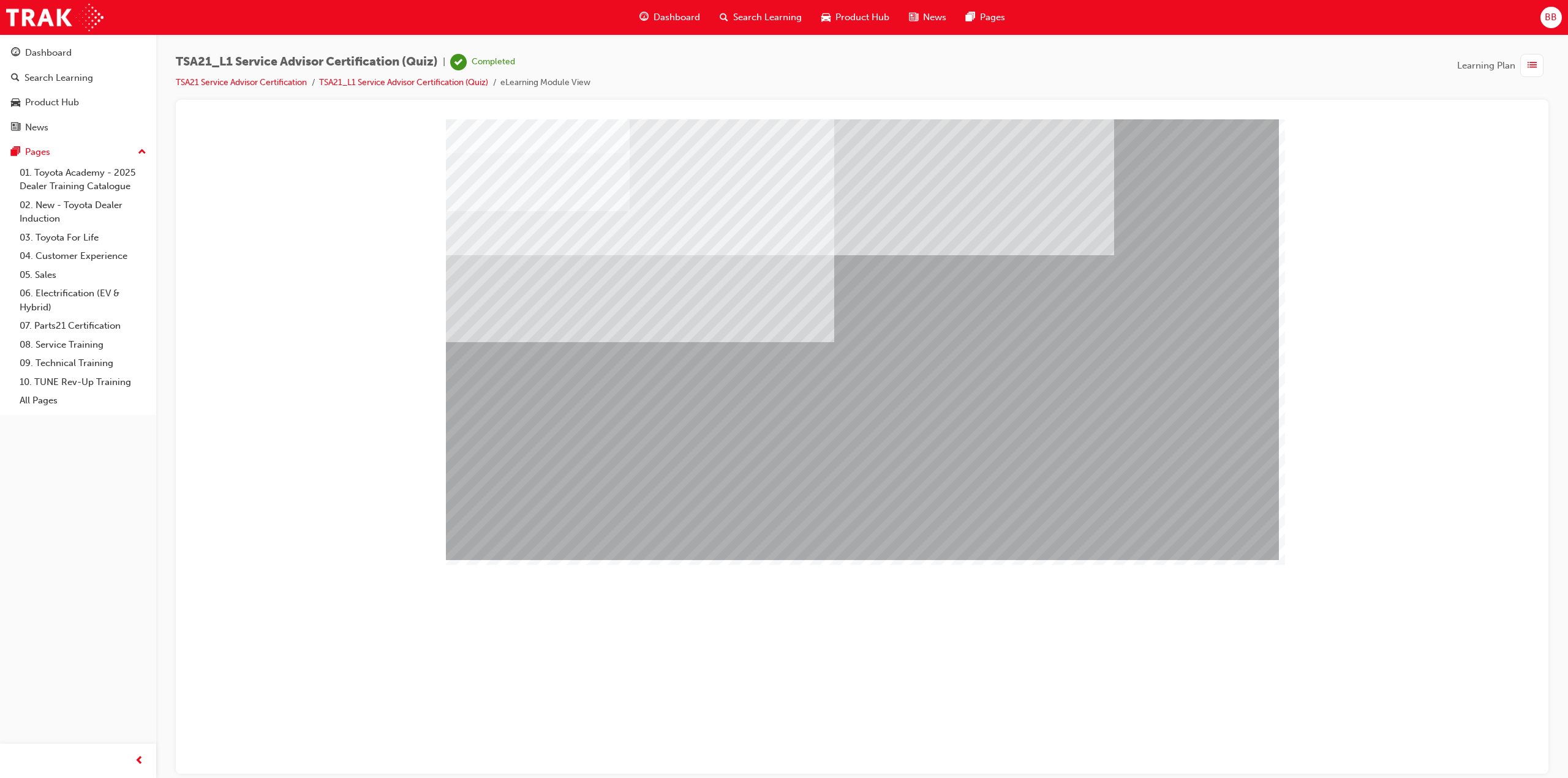
click at [44, 16] on img at bounding box center [54, 18] width 97 height 27
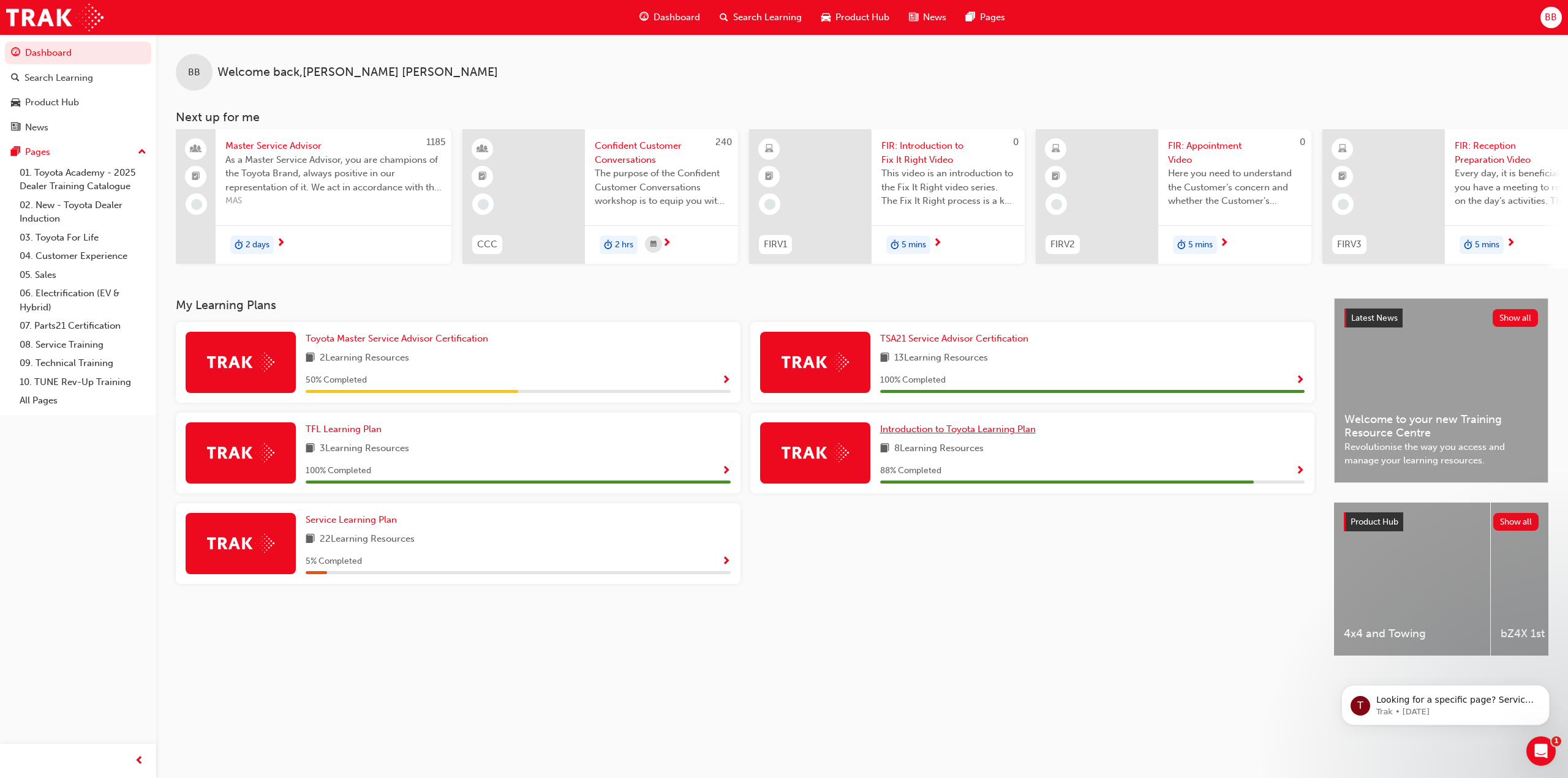
click at [911, 435] on span "Introduction to Toyota Learning Plan" at bounding box center [958, 429] width 155 height 11
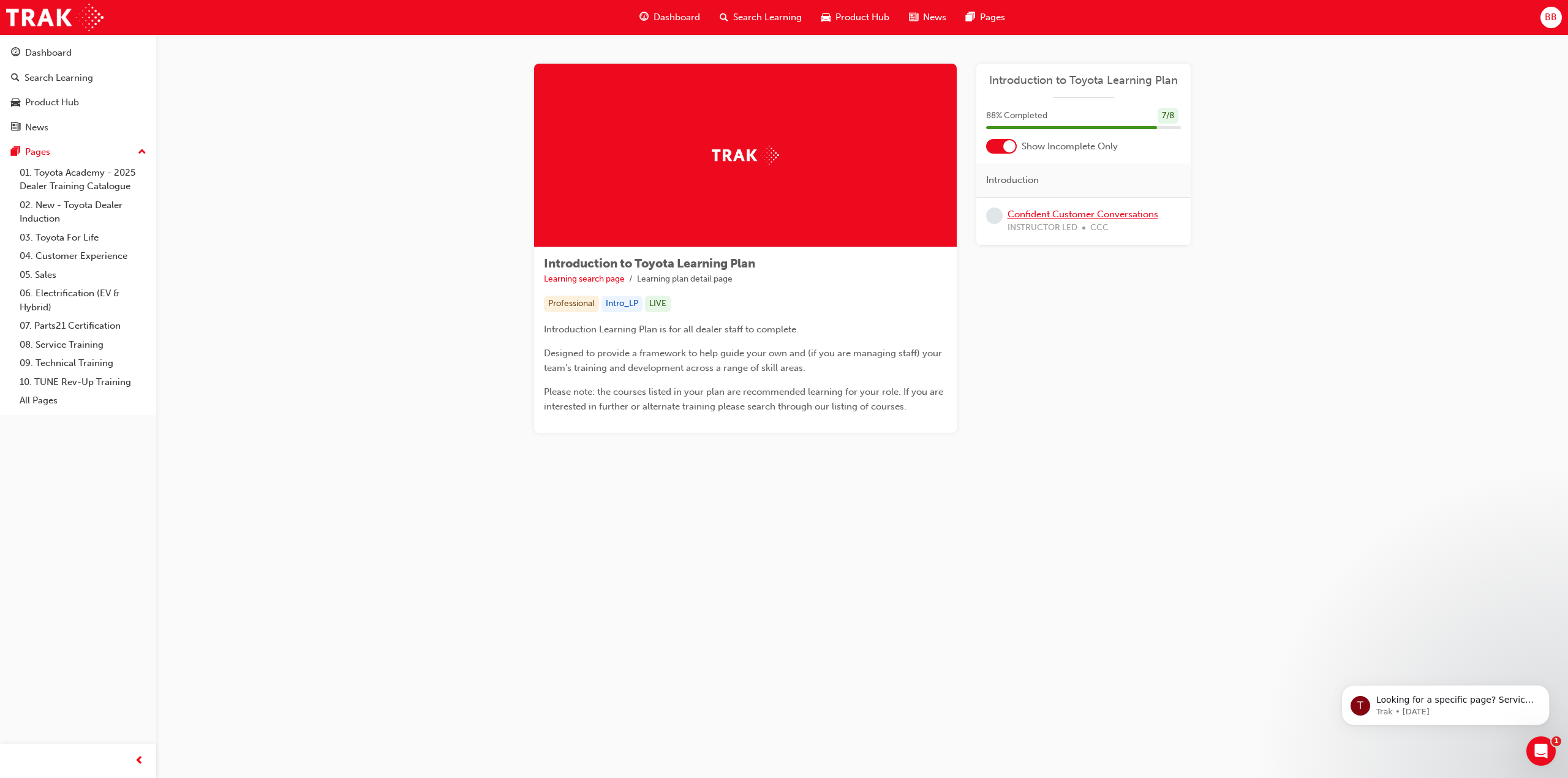
click at [1034, 210] on link "Confident Customer Conversations" at bounding box center [1083, 214] width 151 height 11
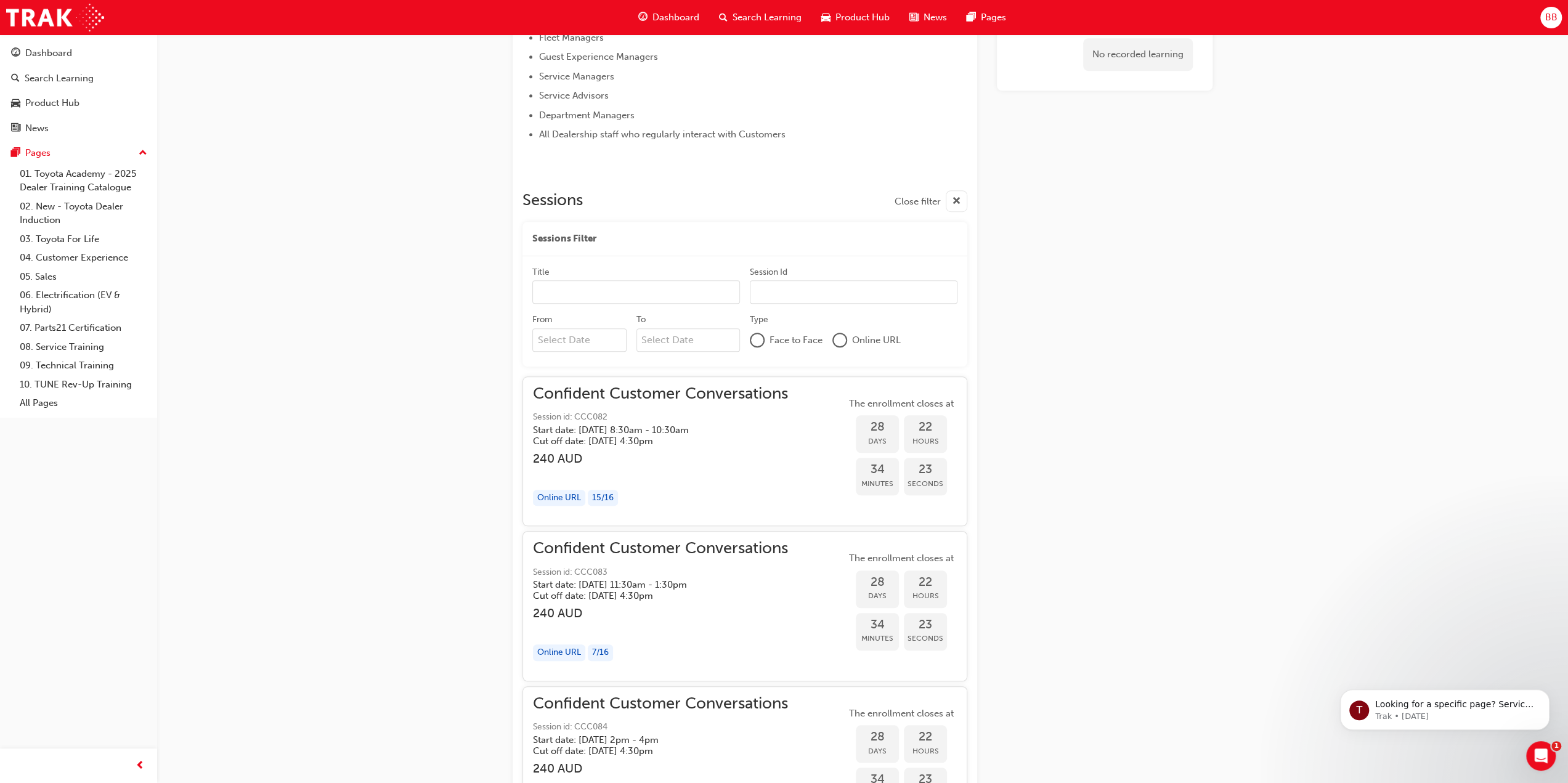
scroll to position [744, 0]
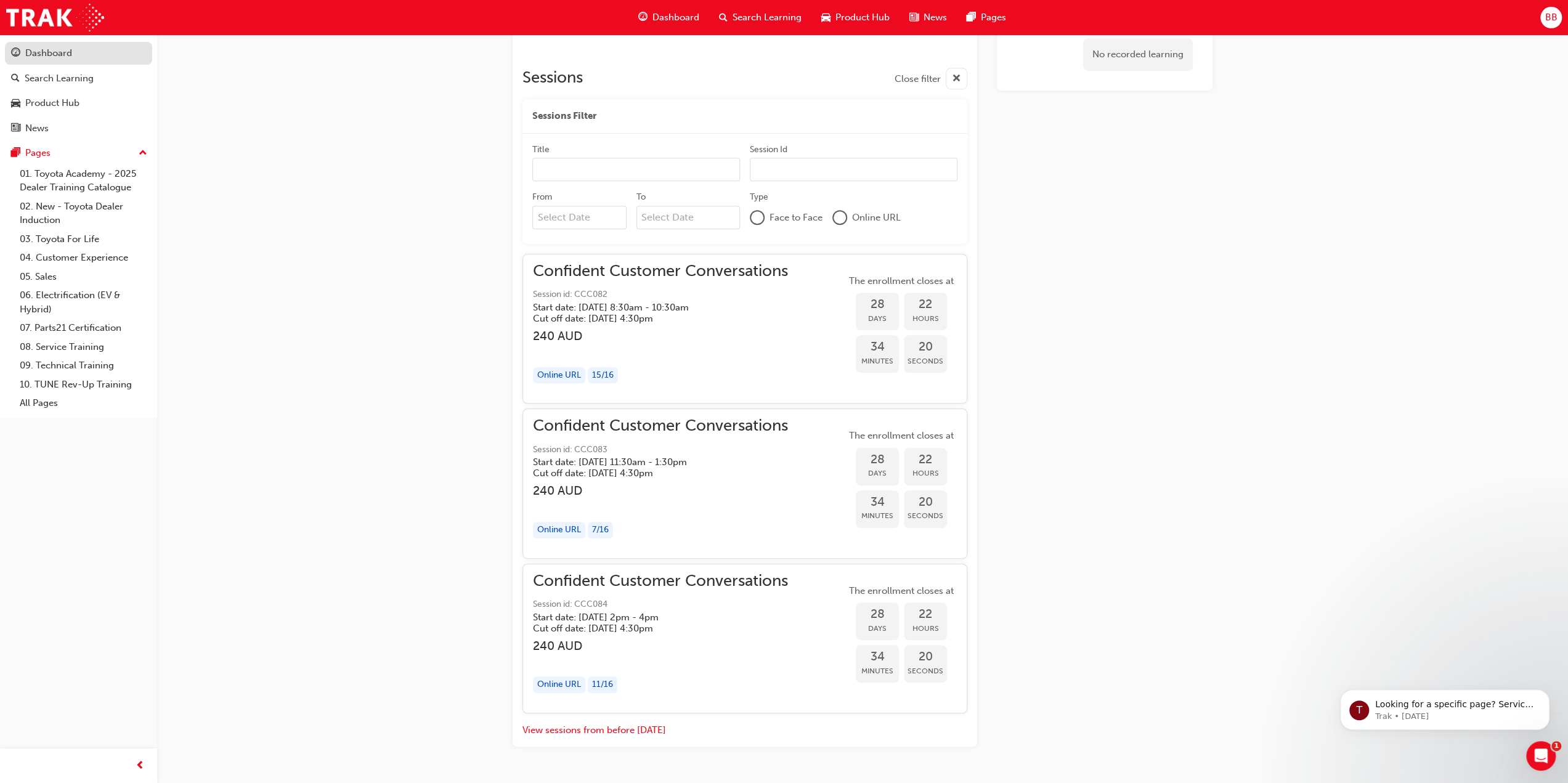
click at [43, 49] on div "Dashboard" at bounding box center [48, 53] width 47 height 14
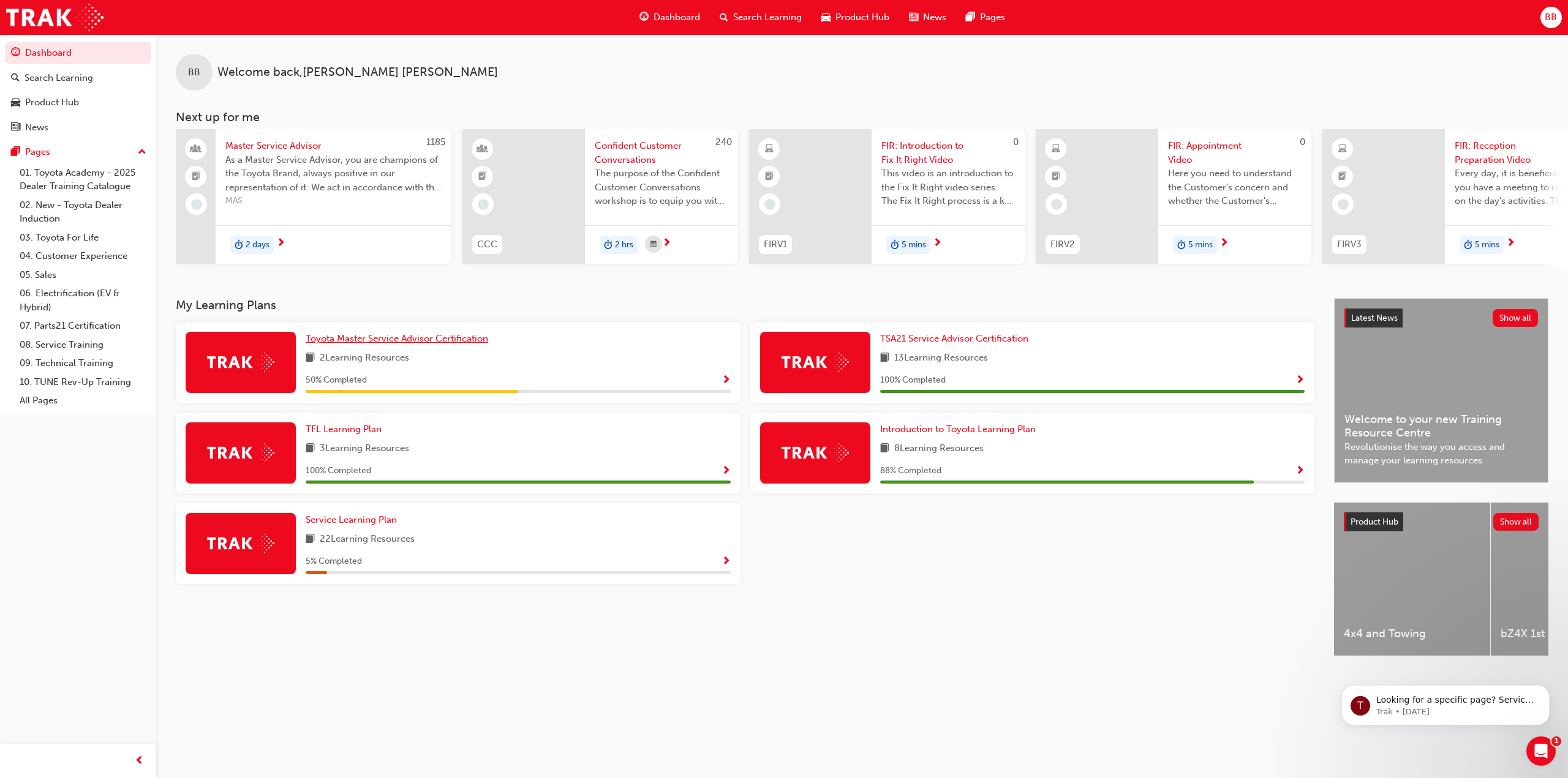
click at [458, 342] on span "Toyota Master Service Advisor Certification" at bounding box center [397, 338] width 182 height 11
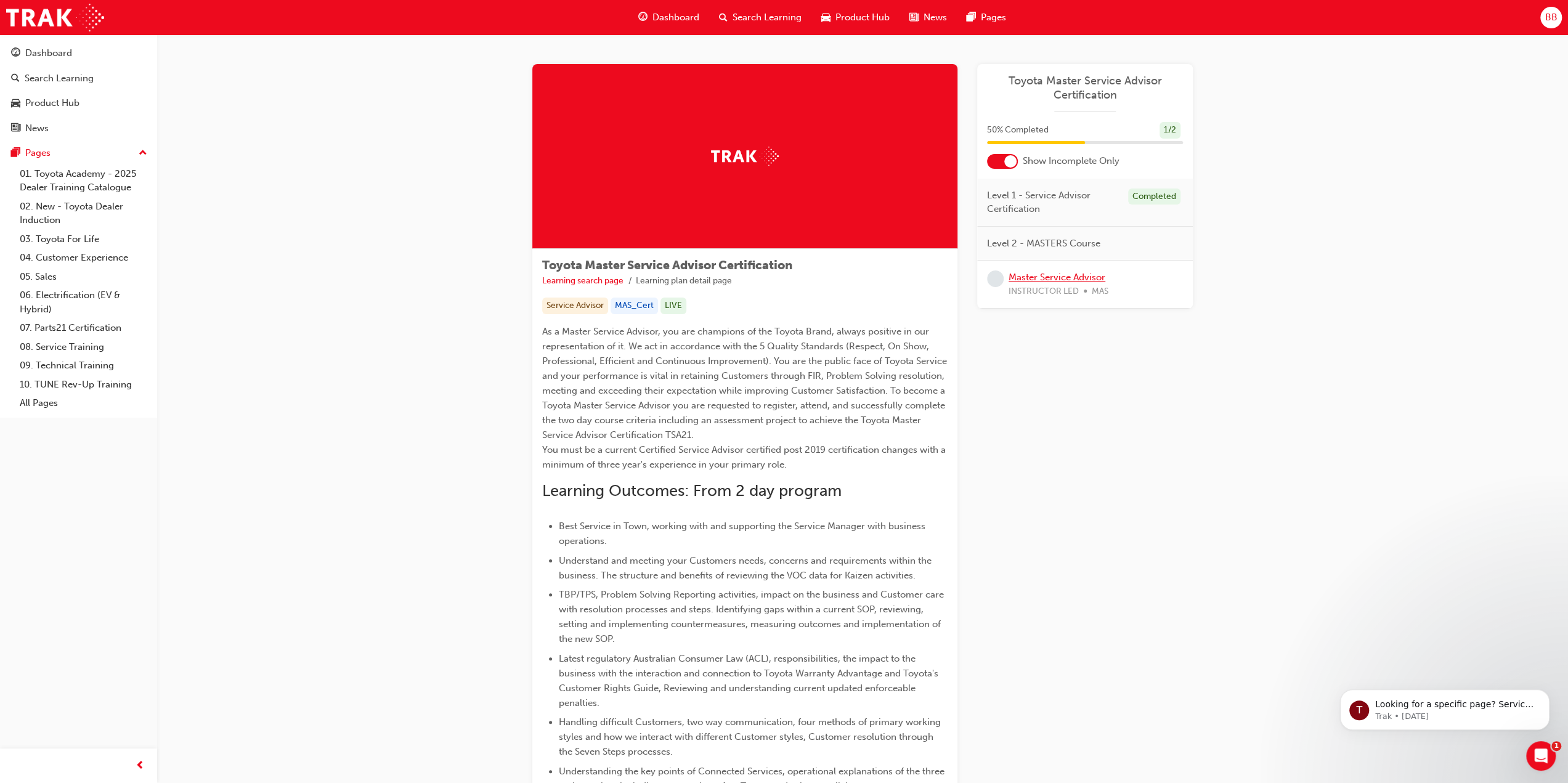
click at [1070, 280] on link "Master Service Advisor" at bounding box center [1056, 277] width 97 height 11
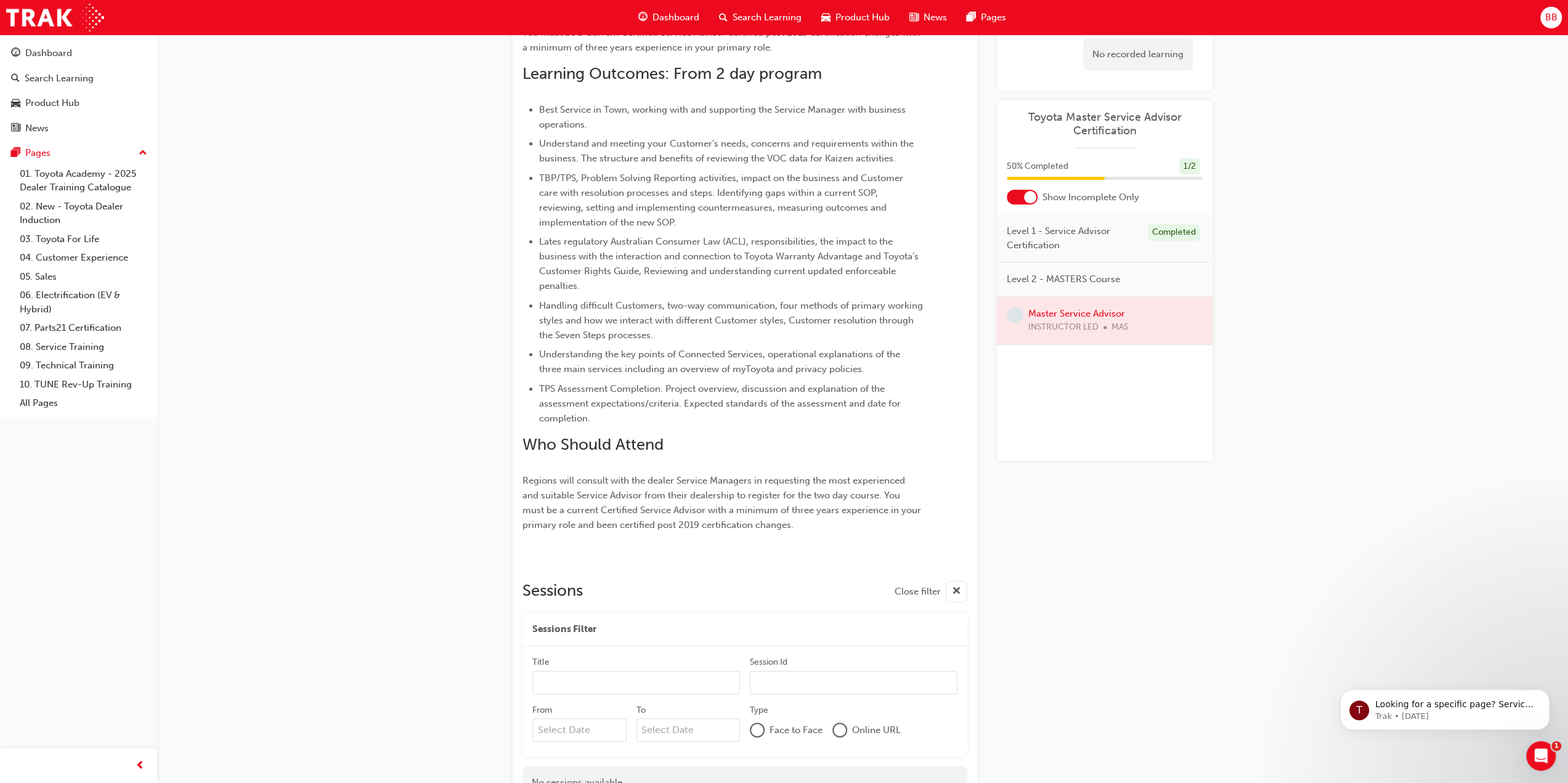
scroll to position [422, 0]
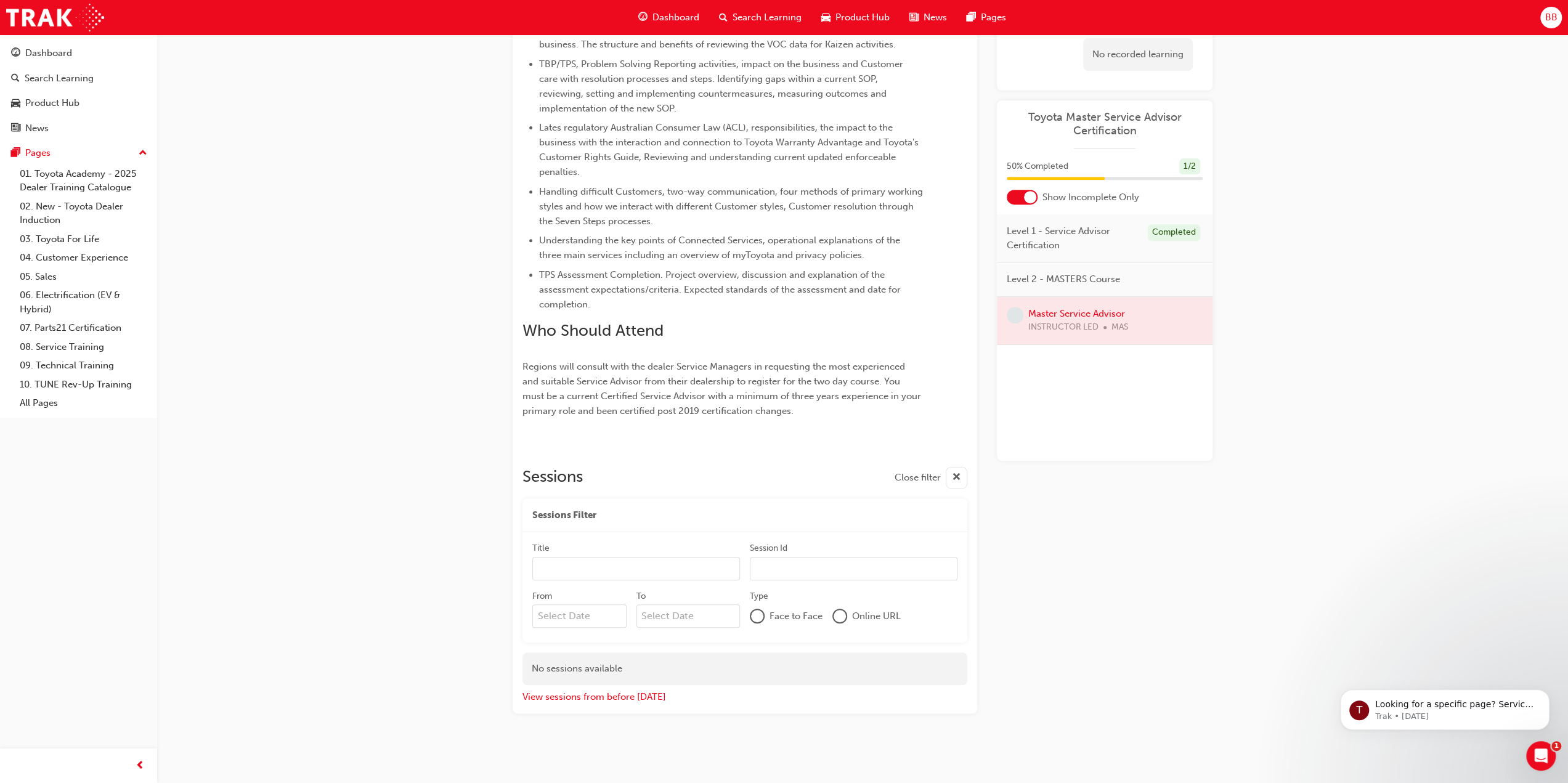
click at [637, 567] on input "Title" at bounding box center [636, 569] width 208 height 24
click at [624, 695] on button "View sessions from before [DATE]" at bounding box center [594, 698] width 143 height 14
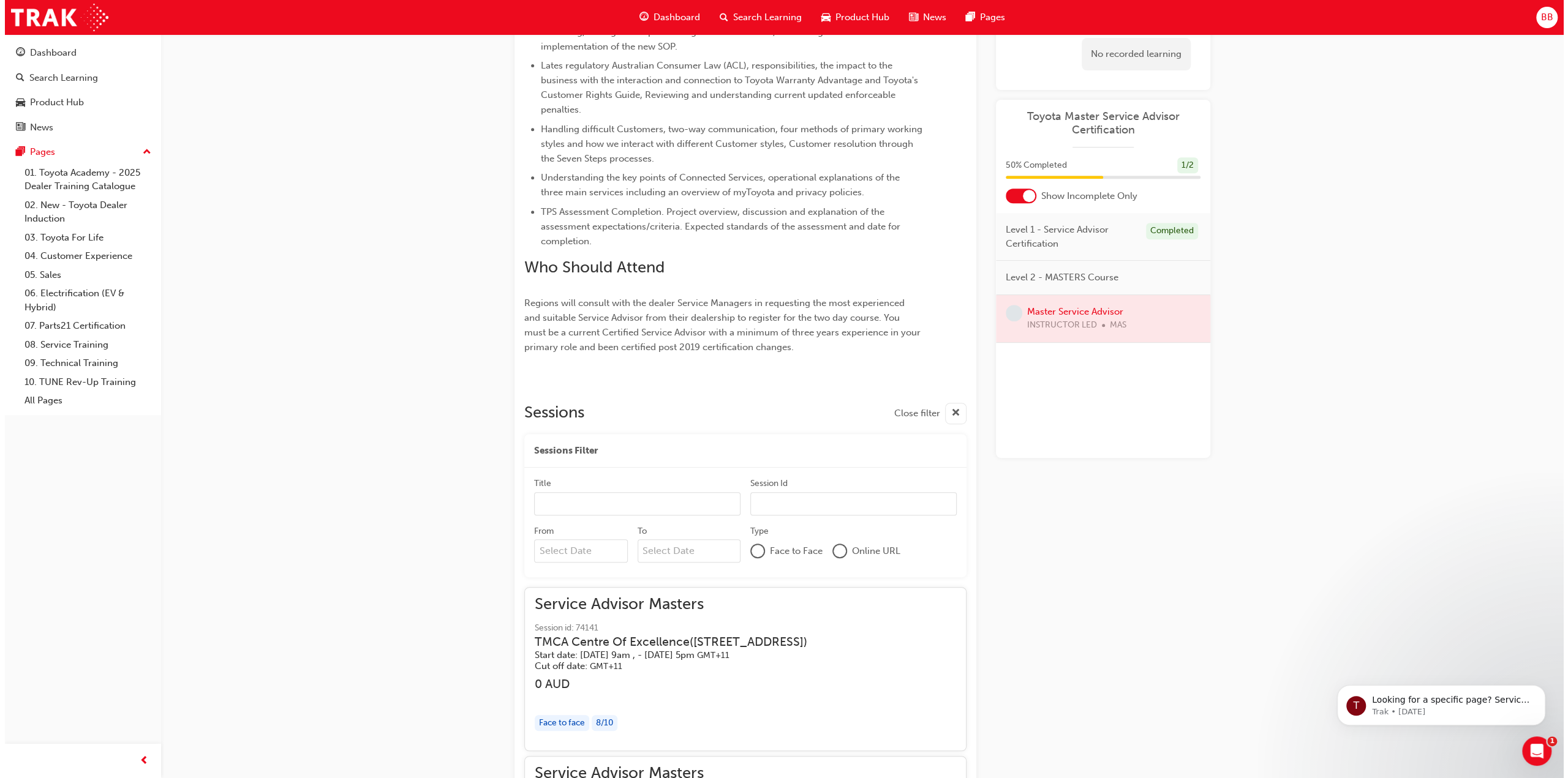
scroll to position [0, 0]
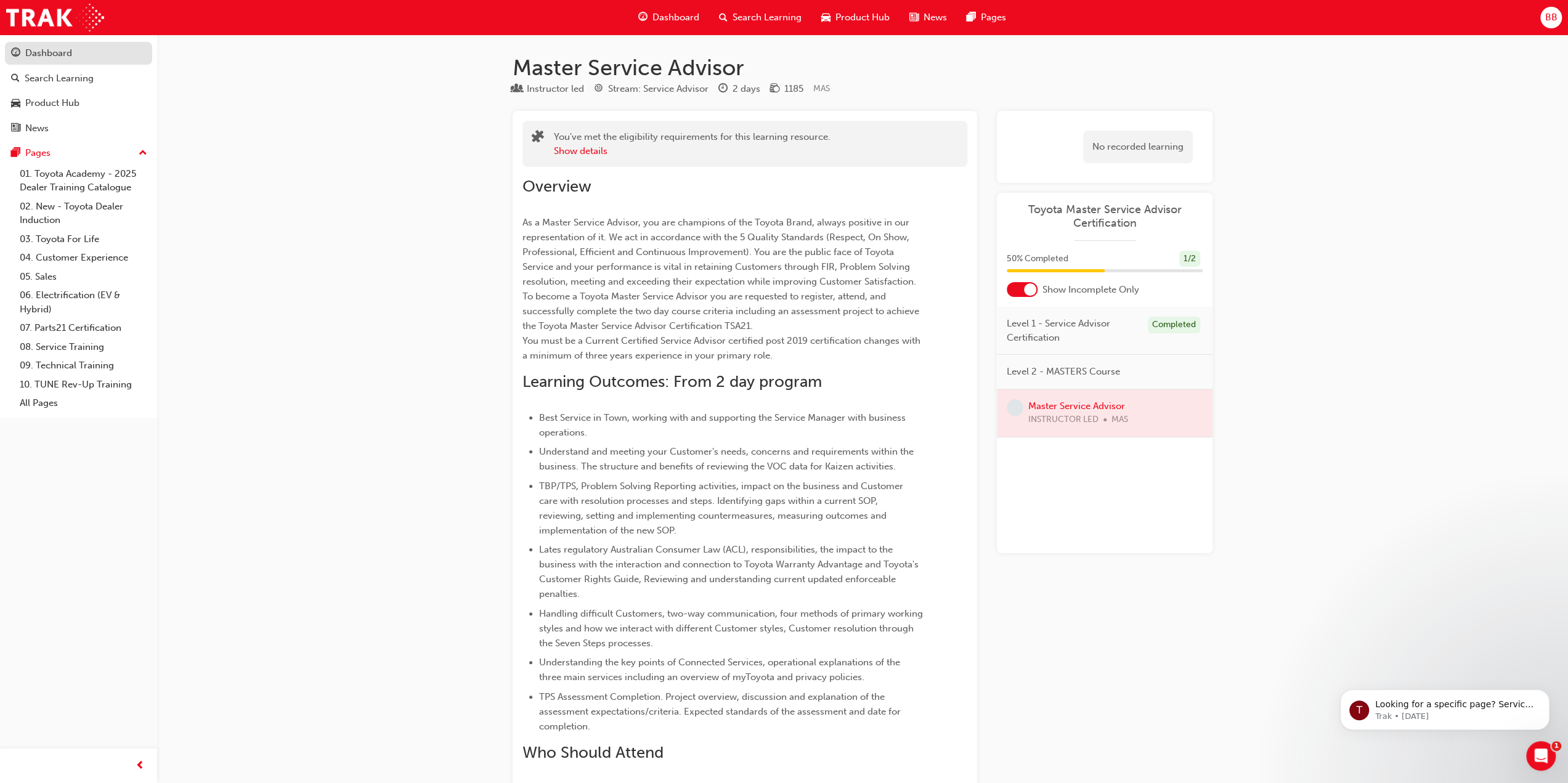
click at [49, 55] on div "Dashboard" at bounding box center [48, 53] width 47 height 14
